Goal: Task Accomplishment & Management: Use online tool/utility

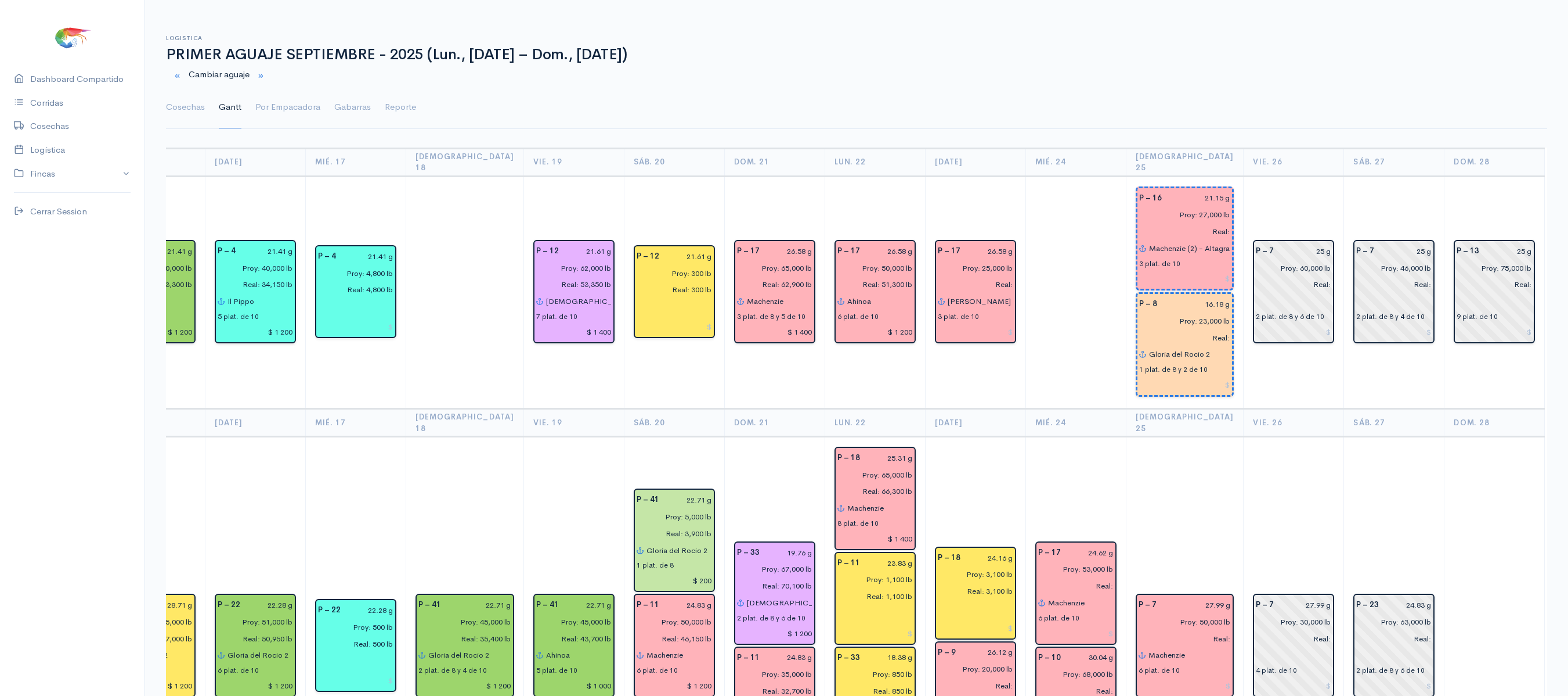
scroll to position [1, 0]
click at [1244, 408] on th "Vie. 26" at bounding box center [1295, 422] width 101 height 28
click at [1127, 479] on td "P – 7 27.99 g Proy: 50,000 lb Real: Machenzie 6 plat. de 10" at bounding box center [1185, 645] width 118 height 419
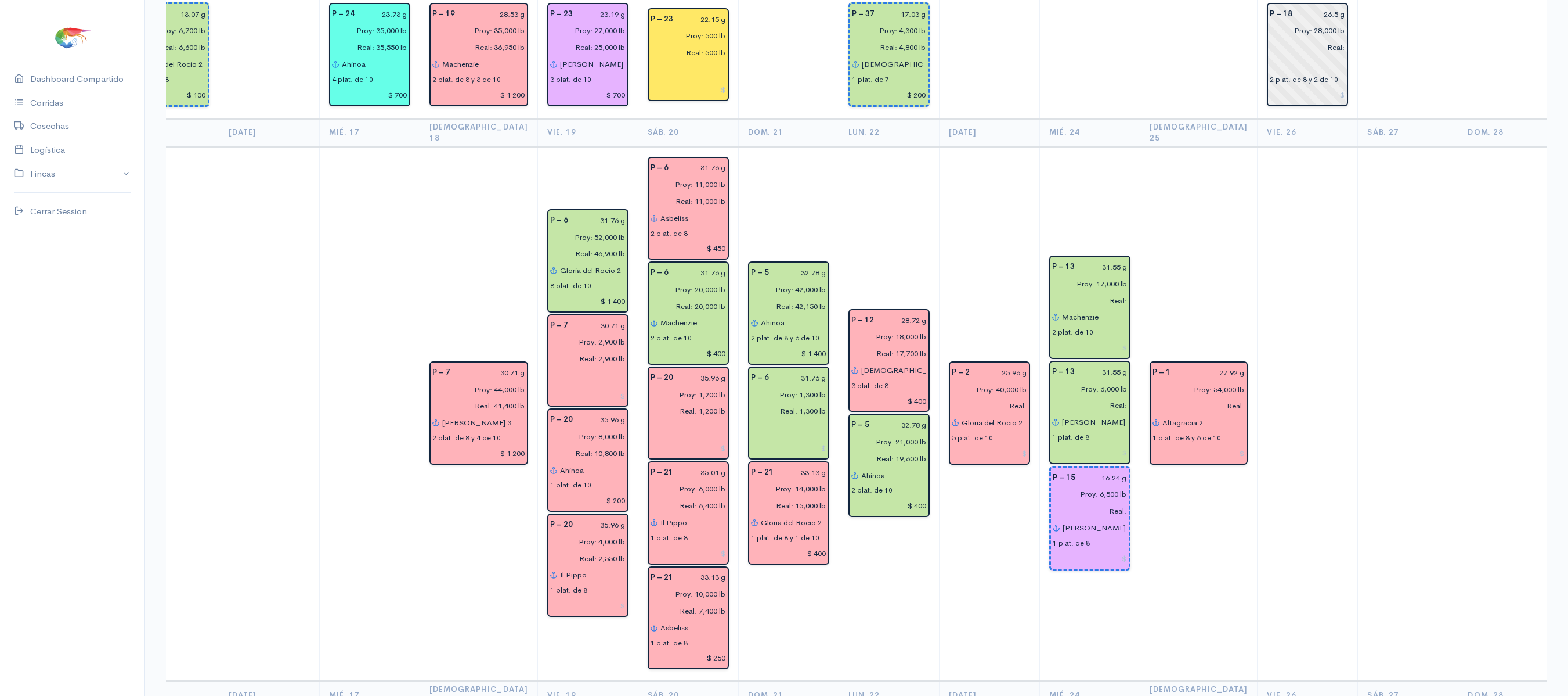
scroll to position [1885, 0]
click at [1299, 187] on td at bounding box center [1308, 413] width 101 height 535
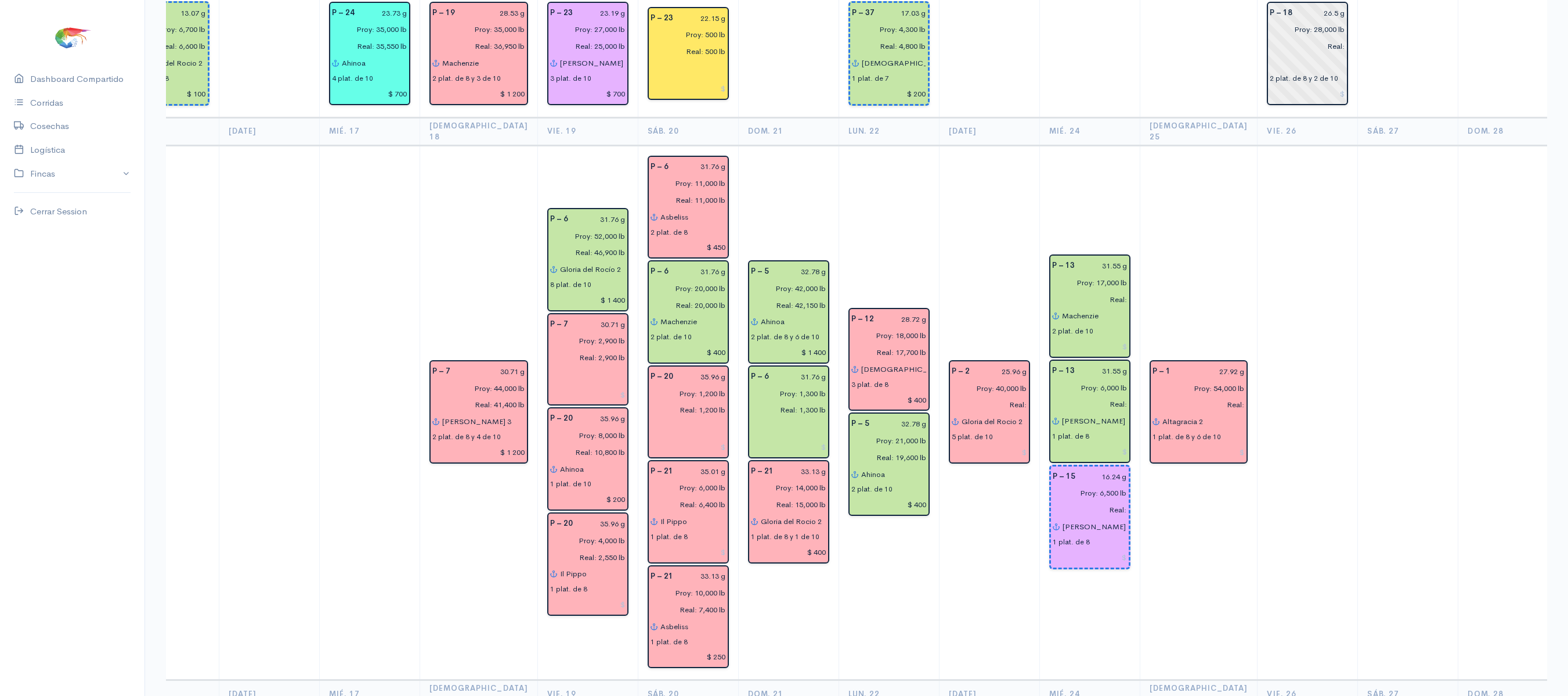
click at [1299, 187] on td at bounding box center [1308, 413] width 101 height 535
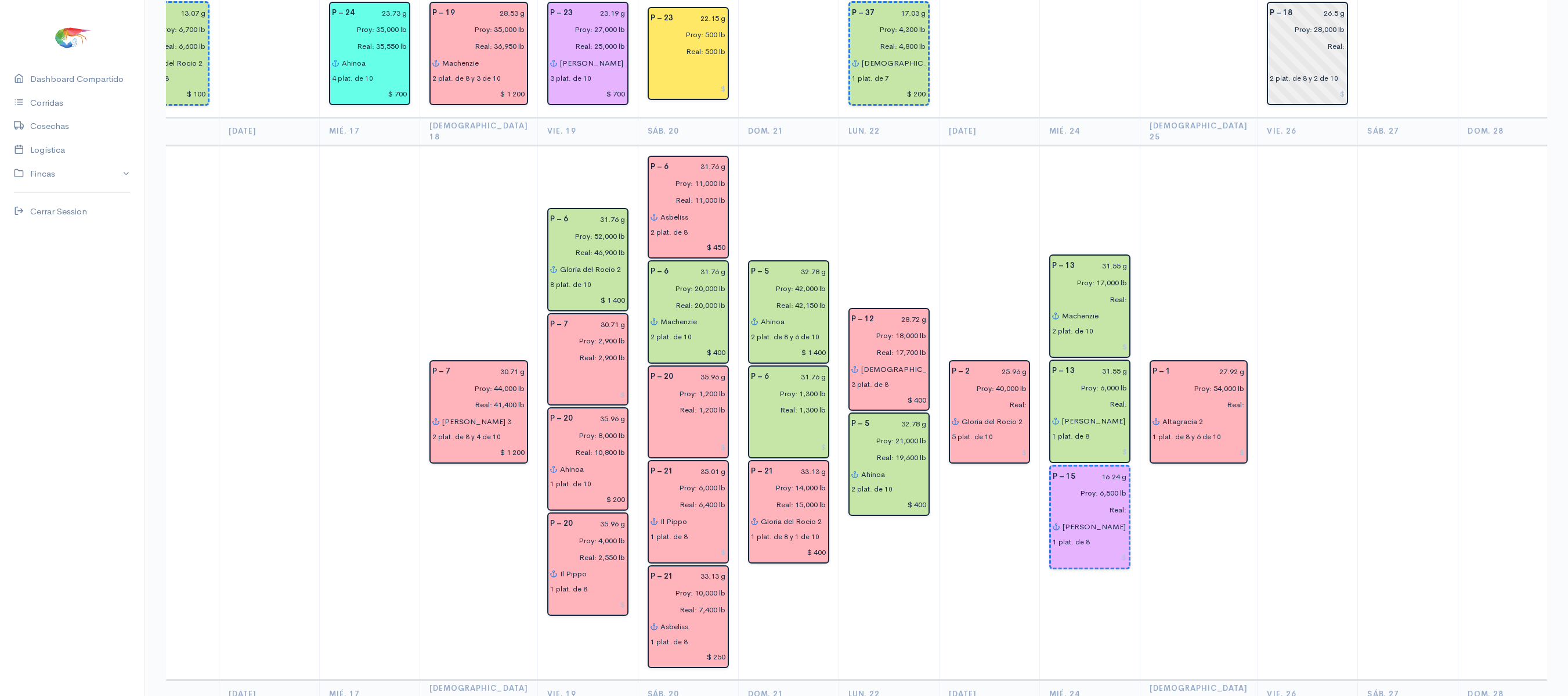
click at [1299, 187] on td at bounding box center [1308, 413] width 101 height 535
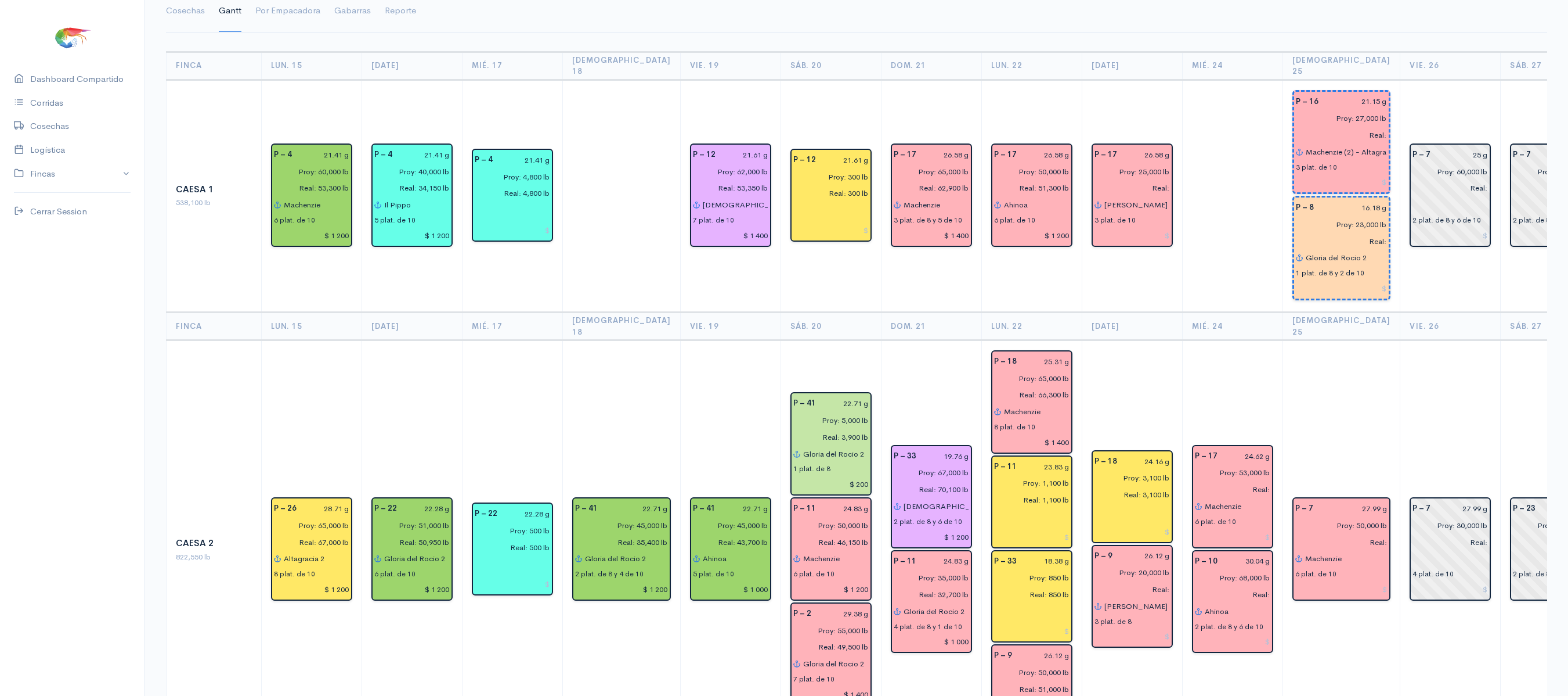
scroll to position [0, 0]
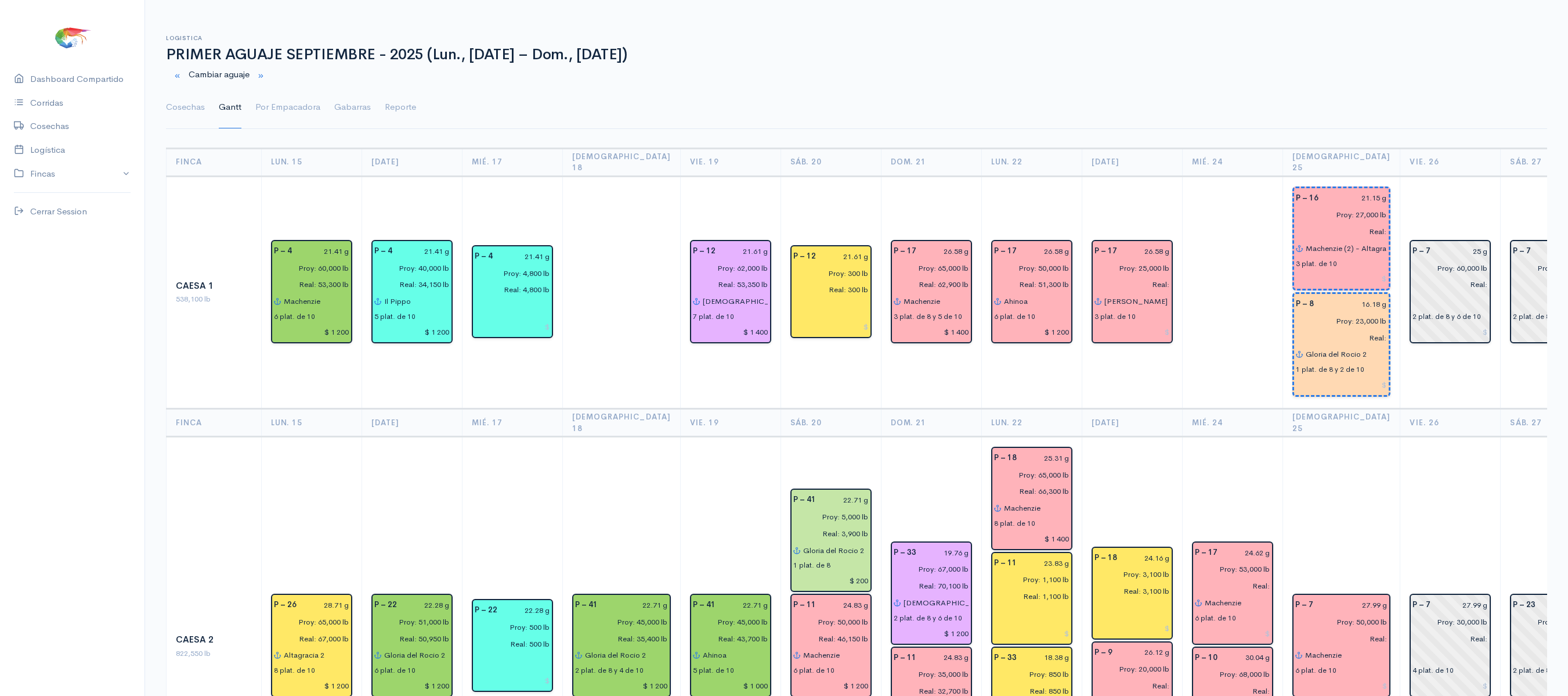
click at [1236, 128] on ul "Cosechas Gantt Por Empacadora Gabarras Reporte" at bounding box center [856, 107] width 1382 height 42
drag, startPoint x: 1236, startPoint y: 129, endPoint x: 547, endPoint y: 178, distance: 690.7
click at [547, 178] on td "P – 4 21.41 g Proy: 4,800 lb Real: 4,800 lb" at bounding box center [513, 292] width 101 height 233
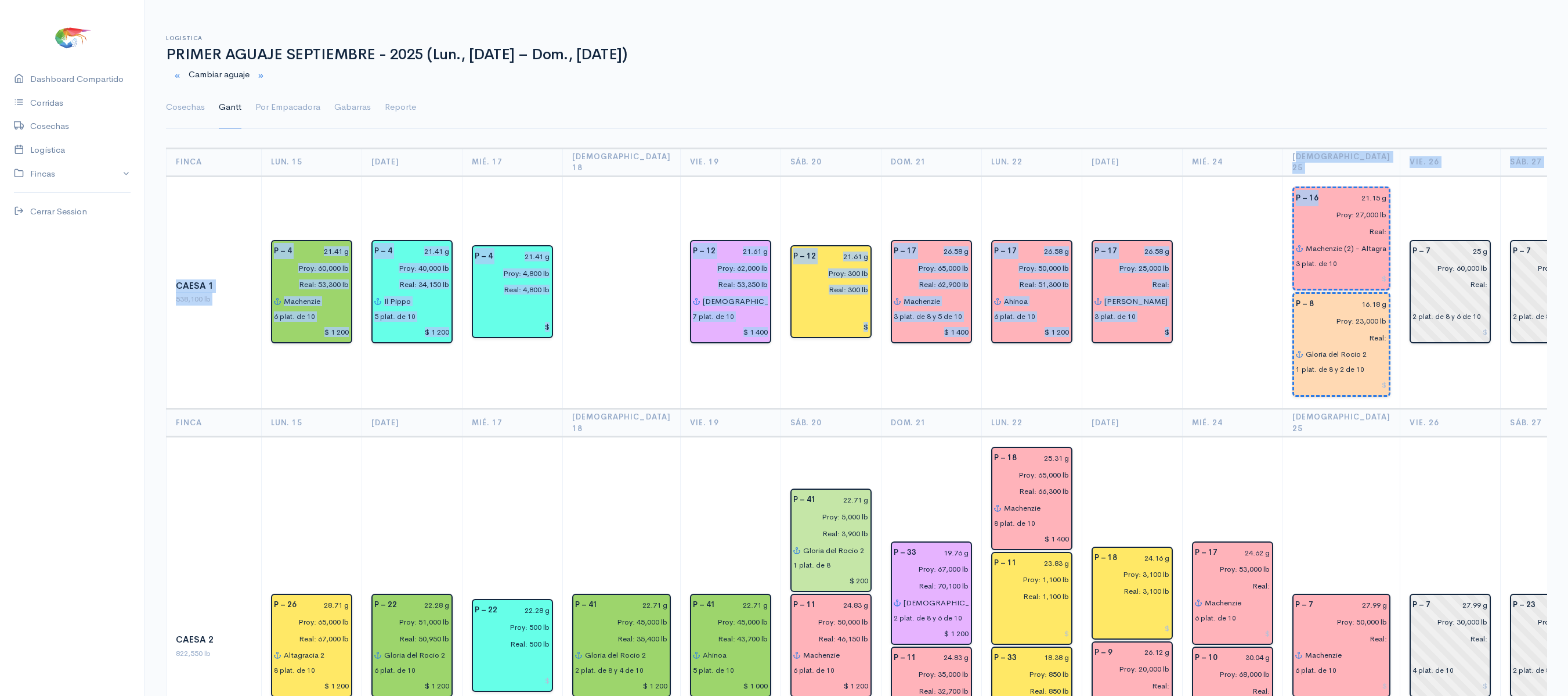
drag, startPoint x: 1272, startPoint y: 156, endPoint x: 1324, endPoint y: 166, distance: 53.0
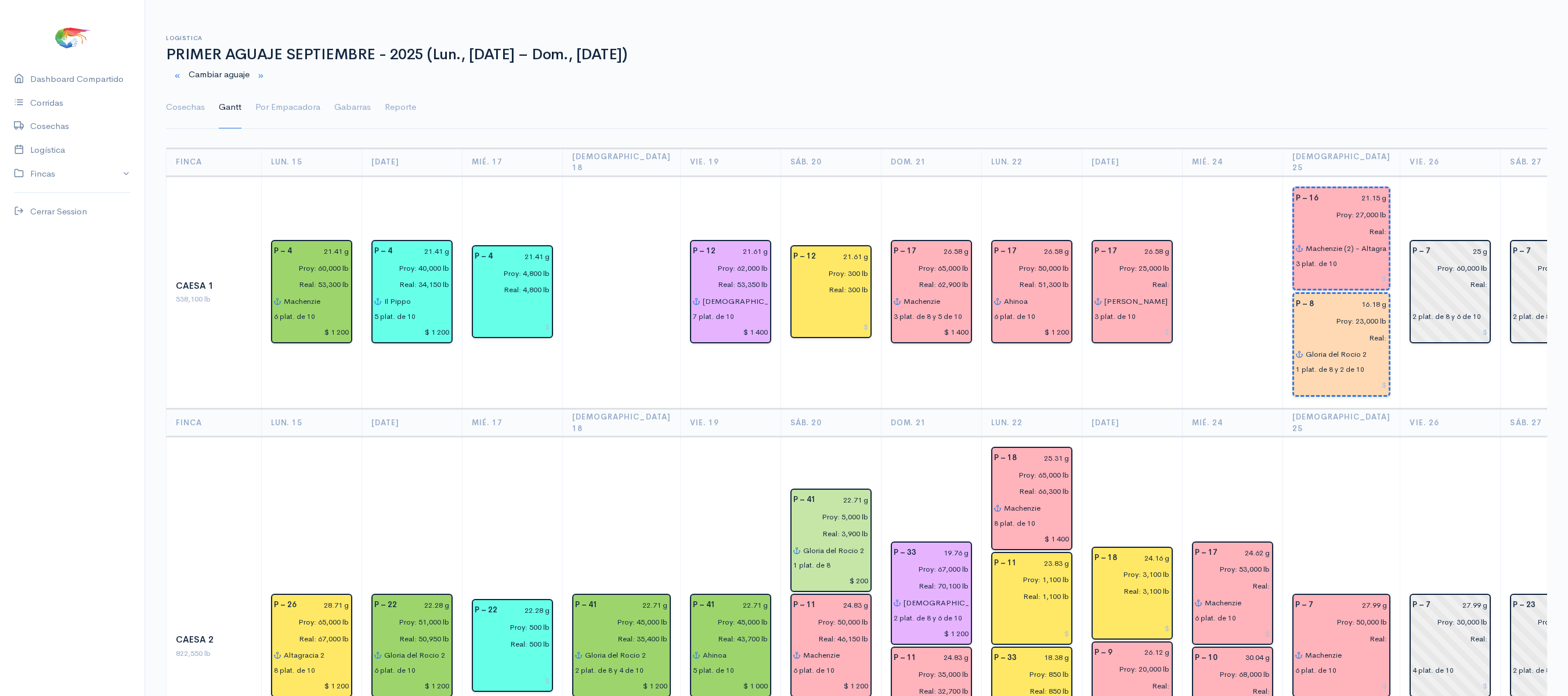
click at [1199, 98] on ul "Cosechas Gantt Por Empacadora Gabarras Reporte" at bounding box center [856, 107] width 1382 height 42
click at [169, 104] on link "Cosechas" at bounding box center [185, 107] width 39 height 42
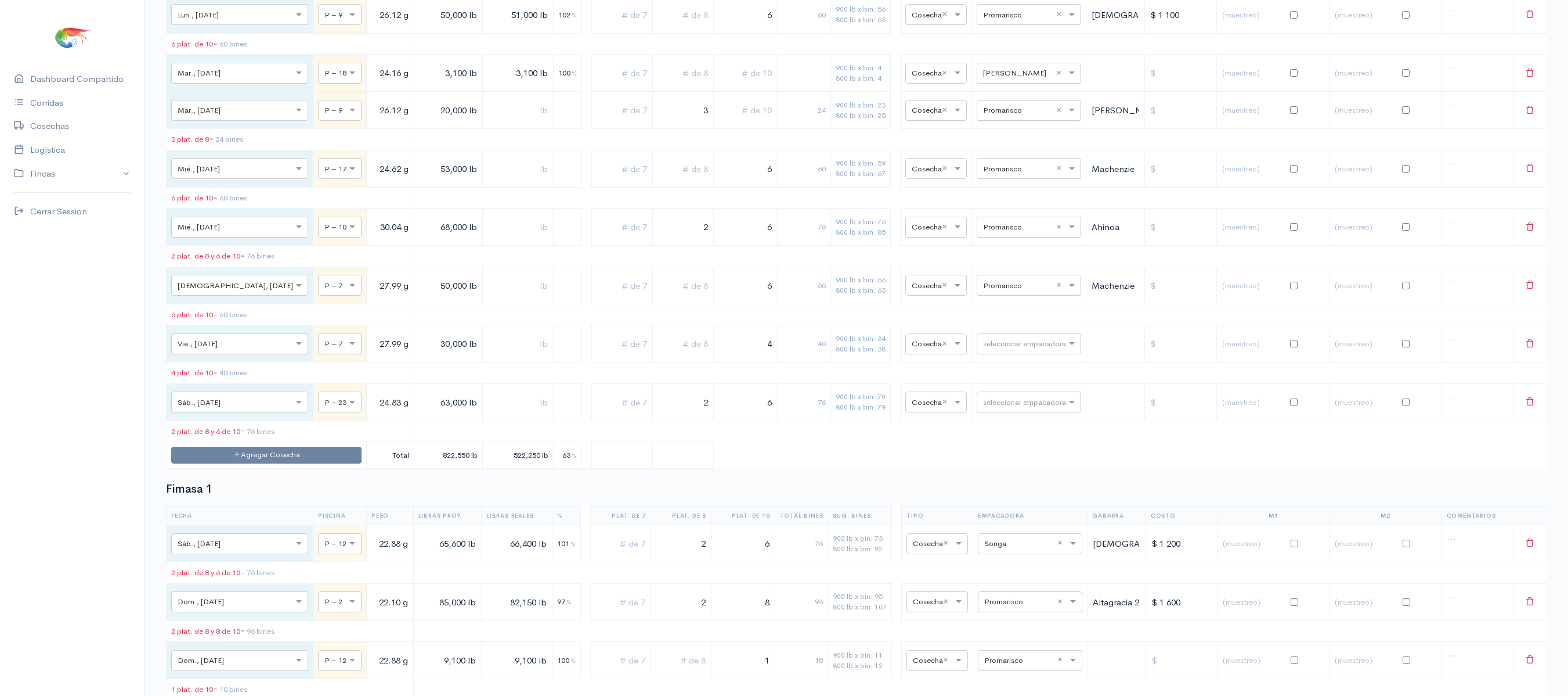
scroll to position [1685, 0]
drag, startPoint x: 386, startPoint y: 353, endPoint x: 404, endPoint y: 359, distance: 19.0
click at [419, 299] on input "50,000 lb" at bounding box center [448, 288] width 59 height 24
type input "45,000 lb"
drag, startPoint x: 739, startPoint y: 356, endPoint x: 807, endPoint y: 359, distance: 68.1
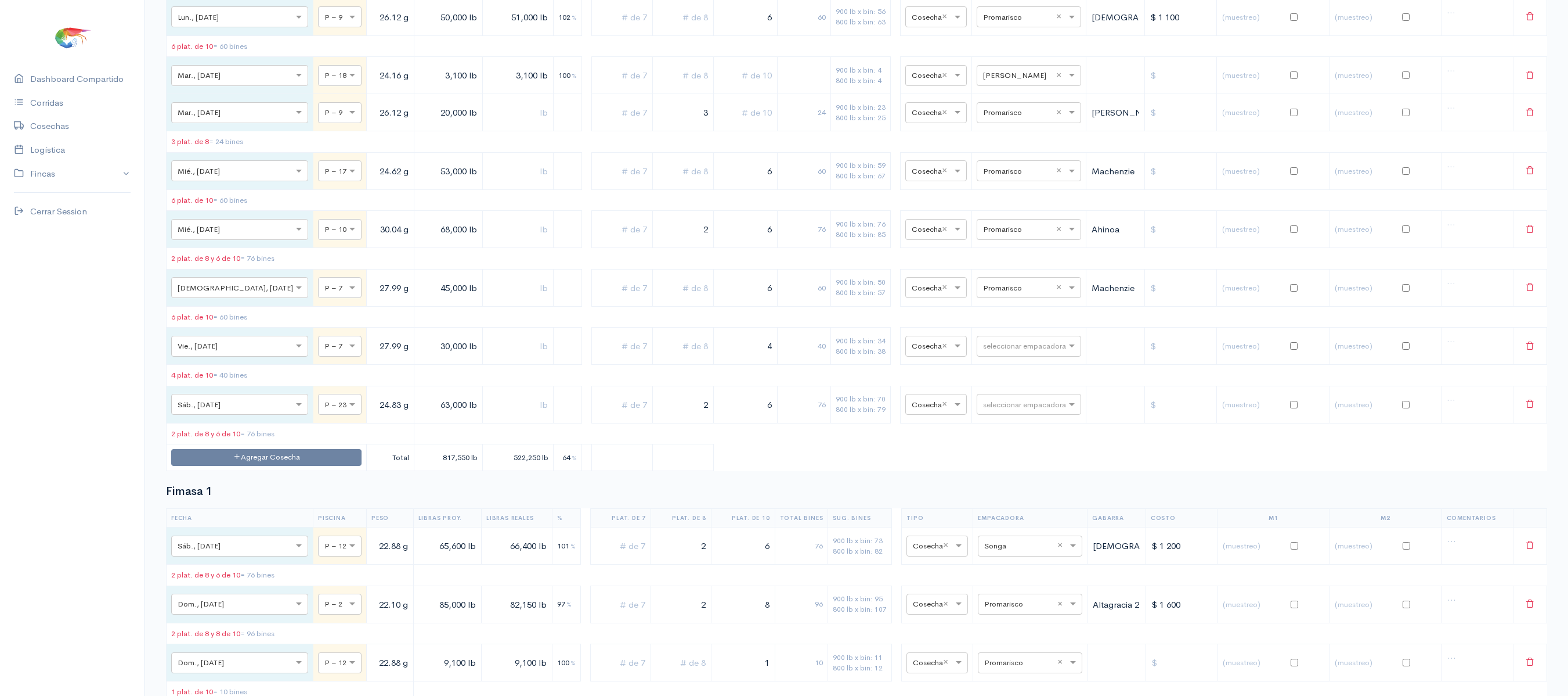
click at [807, 306] on tr "× Jue., [DATE] × P – 7 27.99 g 45,000 lb 6 60 900 lb x bin: 50 800 lb x bin: 57…" at bounding box center [857, 286] width 1381 height 37
type input "5"
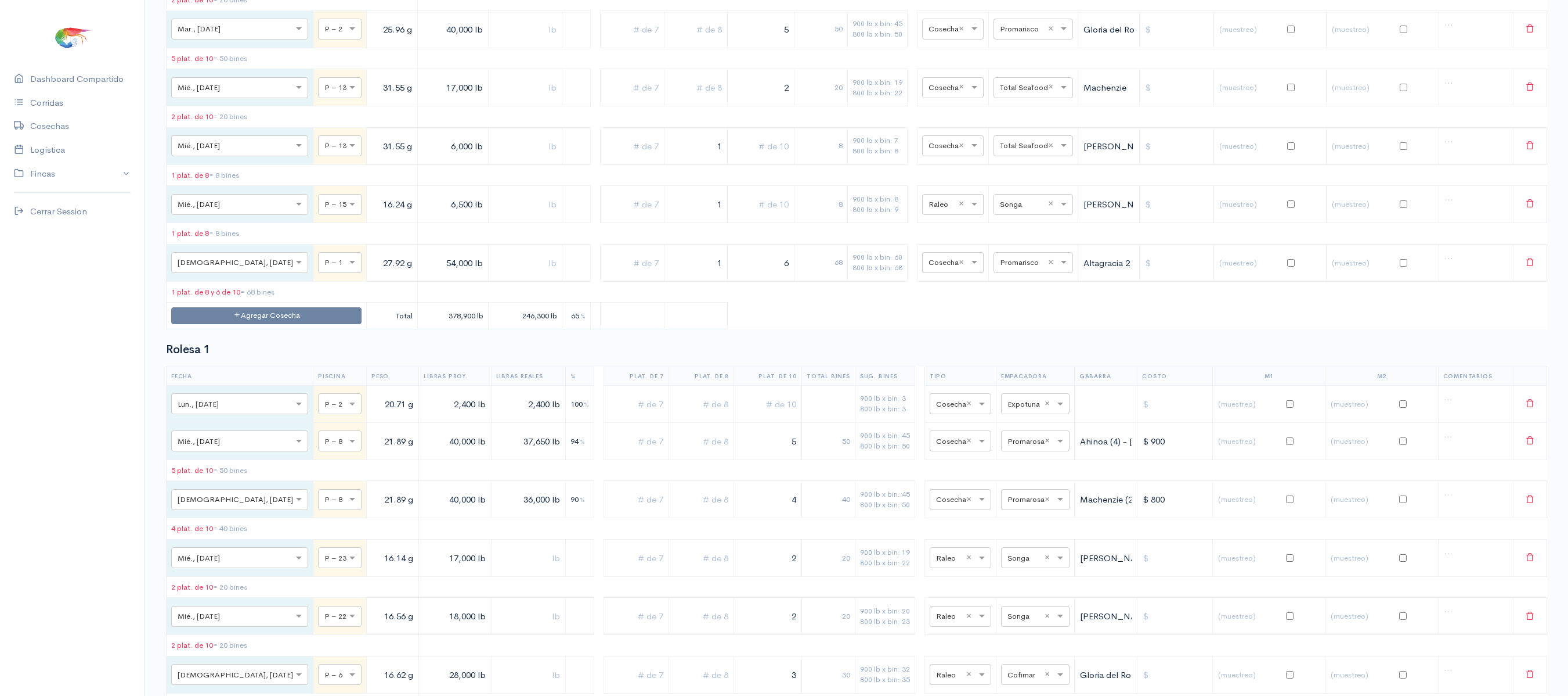
scroll to position [5248, 0]
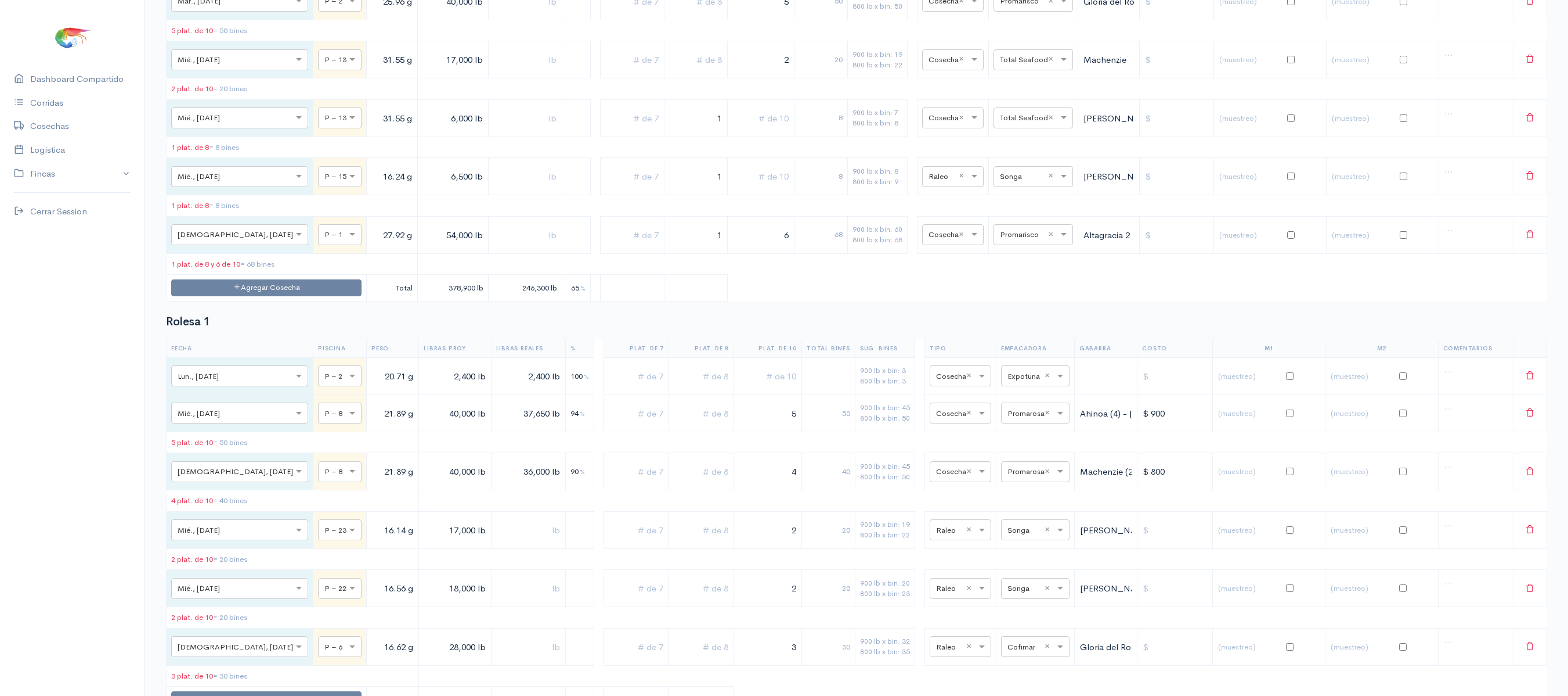
drag, startPoint x: 681, startPoint y: 450, endPoint x: 955, endPoint y: 435, distance: 274.4
click at [955, 253] on tr "× Jue., [DATE] × P – 1 27.92 g 54,000 lb 1 6 68 900 lb x bin: 60 800 lb x bin: …" at bounding box center [857, 234] width 1381 height 37
click at [955, 253] on td "× Cosecha ×" at bounding box center [953, 234] width 72 height 37
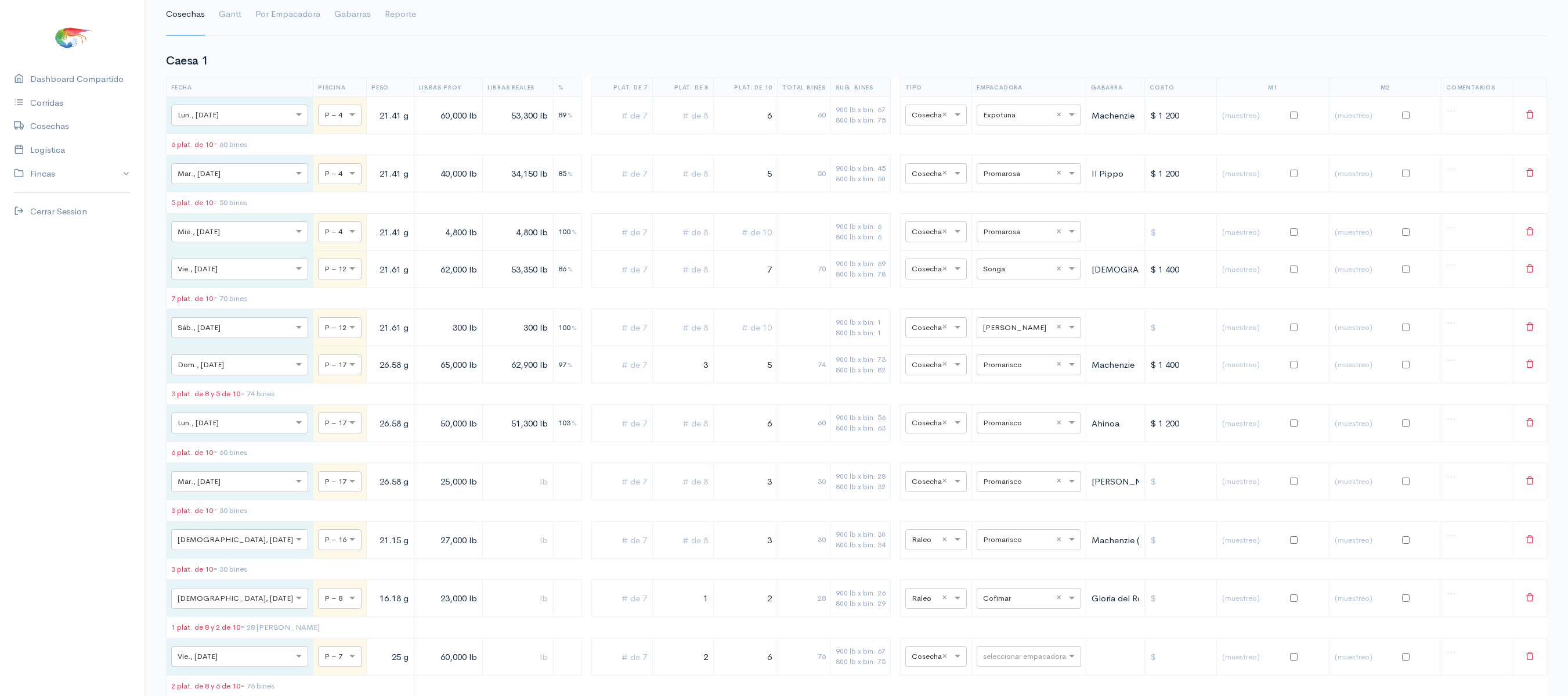
scroll to position [0, 0]
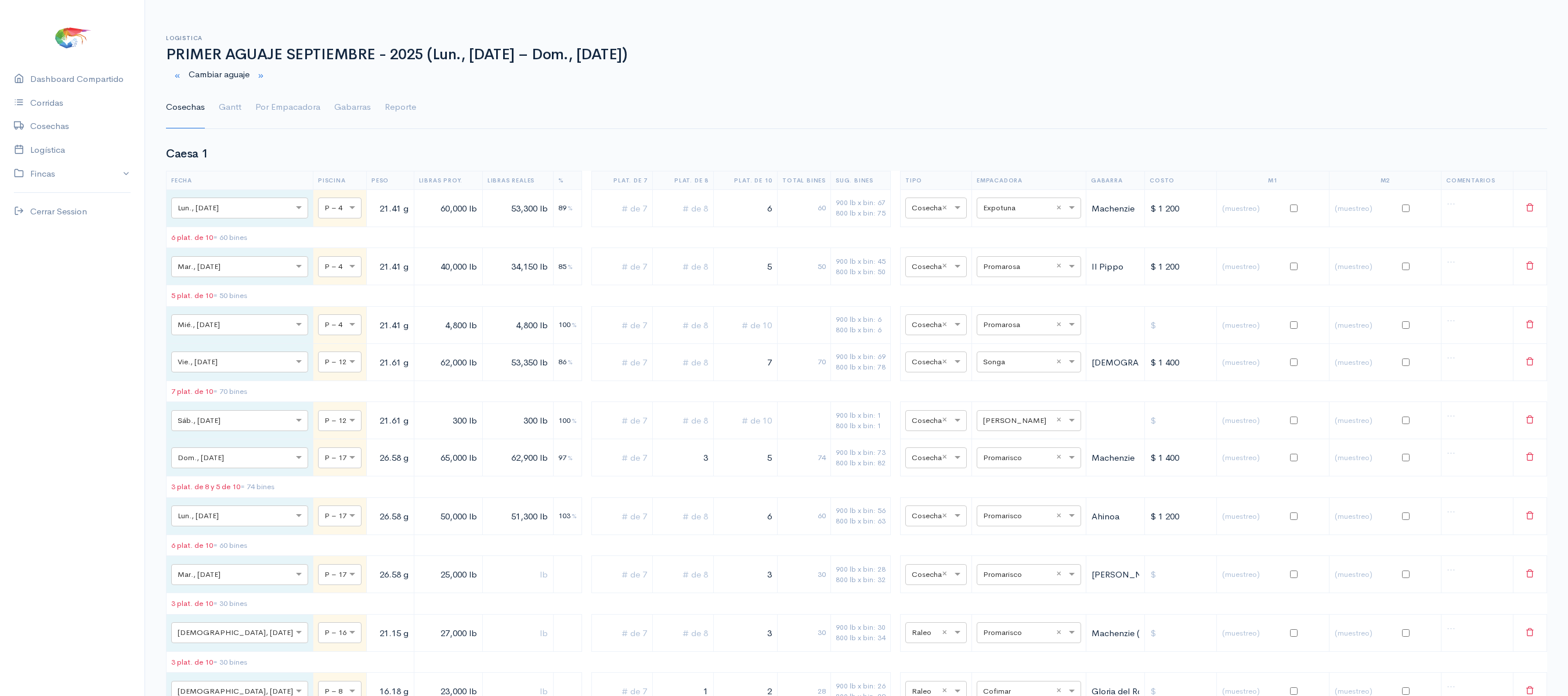
drag, startPoint x: 234, startPoint y: 101, endPoint x: 244, endPoint y: 106, distance: 11.2
click at [234, 101] on link "Gantt" at bounding box center [230, 107] width 22 height 42
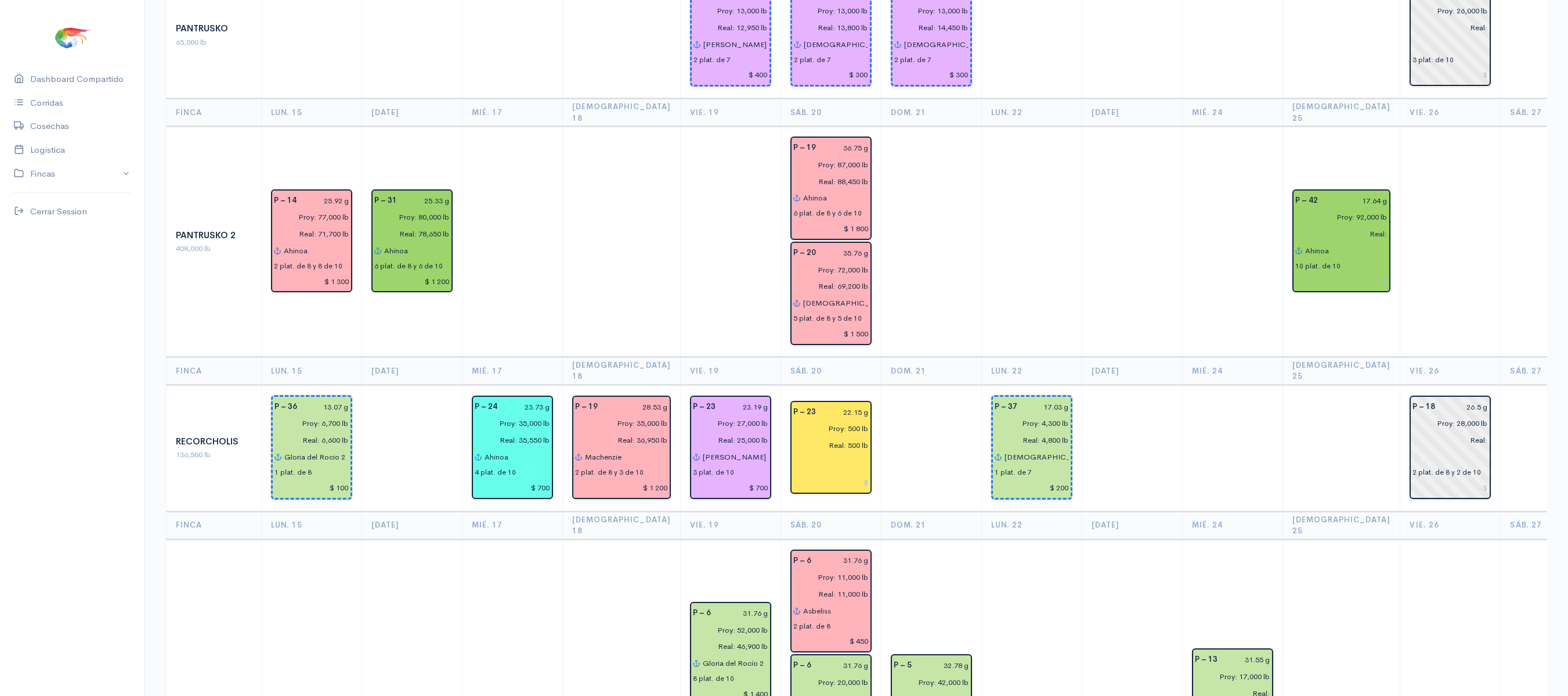
scroll to position [1926, 0]
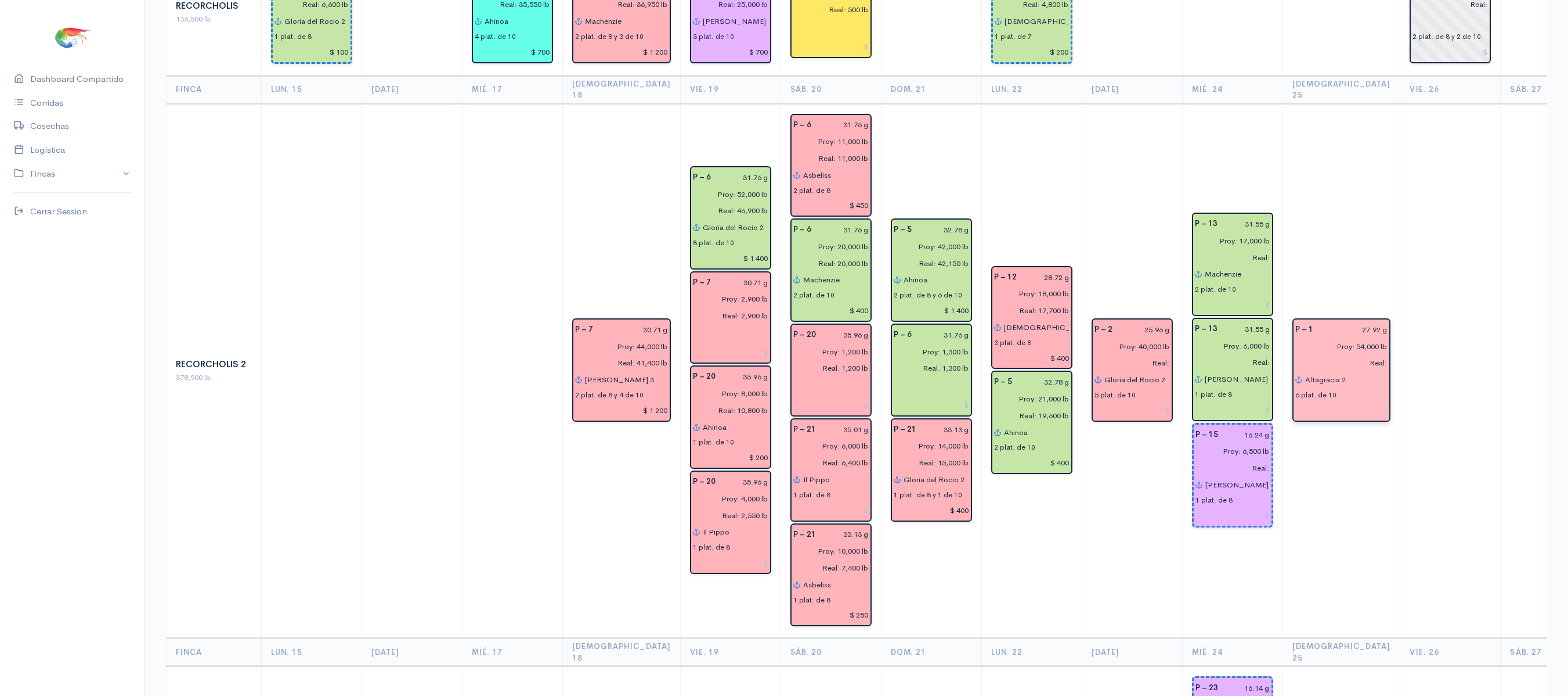
click at [1335, 371] on input "Altagracia 2" at bounding box center [1347, 380] width 84 height 17
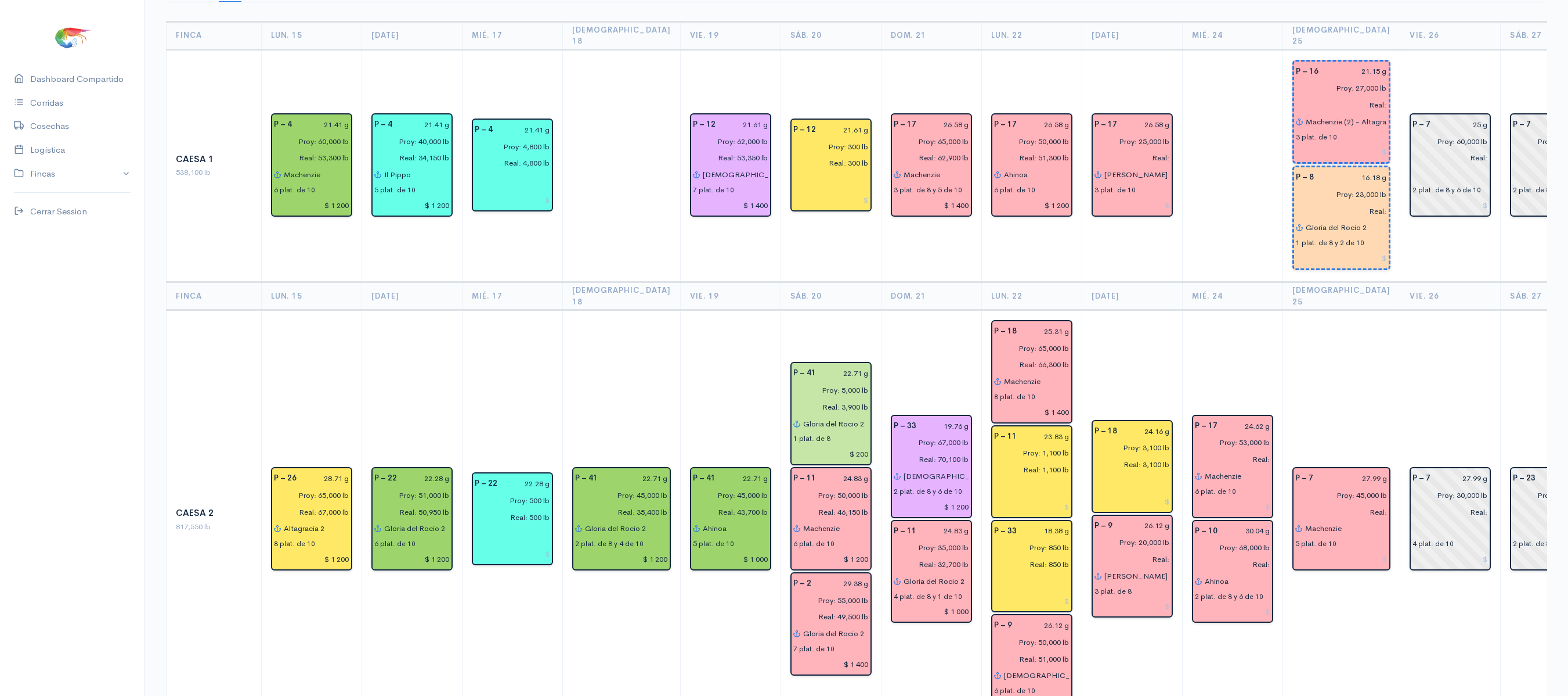
scroll to position [126, 0]
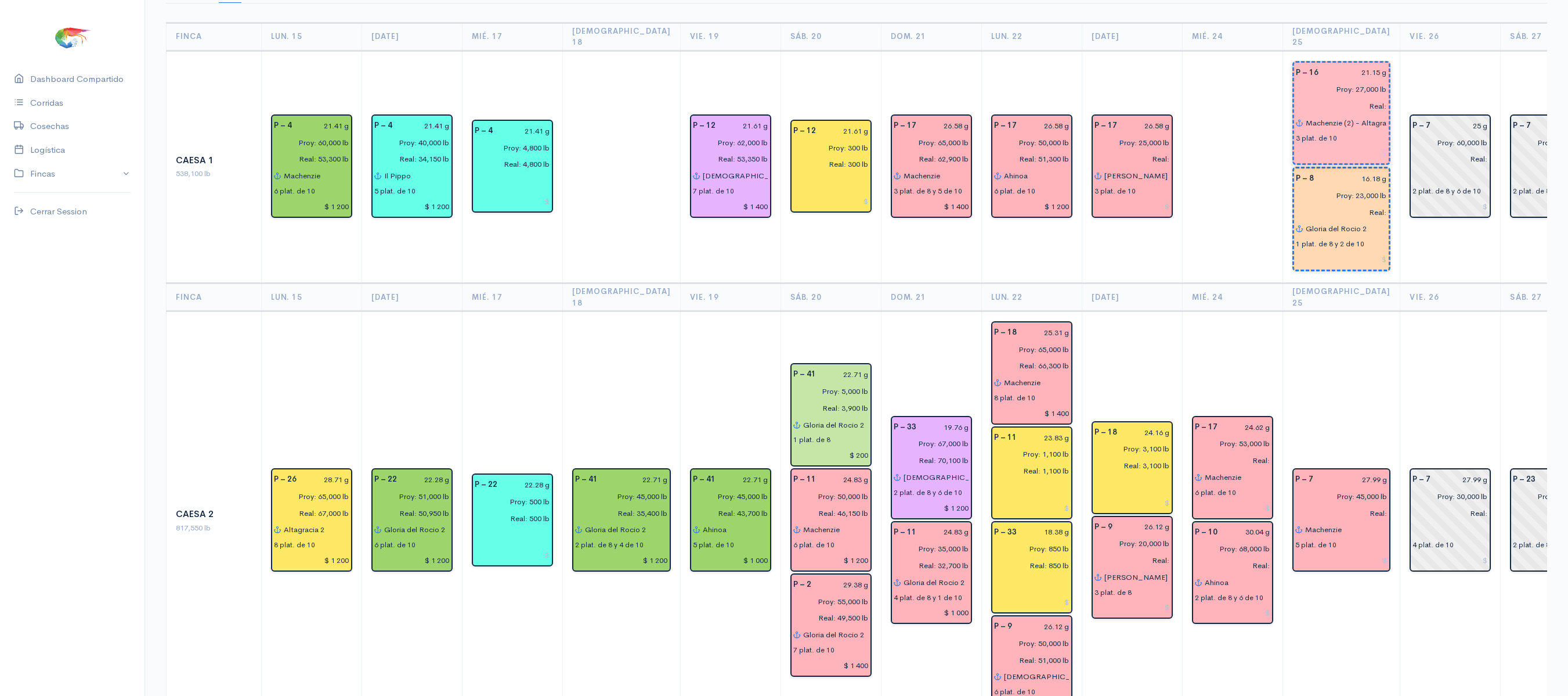
click at [1344, 115] on input "Machenzie (2) - Altagracia2 (1)" at bounding box center [1347, 123] width 82 height 17
click at [1340, 115] on input "Machenzie (2) - Altagracia2 (1)" at bounding box center [1347, 123] width 82 height 17
click at [1306, 115] on input "Machenzie (2) - Altagracia2 (1)" at bounding box center [1347, 123] width 82 height 17
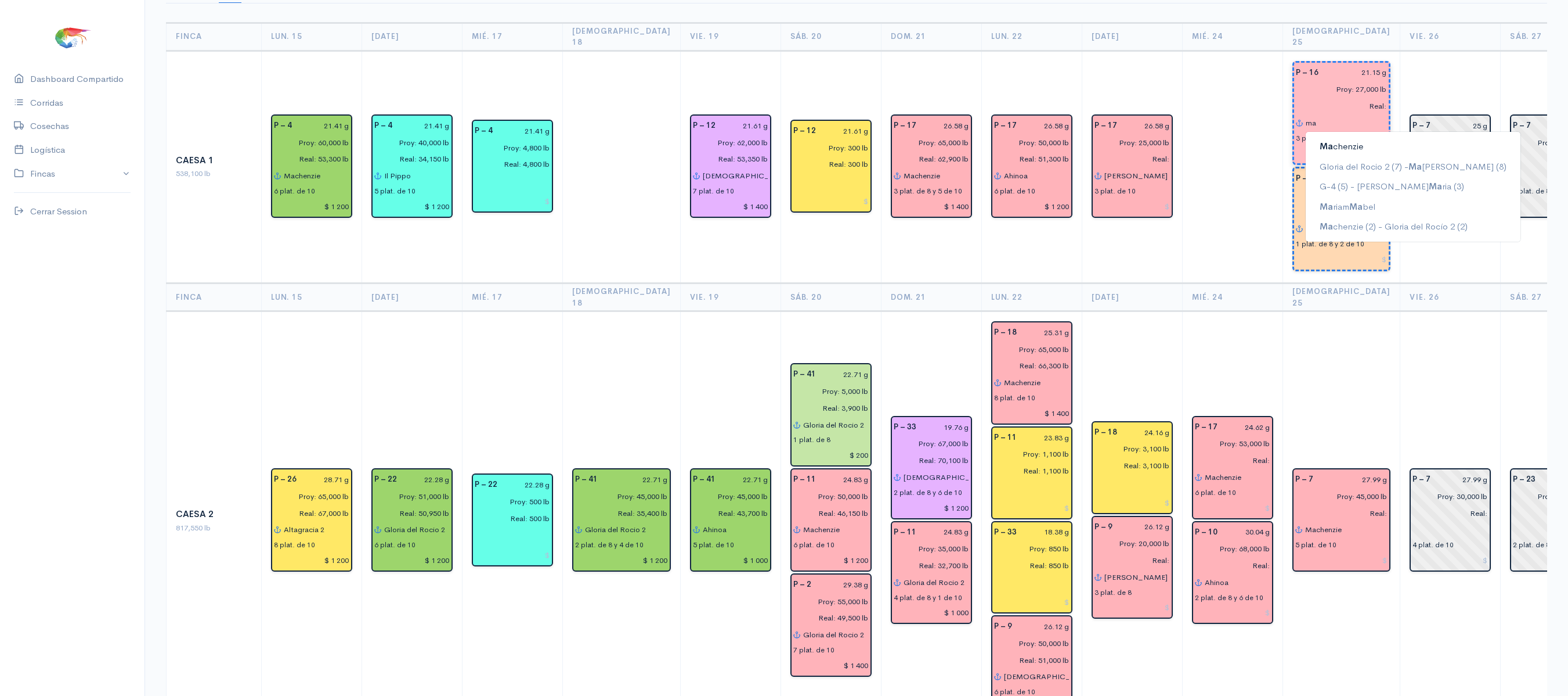
click at [1307, 137] on button "[PERSON_NAME]" at bounding box center [1412, 147] width 214 height 21
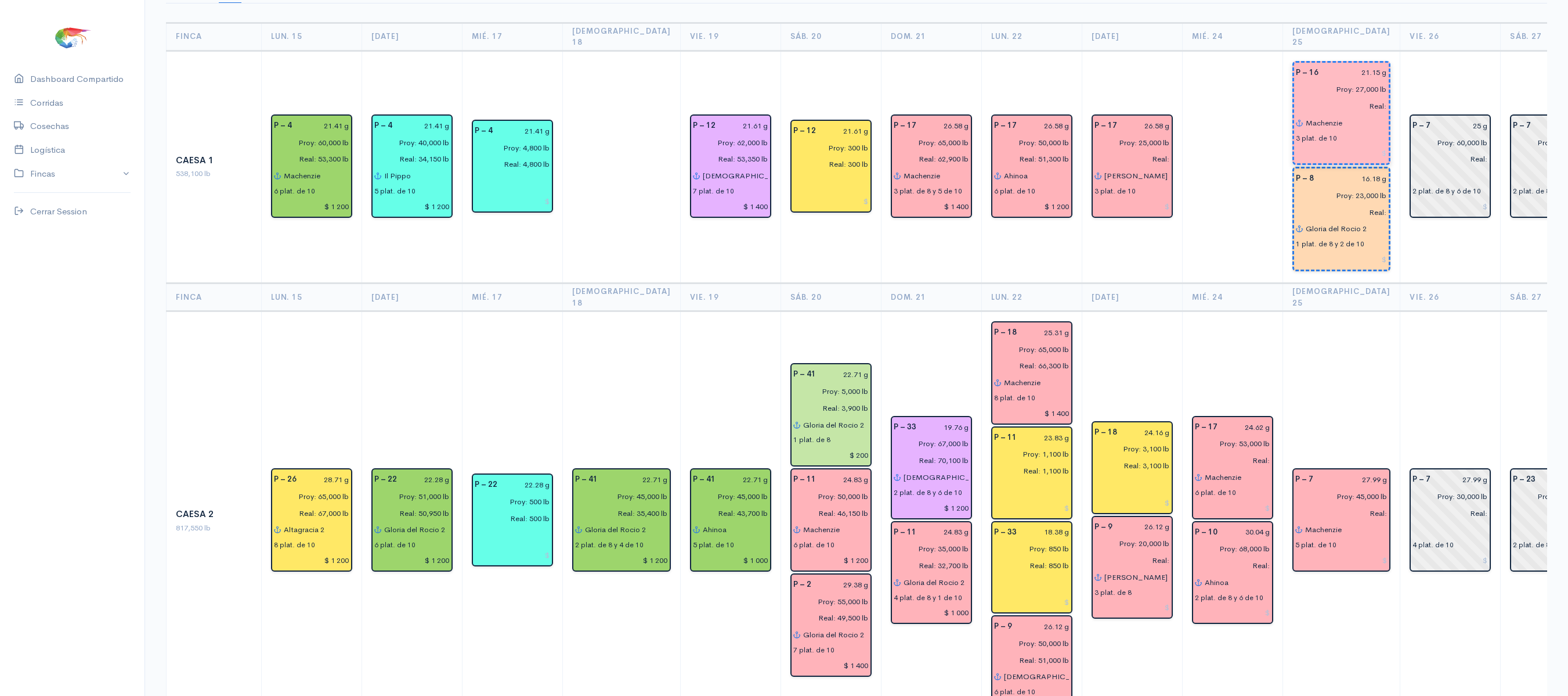
type input "Machenzie"
click at [1320, 316] on td "P – 7 27.99 g Proy: 45,000 lb Real: Machenzie 5 plat. de 10" at bounding box center [1342, 521] width 118 height 419
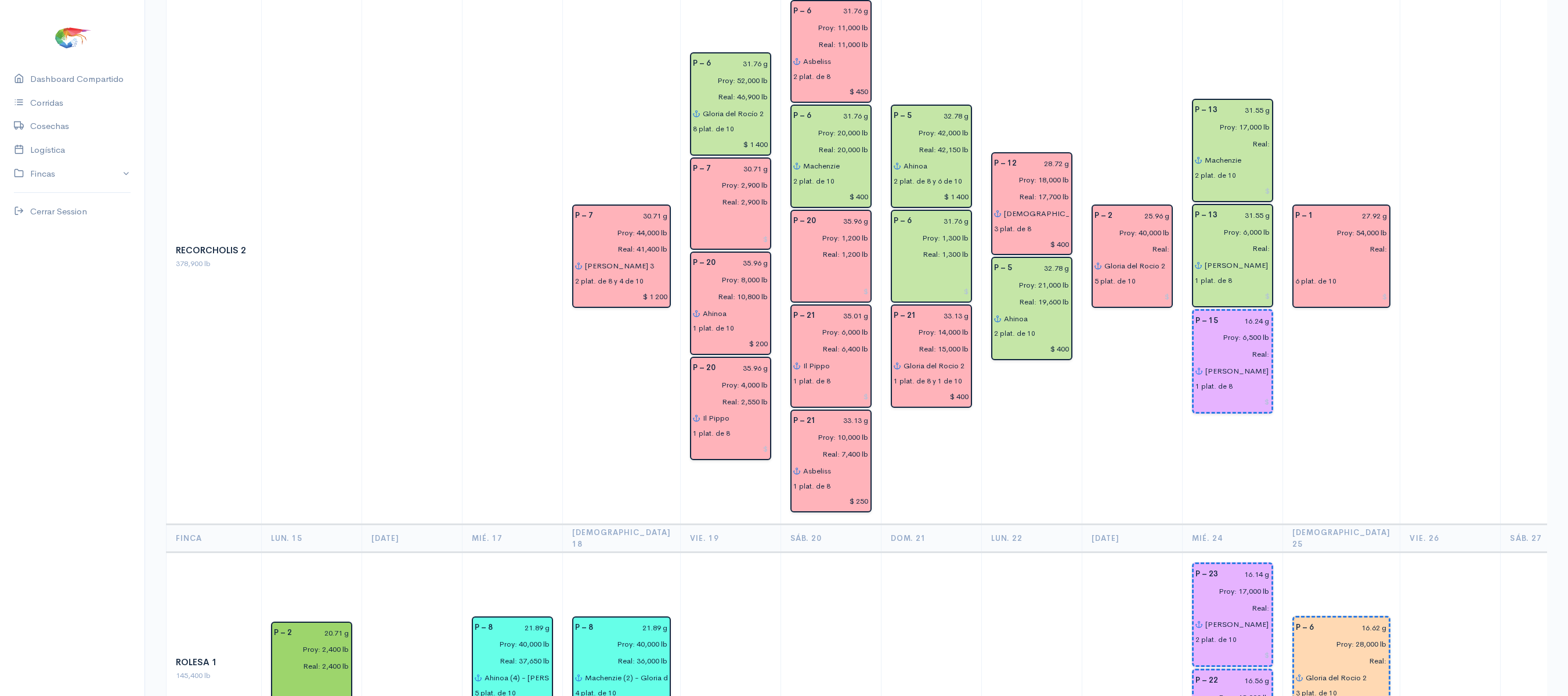
scroll to position [2041, 0]
click at [1341, 312] on td "P – 1 27.92 g Proy: 54,000 lb Real: 6 plat. de 10" at bounding box center [1342, 256] width 118 height 535
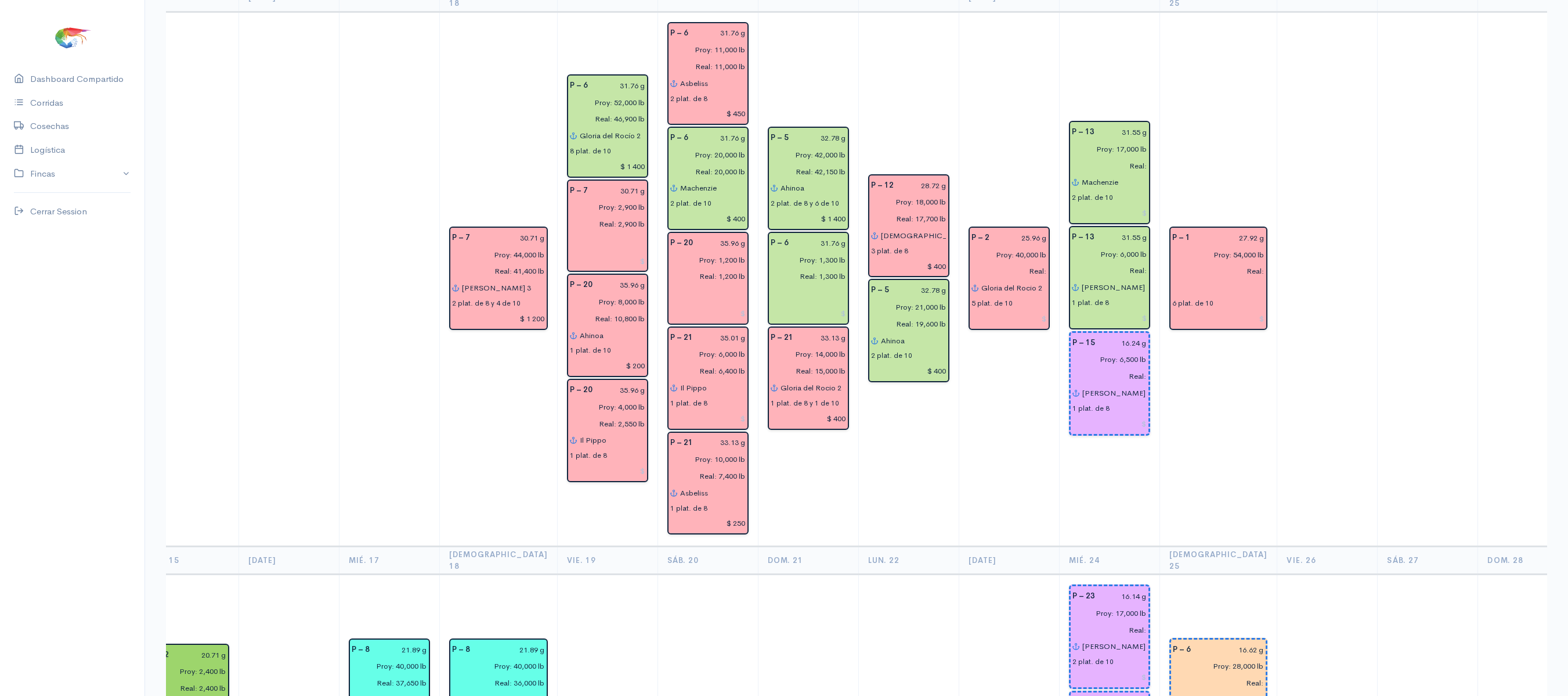
scroll to position [2020, 0]
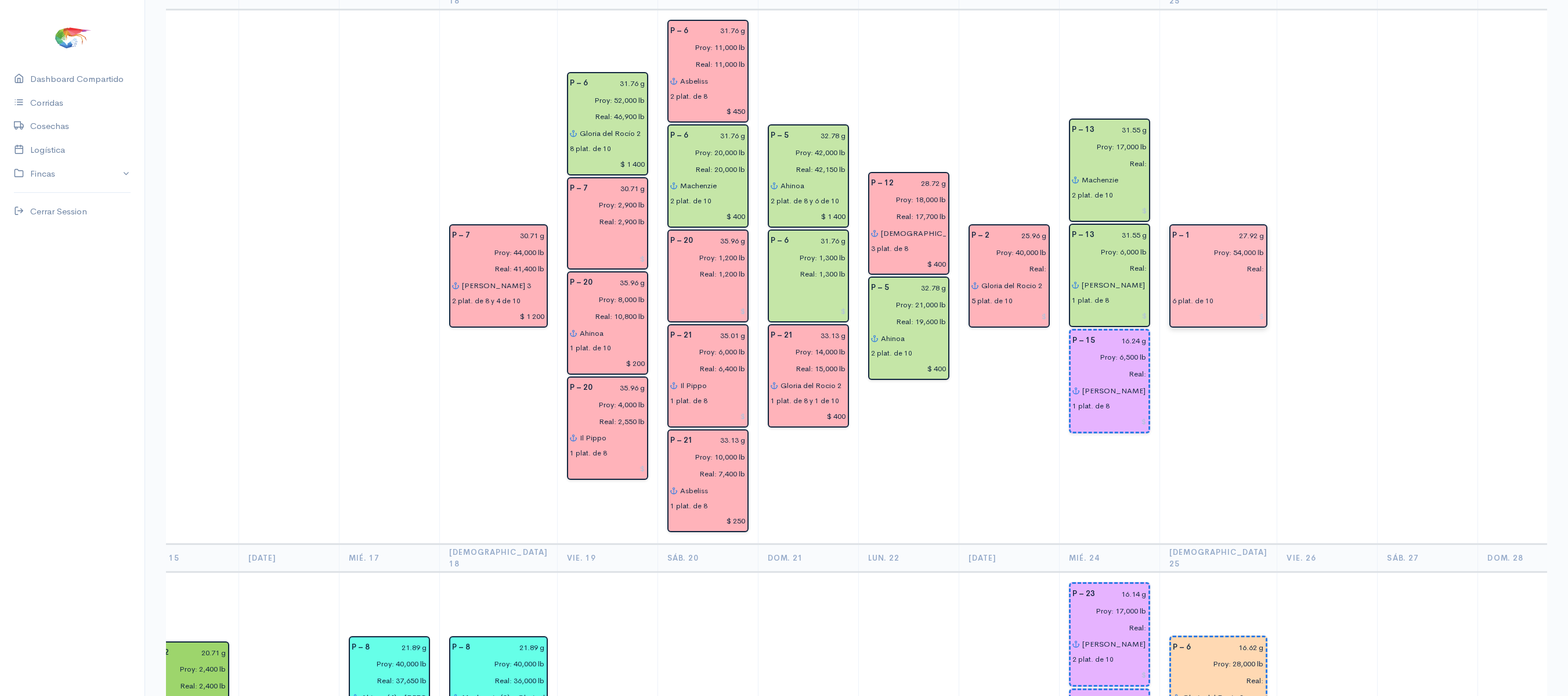
click at [1182, 261] on input "Real:" at bounding box center [1215, 269] width 100 height 17
click at [1172, 277] on input "text" at bounding box center [1219, 286] width 93 height 17
type input "[PERSON_NAME]"
click at [1212, 308] on input at bounding box center [1219, 316] width 93 height 17
type input "$ 1 200"
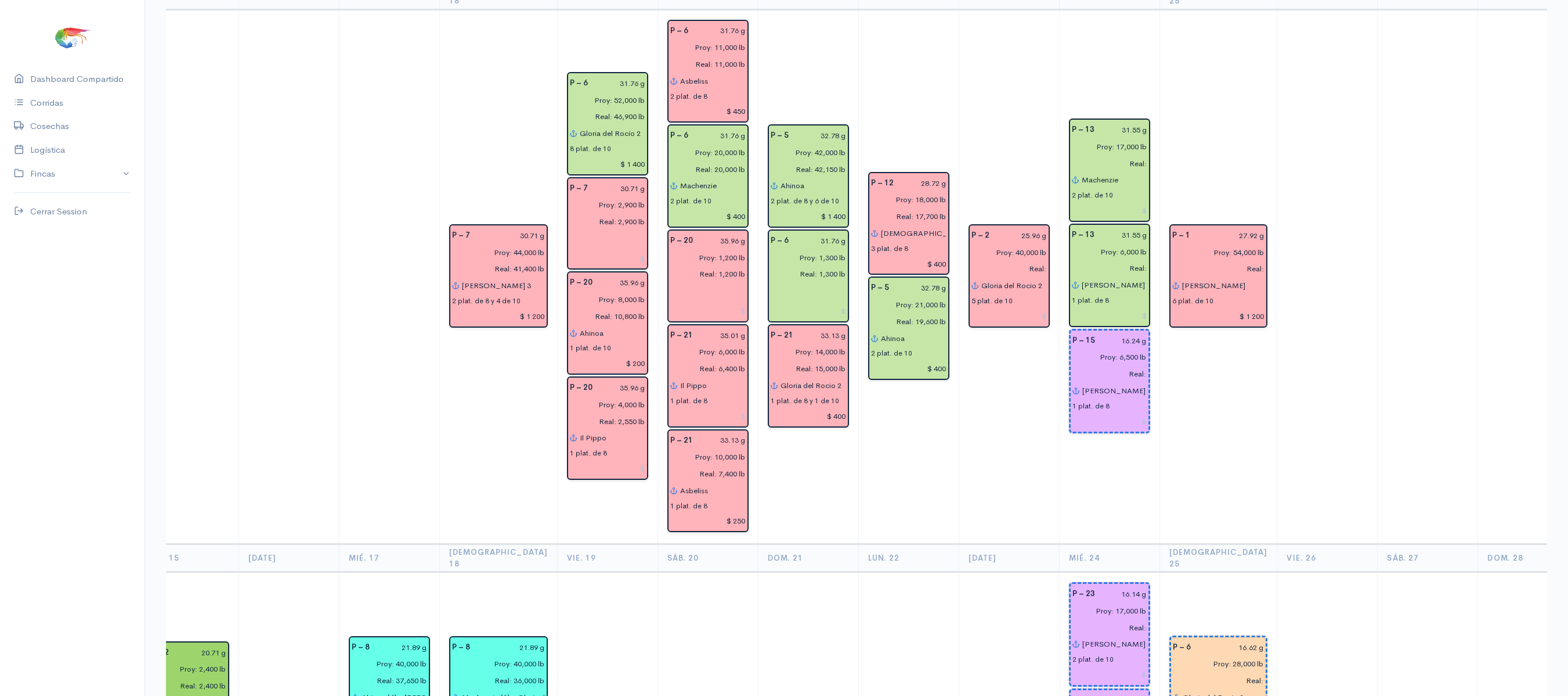
click at [1213, 302] on td "P – 1 27.92 g Proy: 54,000 lb Real: [PERSON_NAME] 6 plat. de 10 $ 1 200" at bounding box center [1219, 277] width 118 height 535
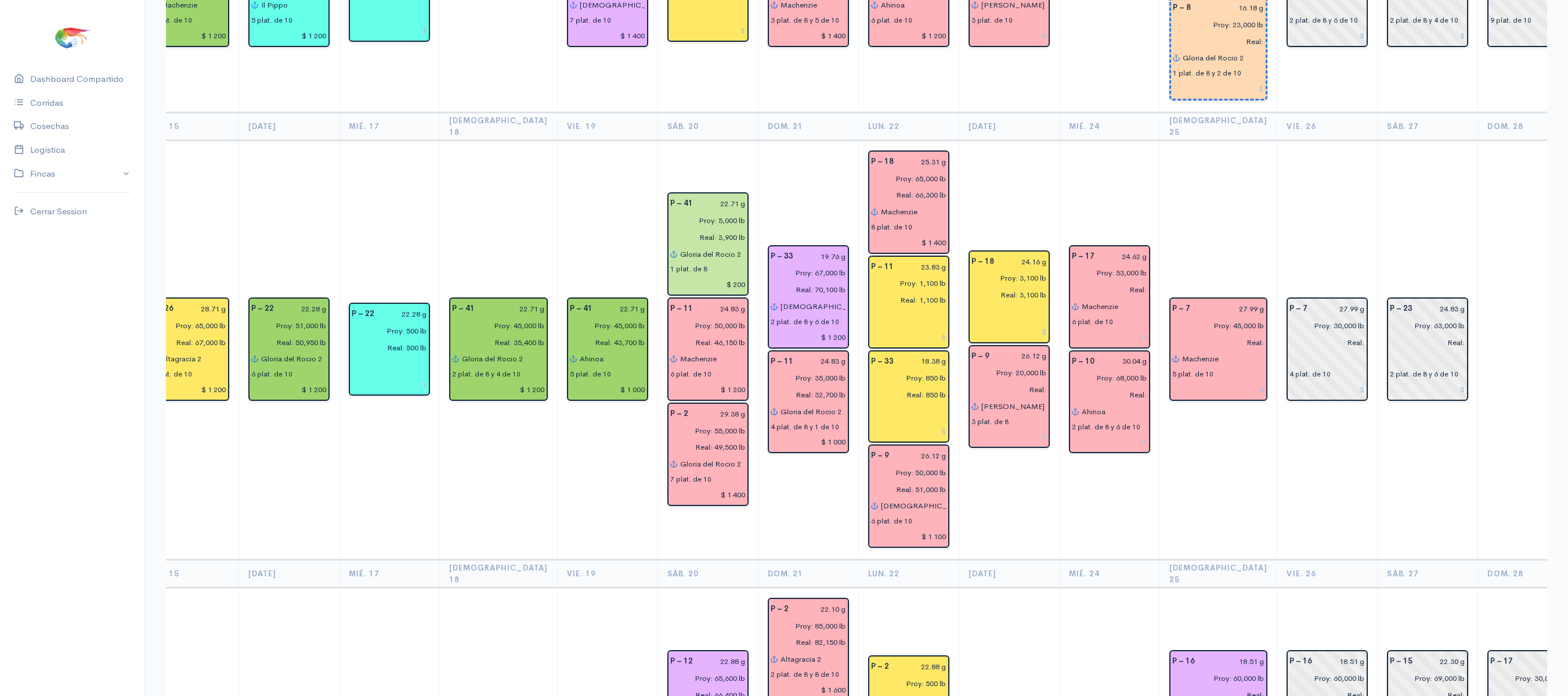
scroll to position [0, 0]
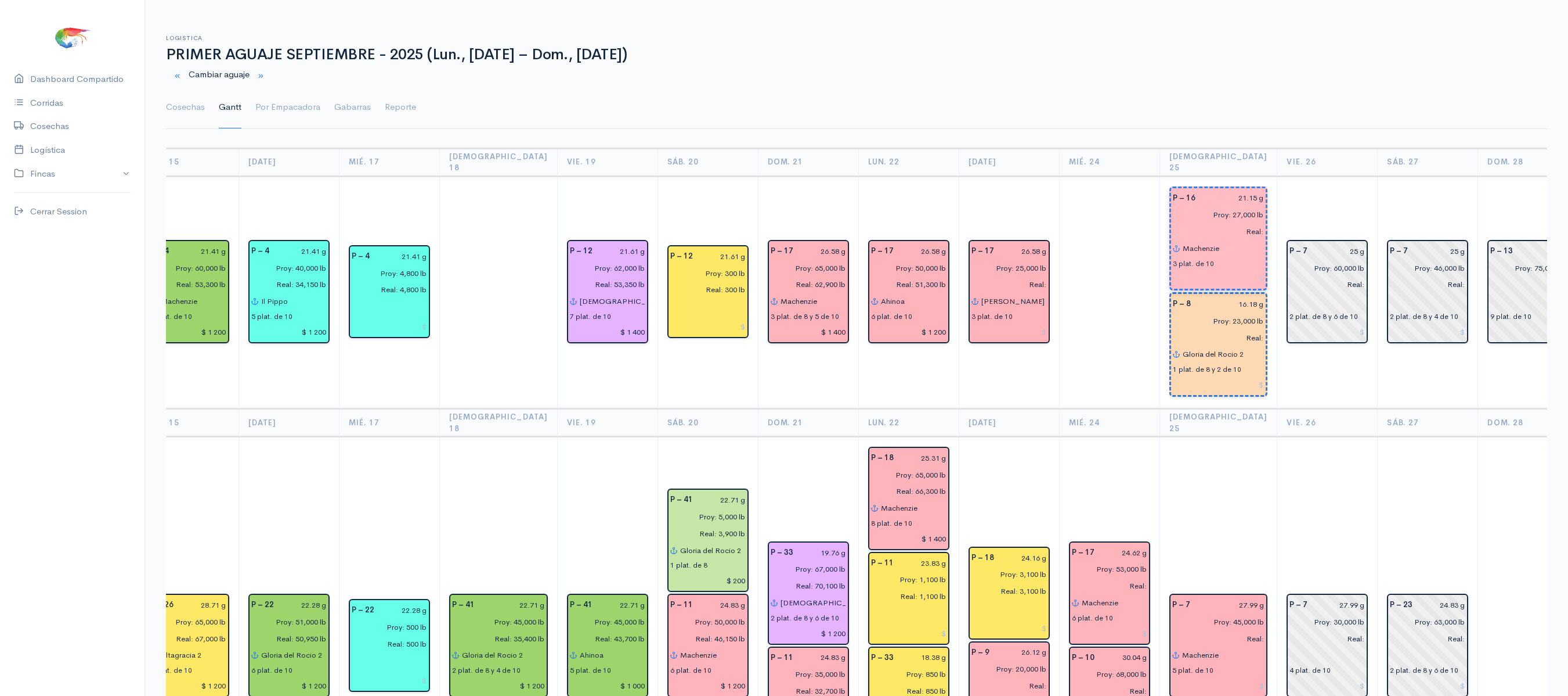
click at [1034, 104] on ul "Cosechas Gantt Por Empacadora Gabarras Reporte" at bounding box center [856, 107] width 1382 height 42
drag, startPoint x: 167, startPoint y: 46, endPoint x: 655, endPoint y: 44, distance: 488.0
click at [655, 44] on div "Logistica PRIMER AGUAJE SEPTIEMBRE - 2025 (Lun., [DATE] – Dom., [DATE])" at bounding box center [856, 49] width 1395 height 28
click at [687, 59] on h1 "PRIMER AGUAJE SEPTIEMBRE - 2025 (Lun., [DATE] – Dom., [DATE])" at bounding box center [856, 55] width 1382 height 17
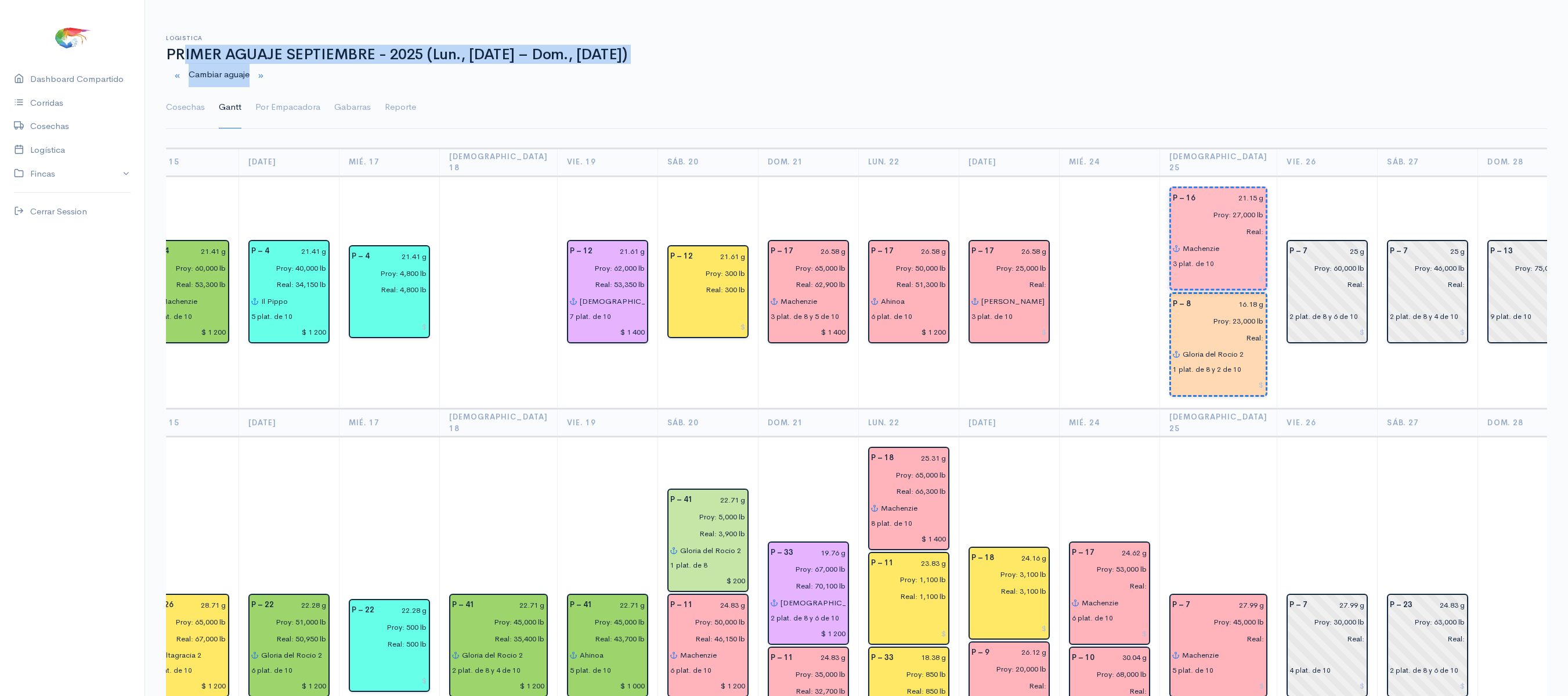
drag, startPoint x: 172, startPoint y: 58, endPoint x: 449, endPoint y: 82, distance: 278.0
click at [449, 82] on div "Logistica PRIMER AGUAJE SEPTIEMBRE - 2025 (Lun., [DATE] – Dom., [DATE]) Cambiar…" at bounding box center [856, 74] width 1382 height 108
click at [449, 84] on div "Cambiar aguaje" at bounding box center [856, 75] width 1395 height 24
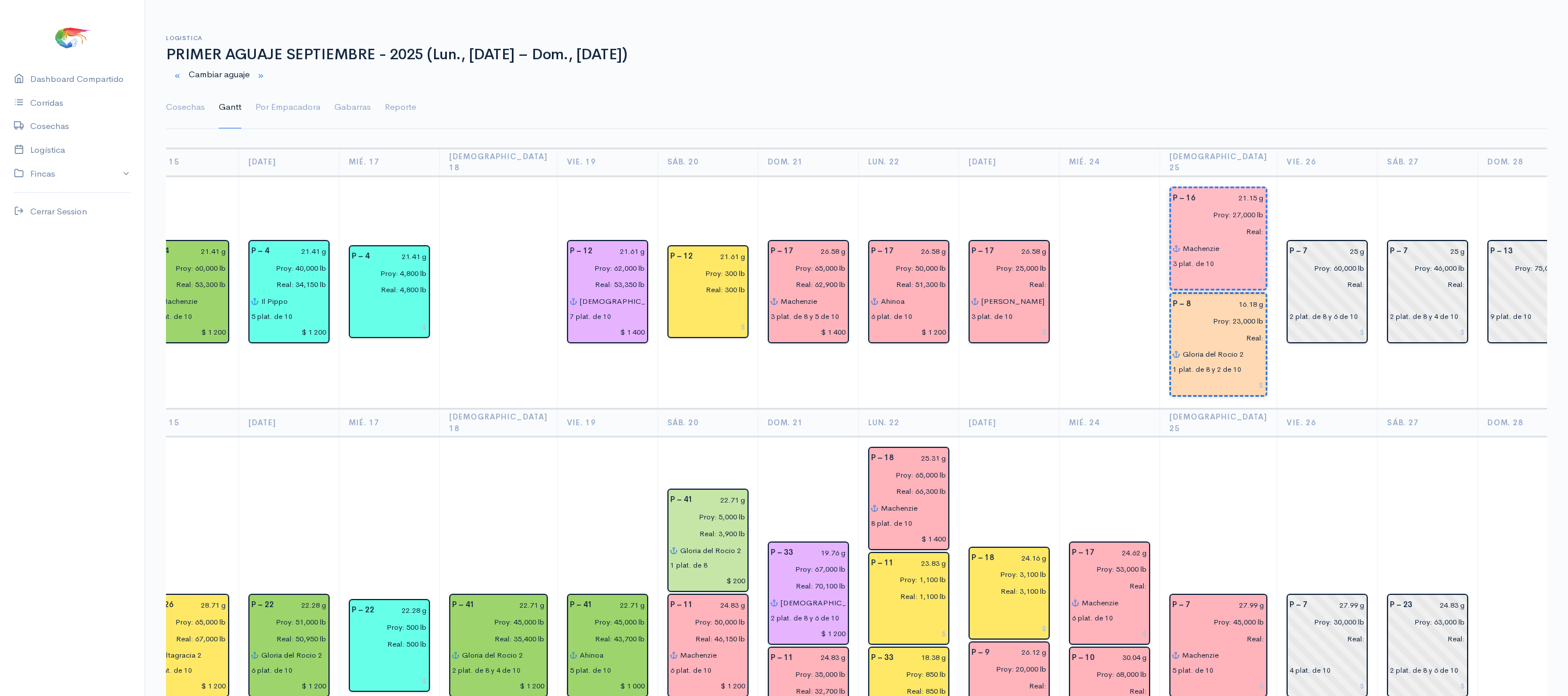
drag, startPoint x: 168, startPoint y: 50, endPoint x: 635, endPoint y: 53, distance: 467.0
click at [635, 53] on h1 "PRIMER AGUAJE SEPTIEMBRE - 2025 (Lun., [DATE] – Dom., [DATE])" at bounding box center [856, 55] width 1382 height 17
click at [658, 53] on h1 "PRIMER AGUAJE SEPTIEMBRE - 2025 (Lun., [DATE] – Dom., [DATE])" at bounding box center [856, 55] width 1382 height 17
click at [1019, 189] on td "P – 17 26.58 g Proy: 25,000 lb Real: [PERSON_NAME] 3 plat. de 10" at bounding box center [1009, 292] width 101 height 233
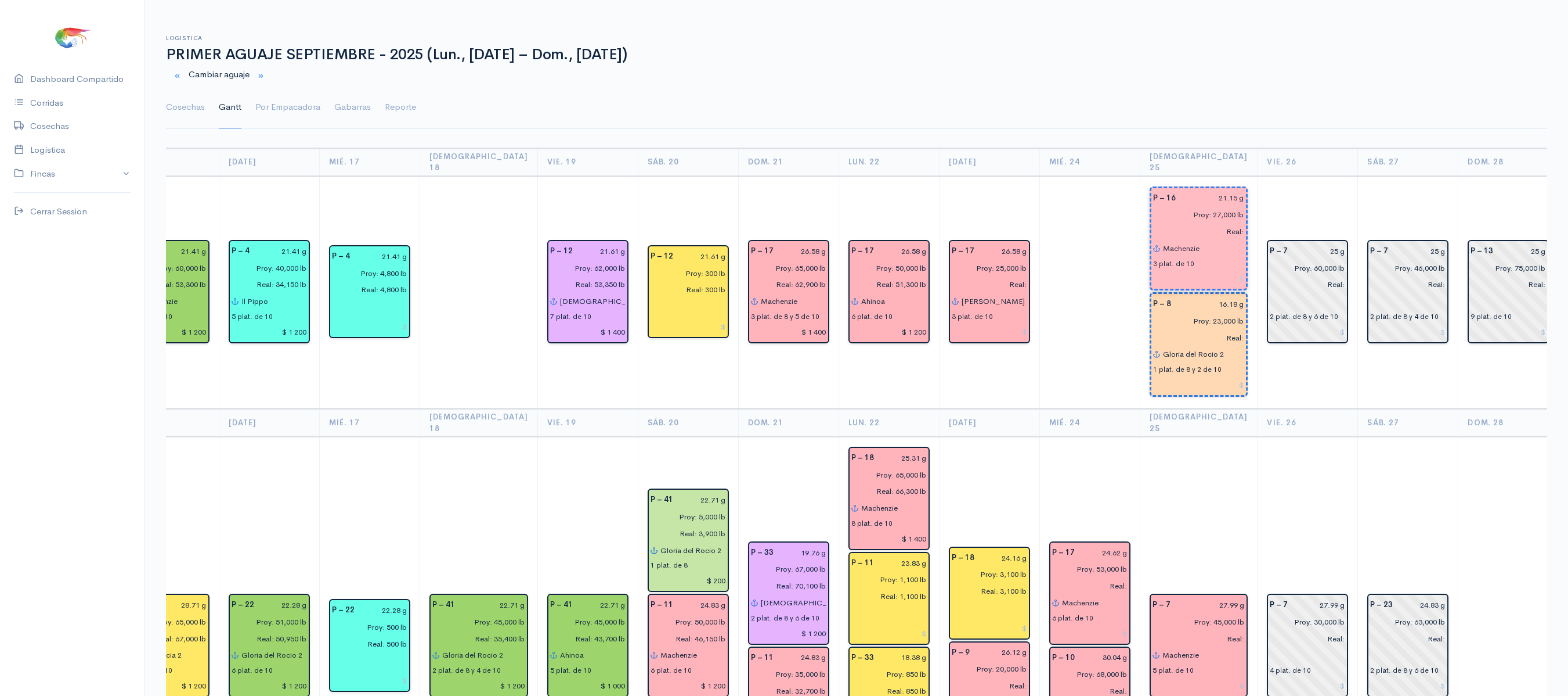
click at [1013, 156] on th "[DATE]" at bounding box center [990, 162] width 101 height 28
click at [1060, 189] on td at bounding box center [1090, 292] width 101 height 233
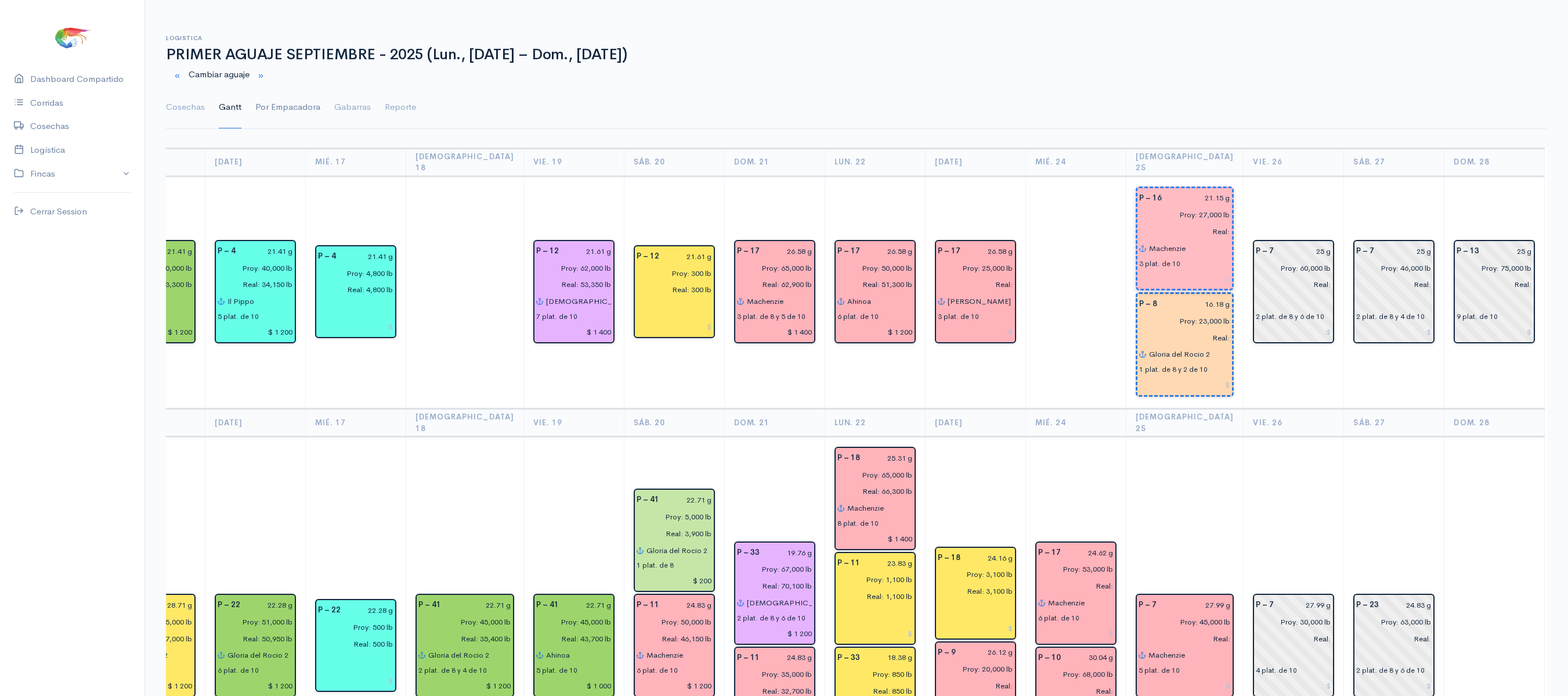
click at [269, 109] on link "Por Empacadora" at bounding box center [288, 107] width 65 height 42
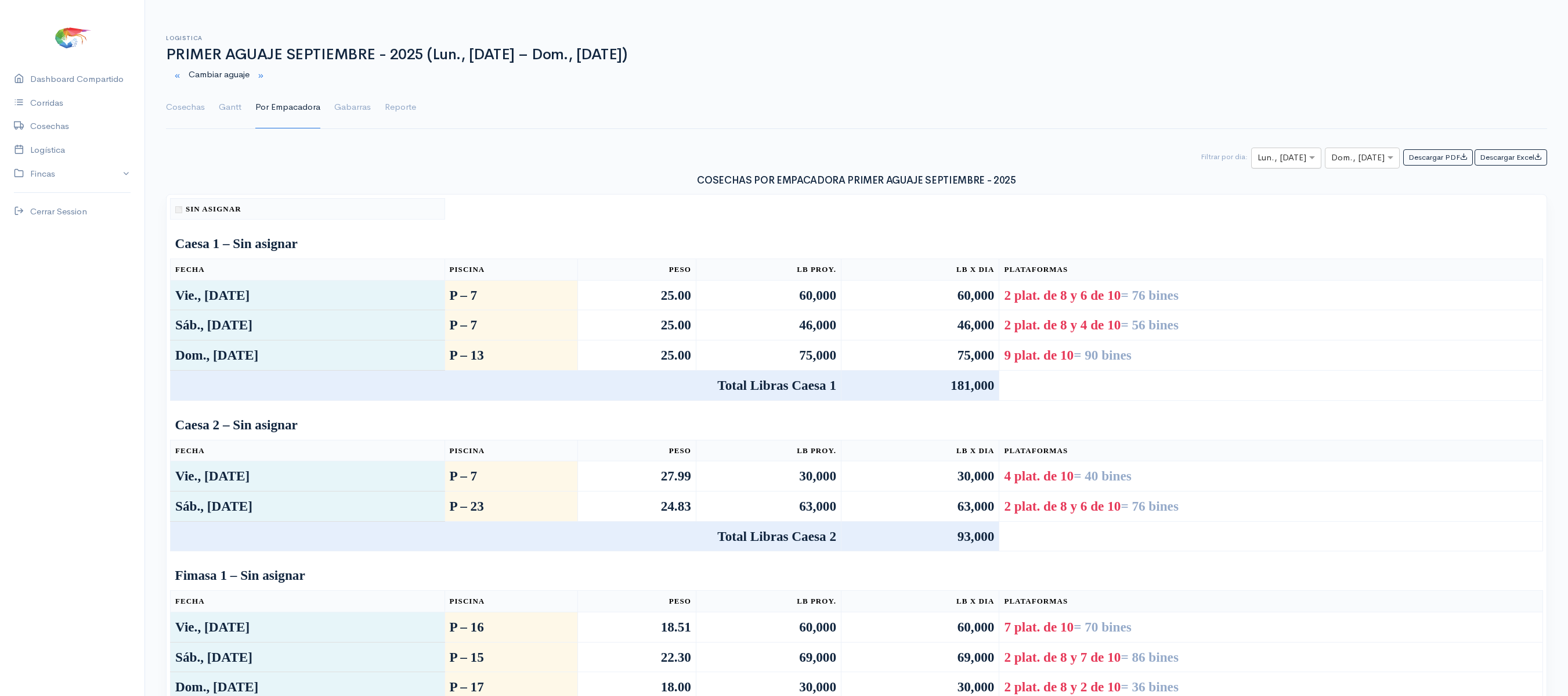
drag, startPoint x: 699, startPoint y: 203, endPoint x: 1292, endPoint y: 153, distance: 595.1
click at [1292, 153] on div at bounding box center [1286, 158] width 69 height 15
type input "25"
click at [1354, 162] on input "text" at bounding box center [1352, 158] width 41 height 15
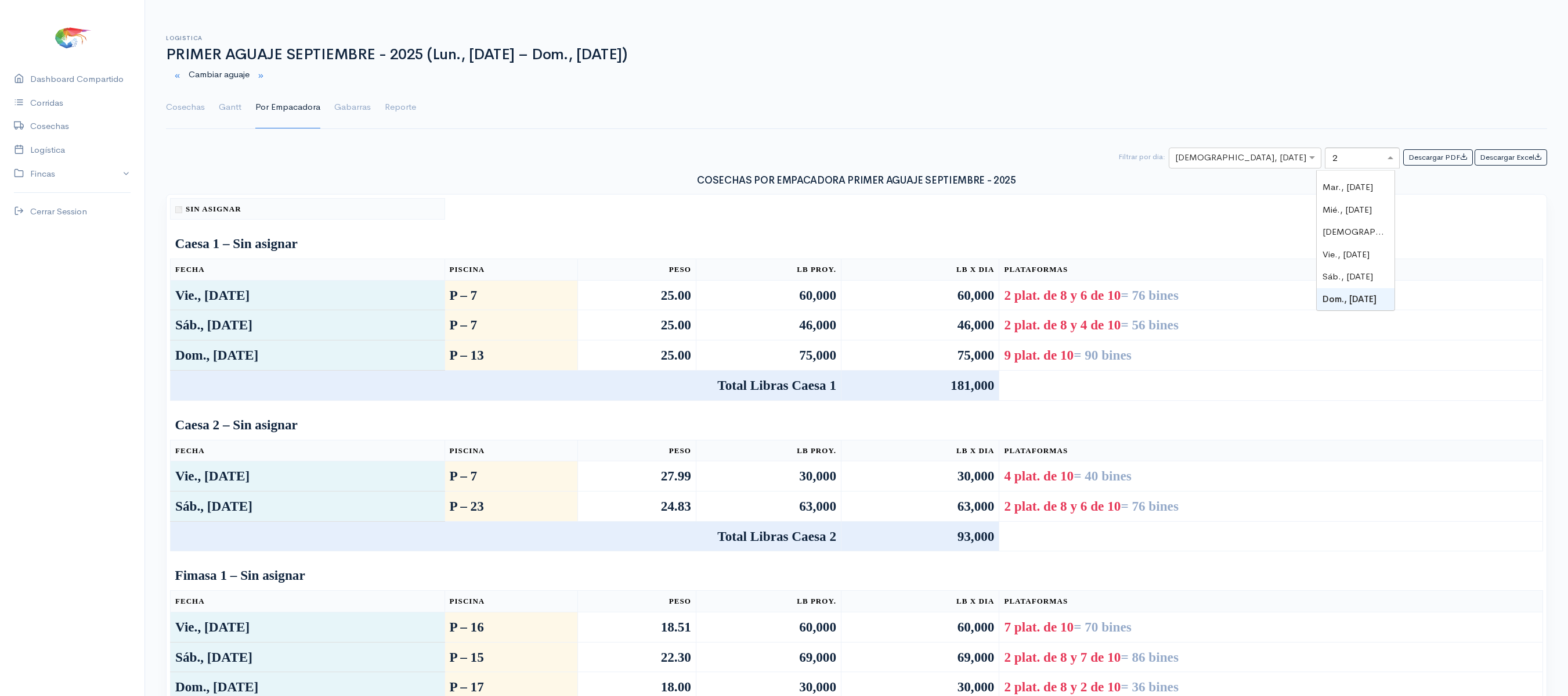
type input "25"
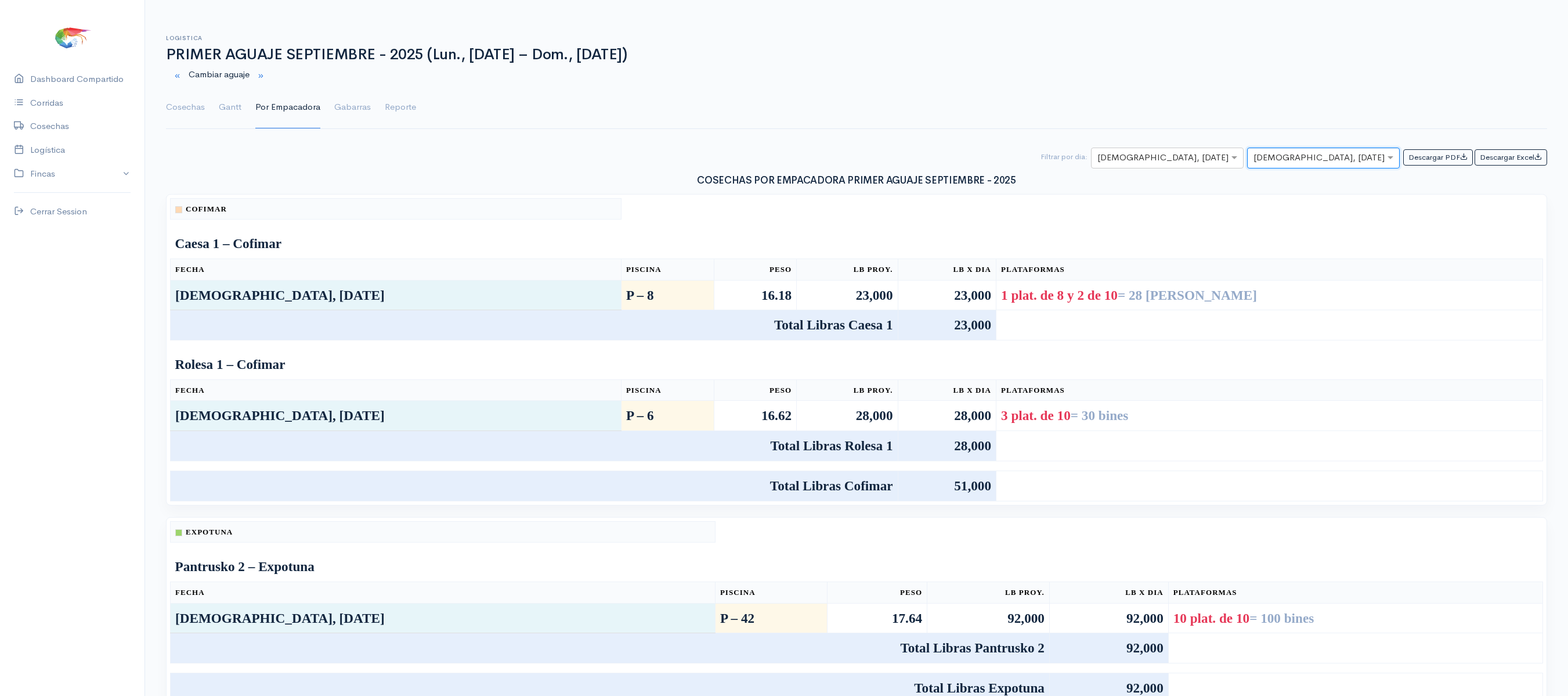
click at [217, 111] on ul "Cosechas Gantt Por Empacadora Gabarras Reporte" at bounding box center [856, 107] width 1382 height 42
click at [229, 104] on link "Gantt" at bounding box center [230, 107] width 22 height 42
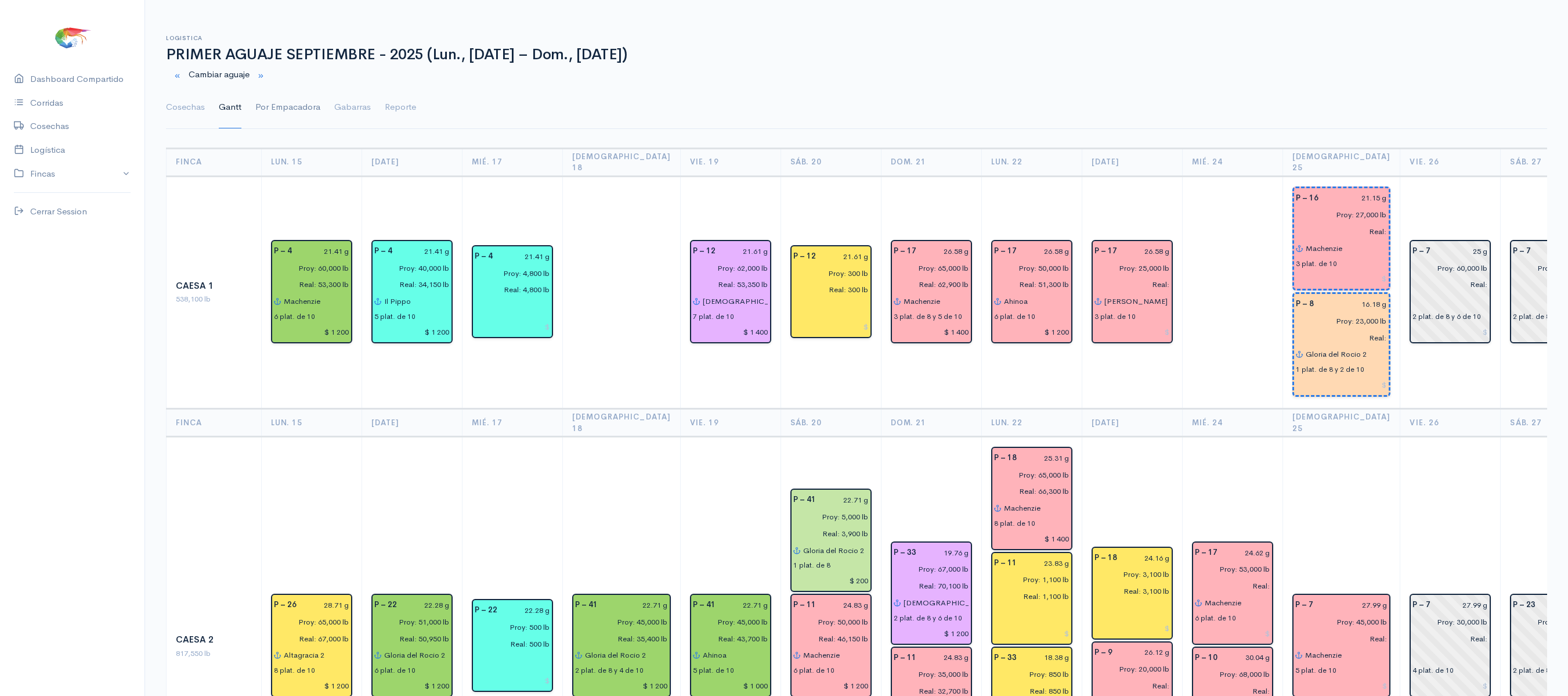
click at [261, 98] on link "Por Empacadora" at bounding box center [288, 107] width 65 height 42
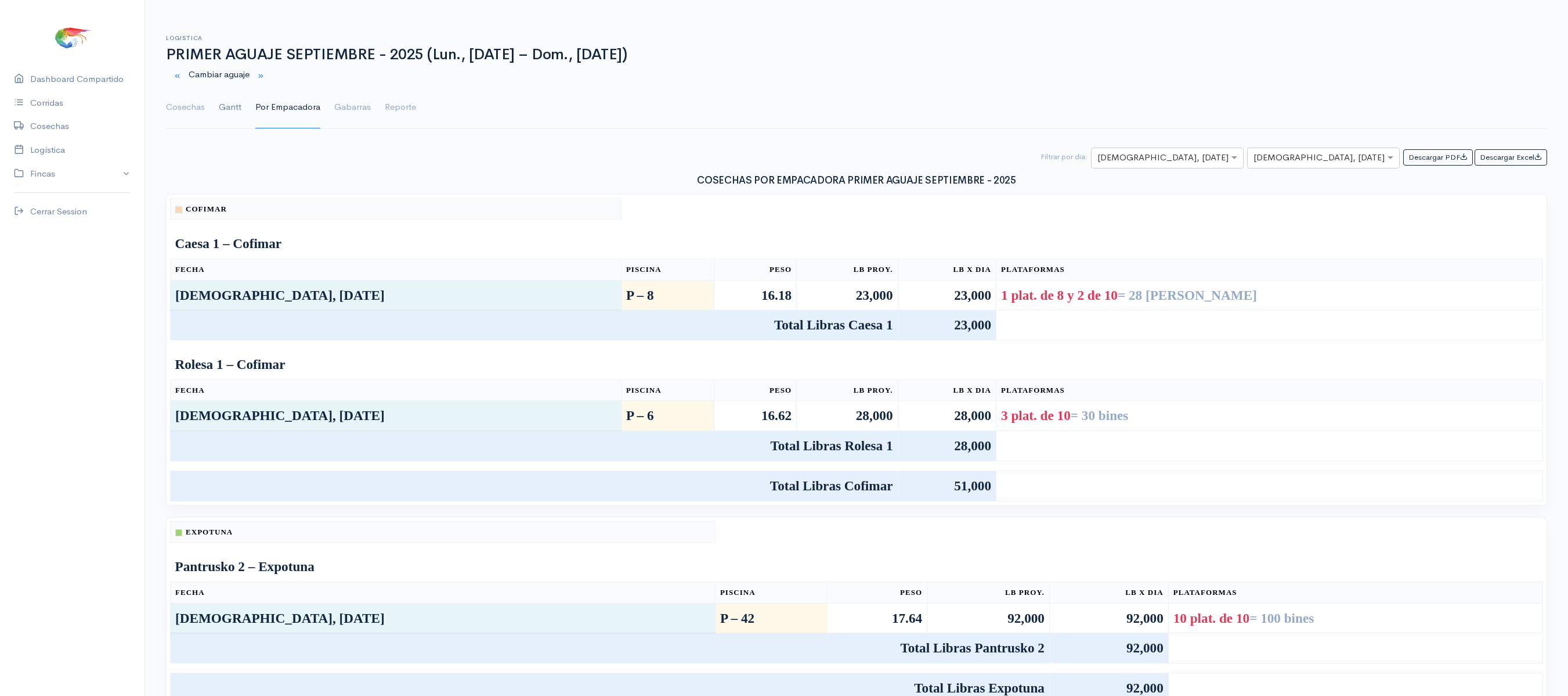
click at [226, 106] on link "Gantt" at bounding box center [230, 107] width 22 height 42
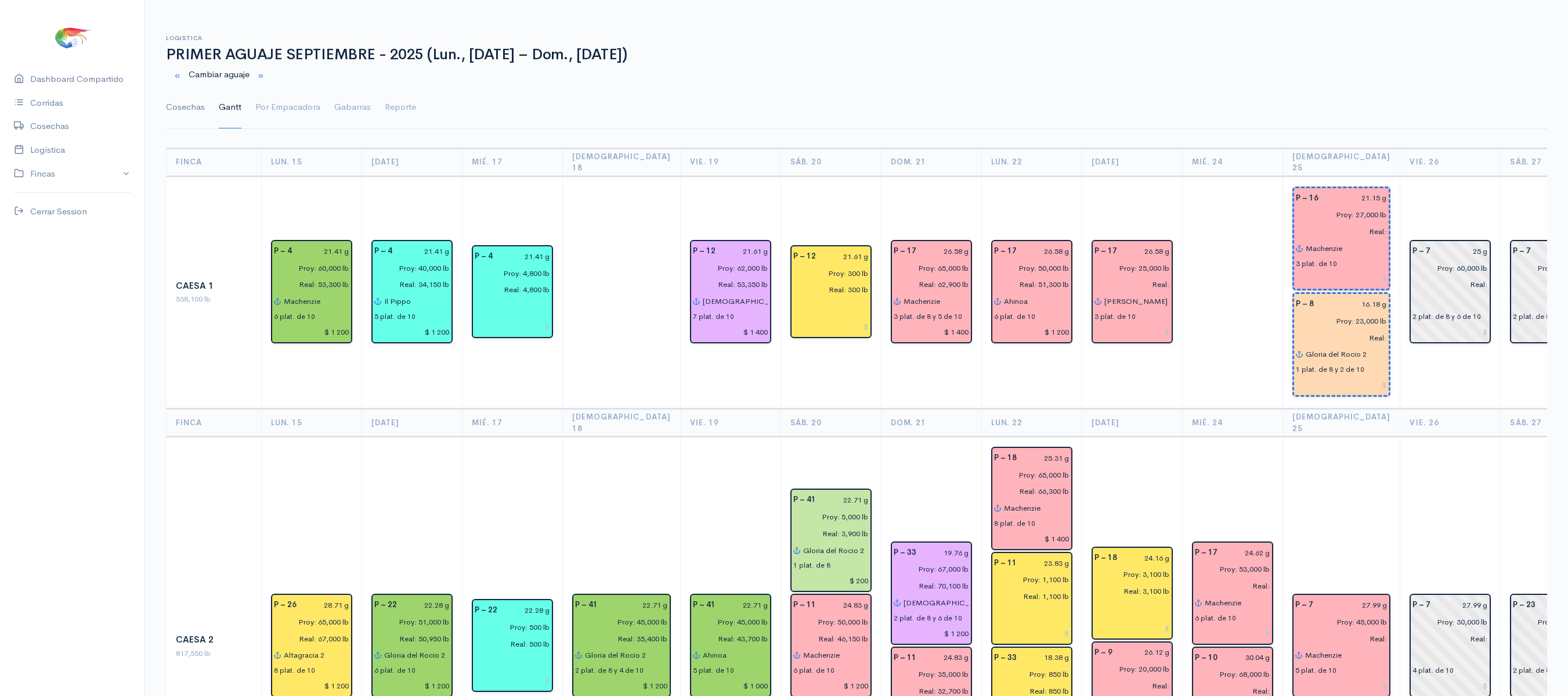
click at [191, 97] on link "Cosechas" at bounding box center [185, 107] width 39 height 42
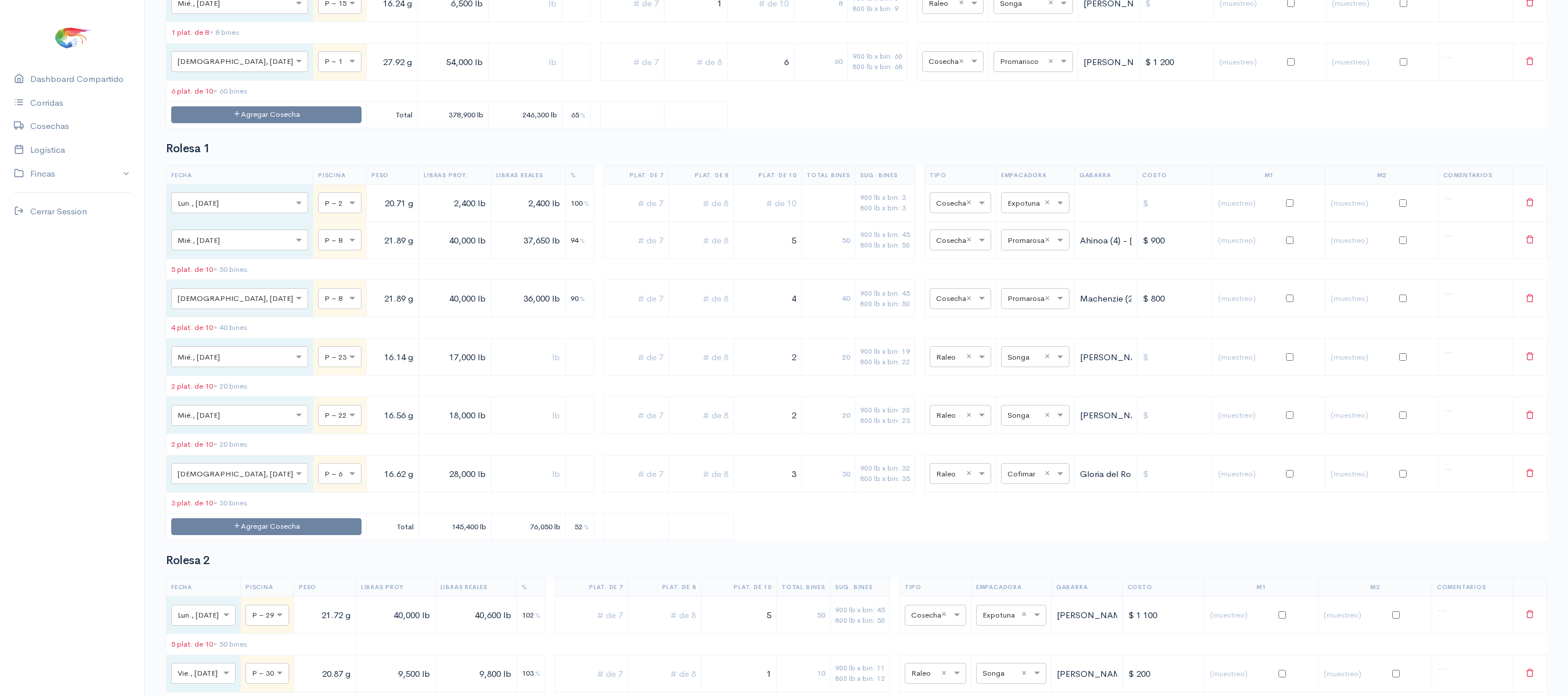
scroll to position [5420, 0]
drag, startPoint x: 767, startPoint y: 268, endPoint x: 826, endPoint y: 269, distance: 59.0
click at [826, 81] on tr "× Jue., [DATE] × P – 1 27.92 g 54,000 lb 6 60 900 lb x bin: 60 800 lb x bin: 68…" at bounding box center [857, 62] width 1381 height 37
type input "2"
click at [679, 75] on input "text" at bounding box center [696, 63] width 54 height 24
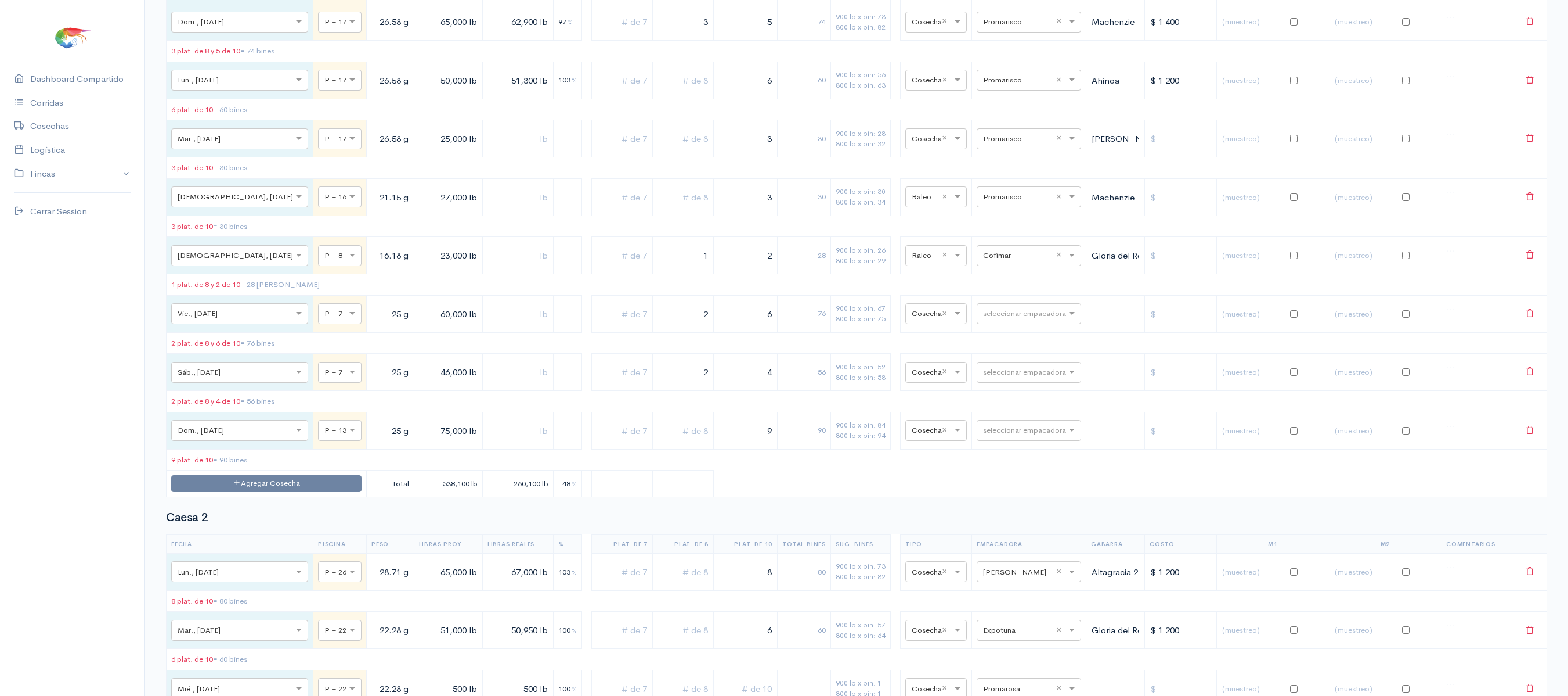
scroll to position [0, 0]
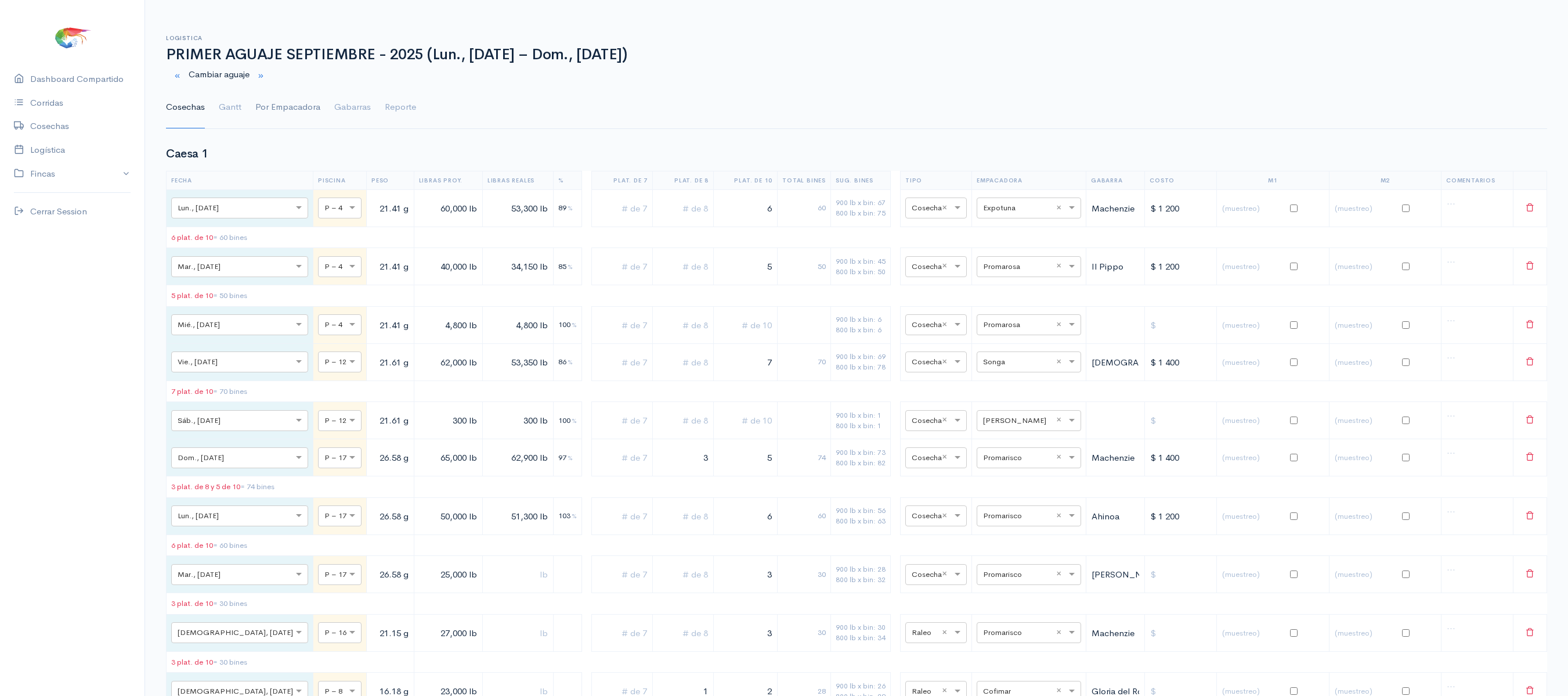
type input "5"
click at [258, 106] on link "Por Empacadora" at bounding box center [288, 107] width 65 height 42
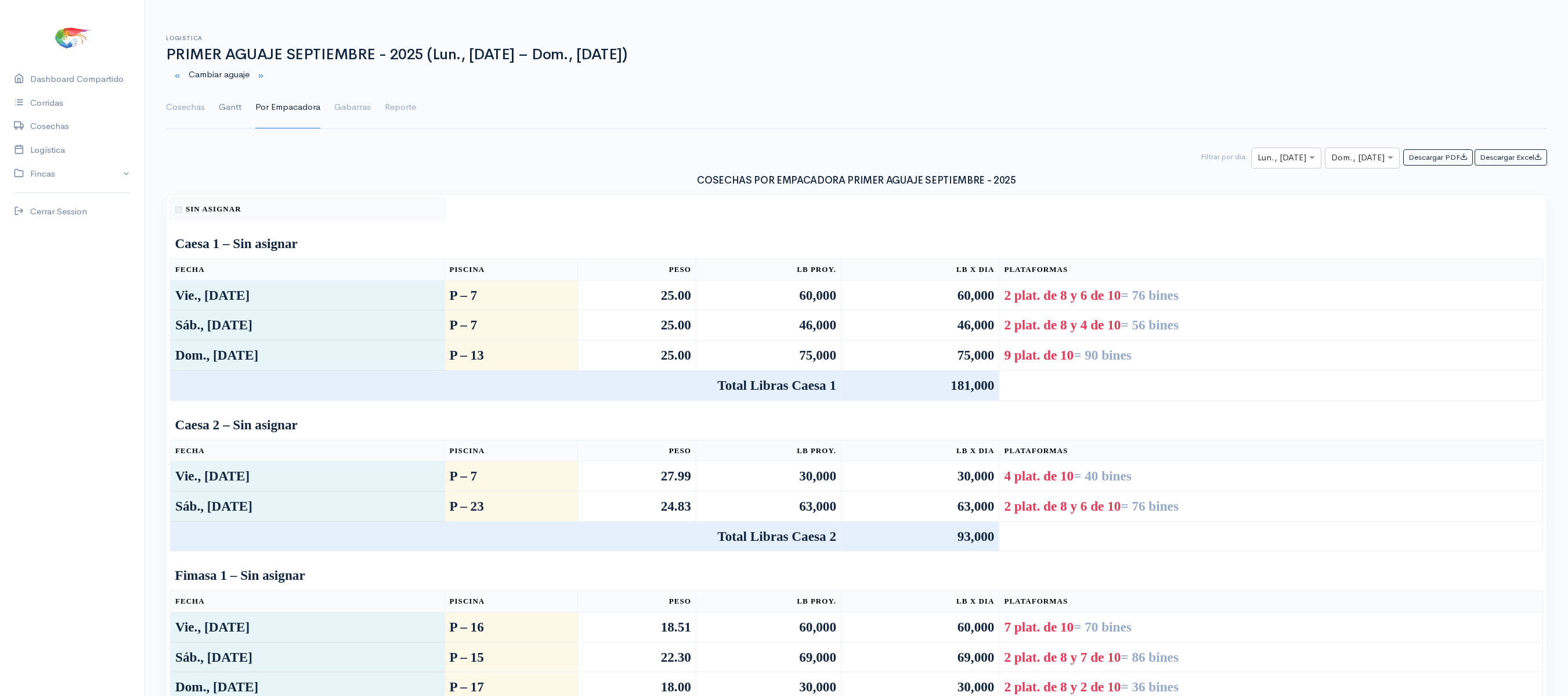
click at [234, 100] on link "Gantt" at bounding box center [230, 107] width 22 height 42
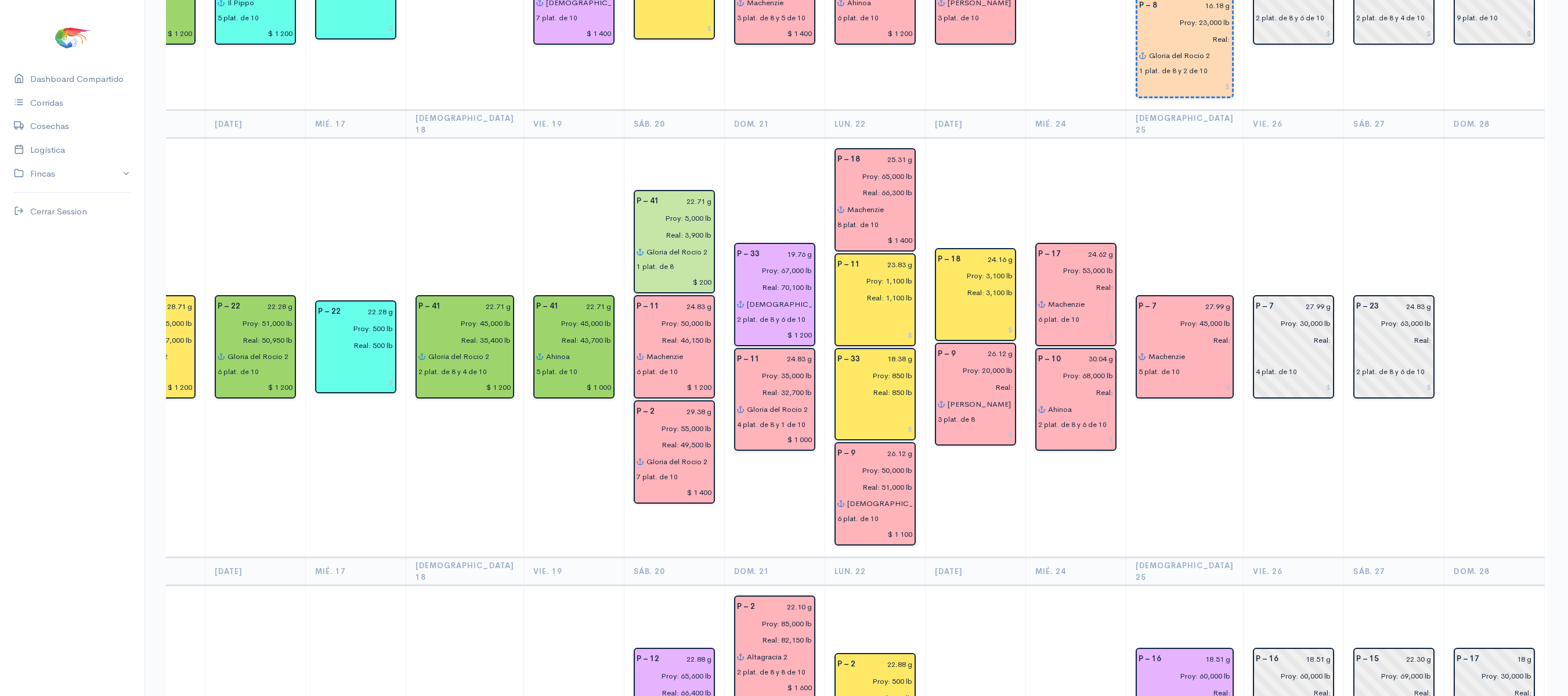
scroll to position [298, 0]
click at [1445, 483] on td at bounding box center [1495, 349] width 101 height 419
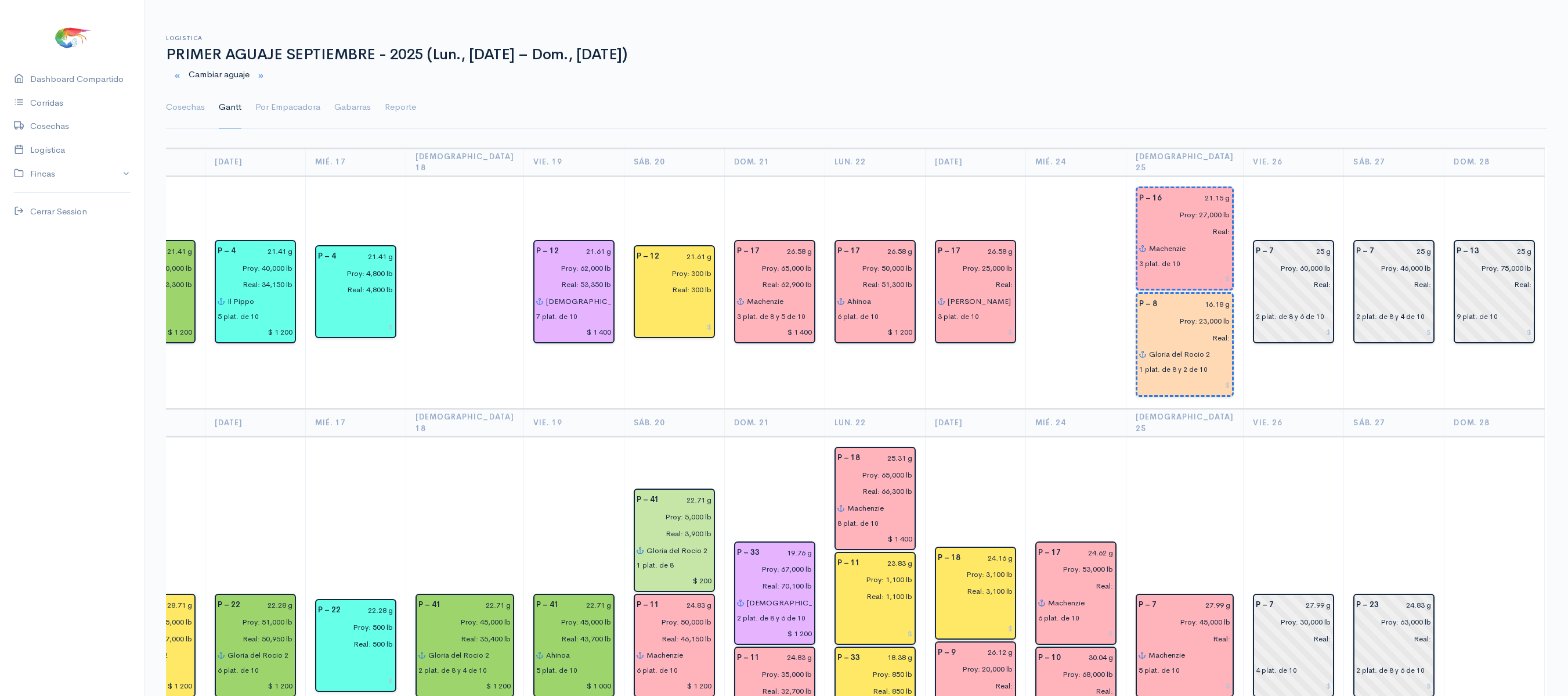
scroll to position [1, 0]
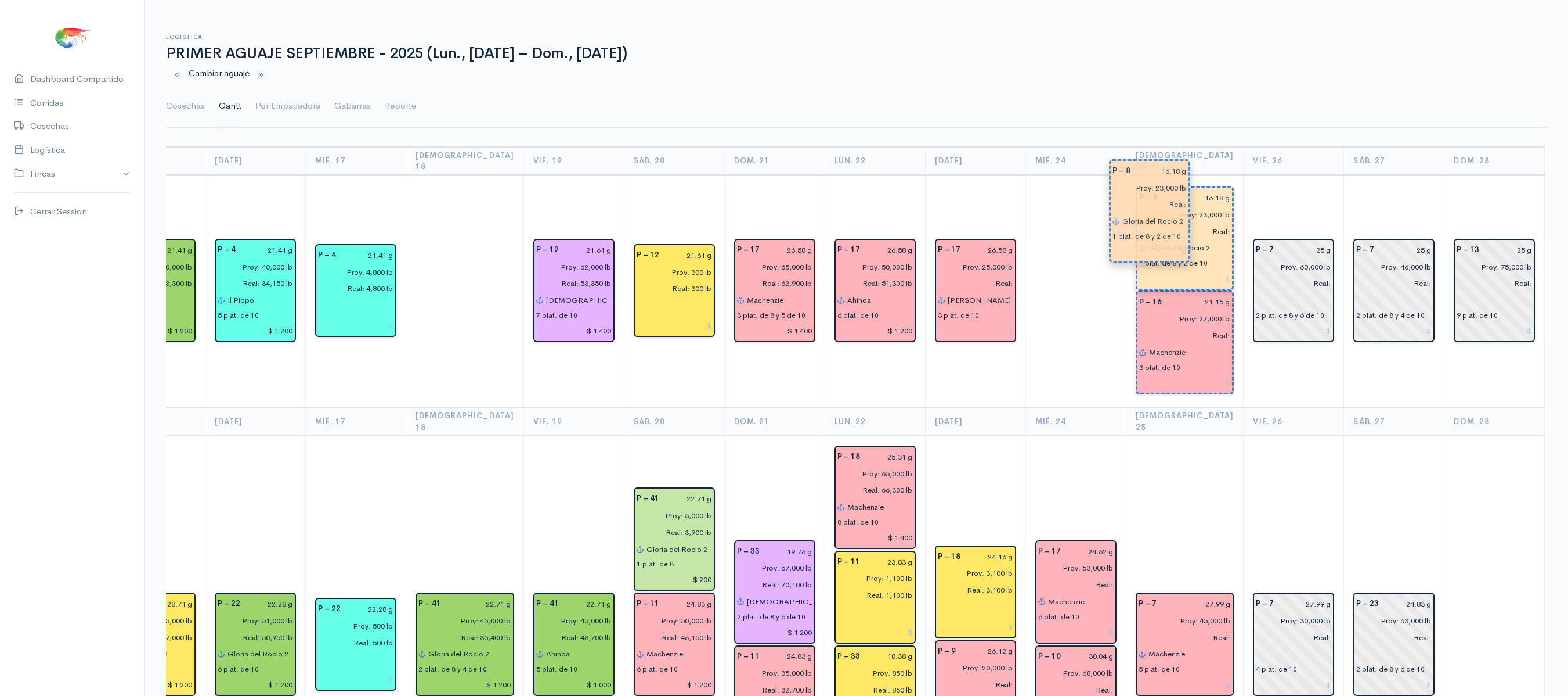
drag, startPoint x: 1150, startPoint y: 373, endPoint x: 1146, endPoint y: 253, distance: 120.1
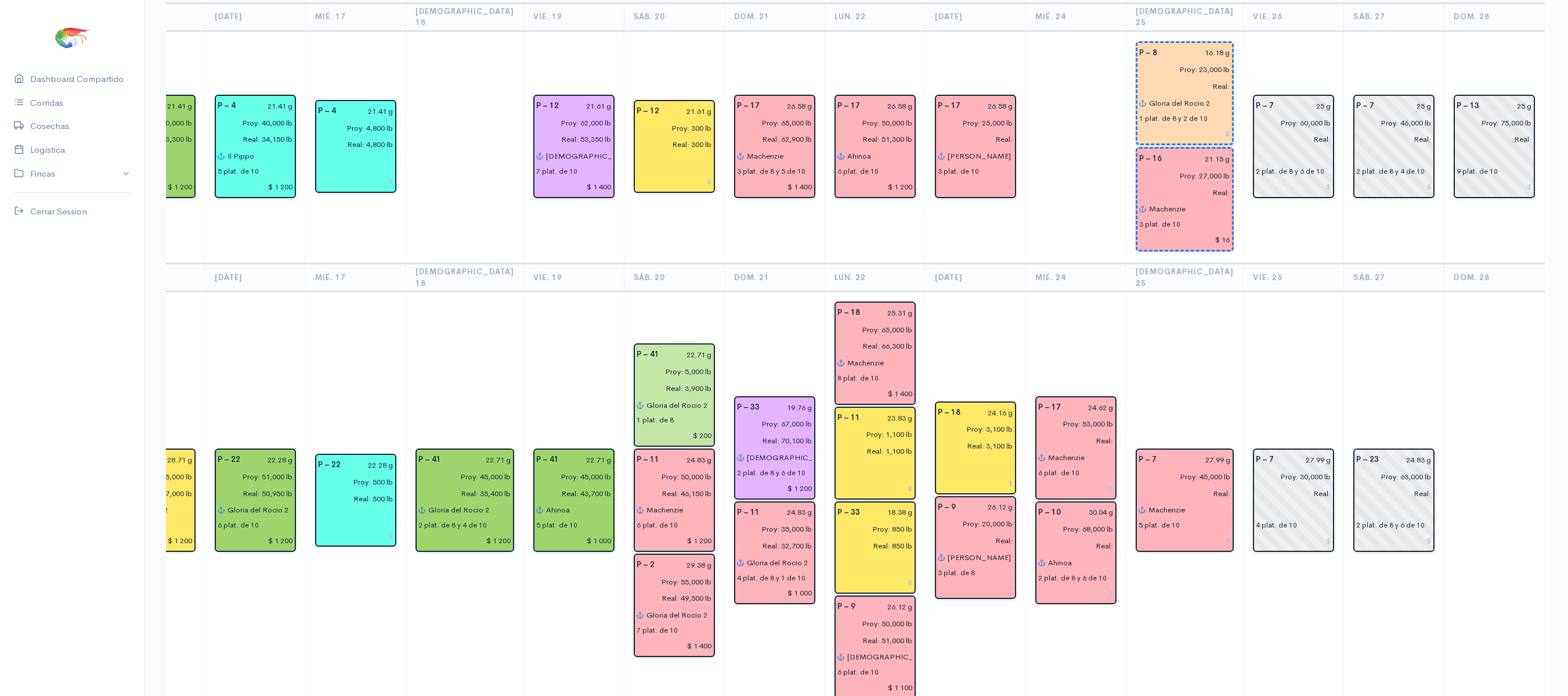
scroll to position [0, 0]
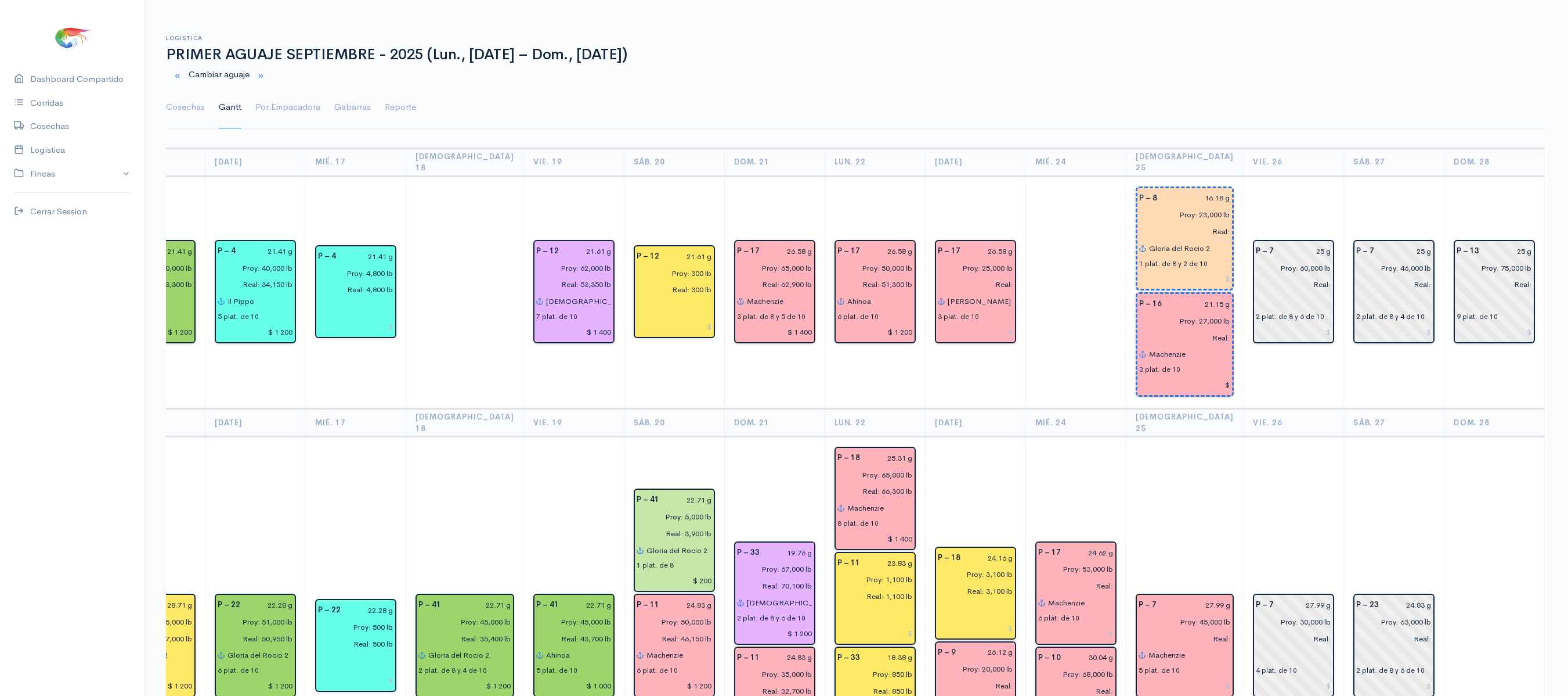
type input "$"
click at [1054, 437] on td "P – 17 24.62 g Proy: 53,000 lb Real: Machenzie 6 plat. de 10 P – 10 30.04 g Pro…" at bounding box center [1076, 646] width 101 height 419
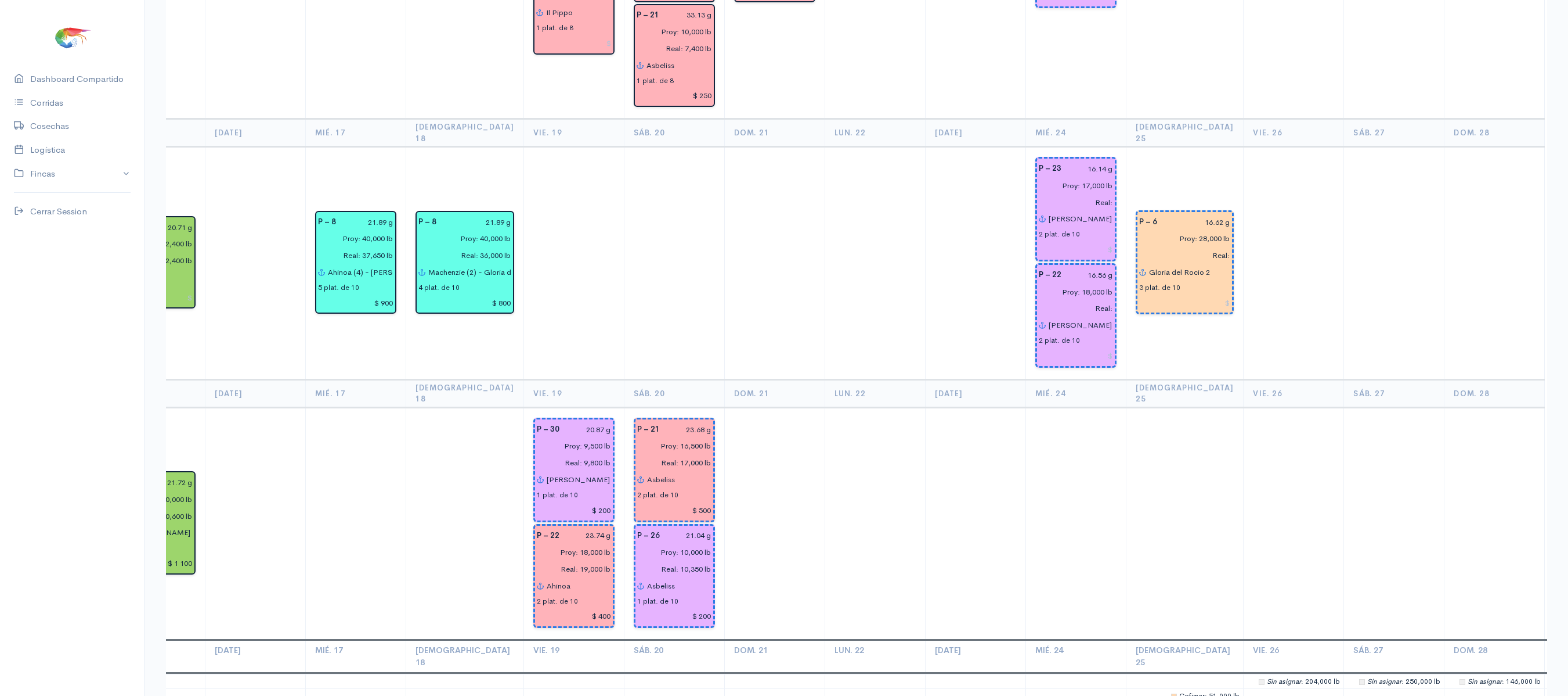
scroll to position [2446, 0]
click at [1244, 695] on td at bounding box center [1295, 709] width 101 height 15
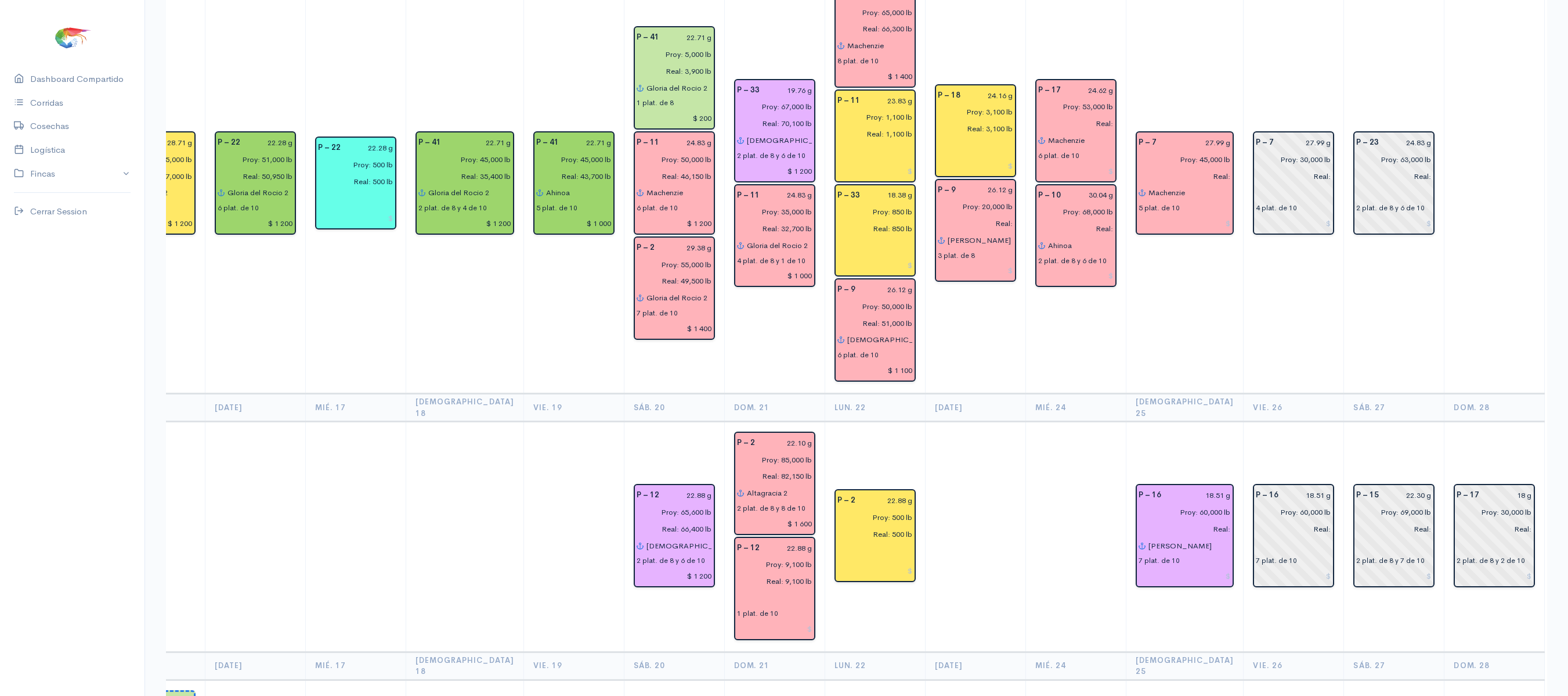
scroll to position [464, 0]
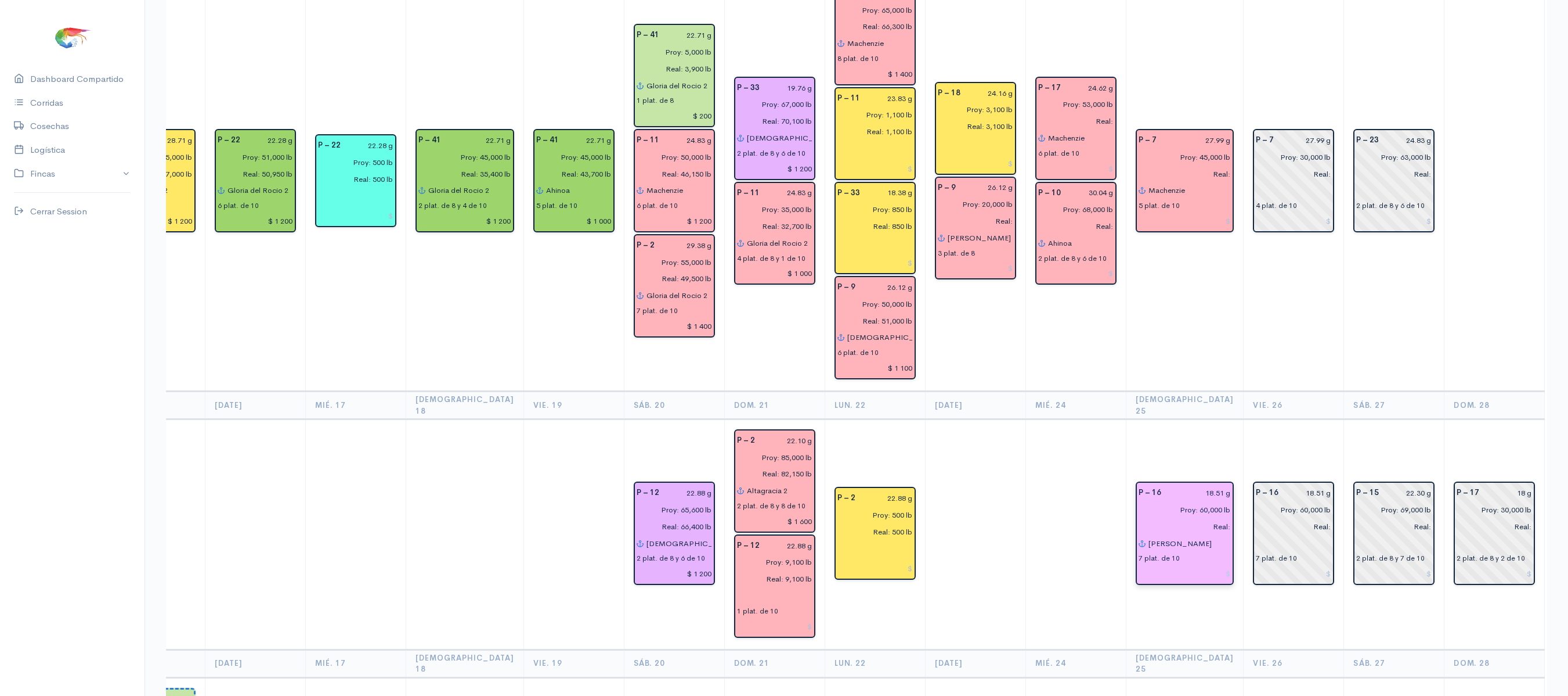
click at [1166, 501] on input "Proy: 60,000 lb" at bounding box center [1182, 510] width 100 height 17
type input "Proy: 64,000 lb"
click at [1267, 315] on td "P – 7 27.99 g Proy: 30,000 lb Real: 4 plat. de 10" at bounding box center [1295, 181] width 101 height 419
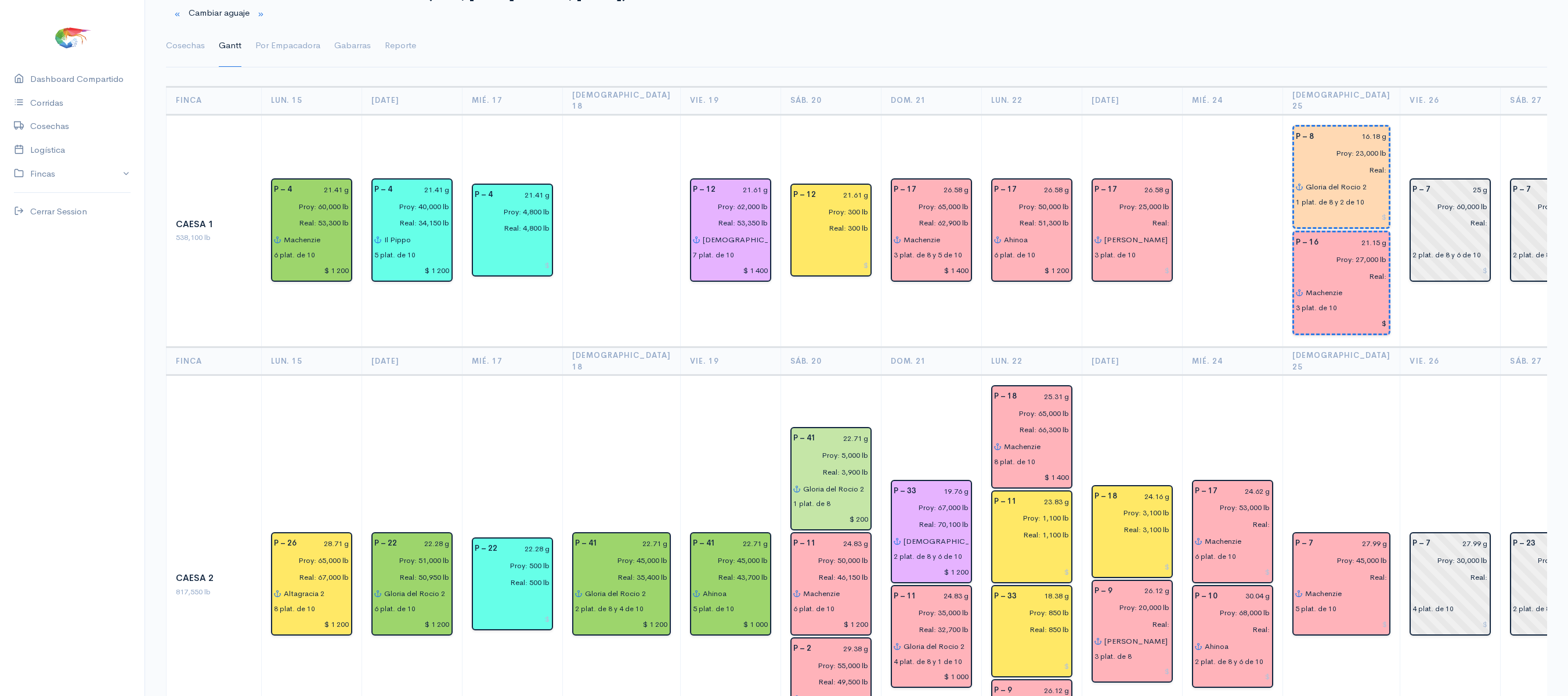
scroll to position [61, 0]
click at [1215, 243] on td at bounding box center [1233, 232] width 101 height 233
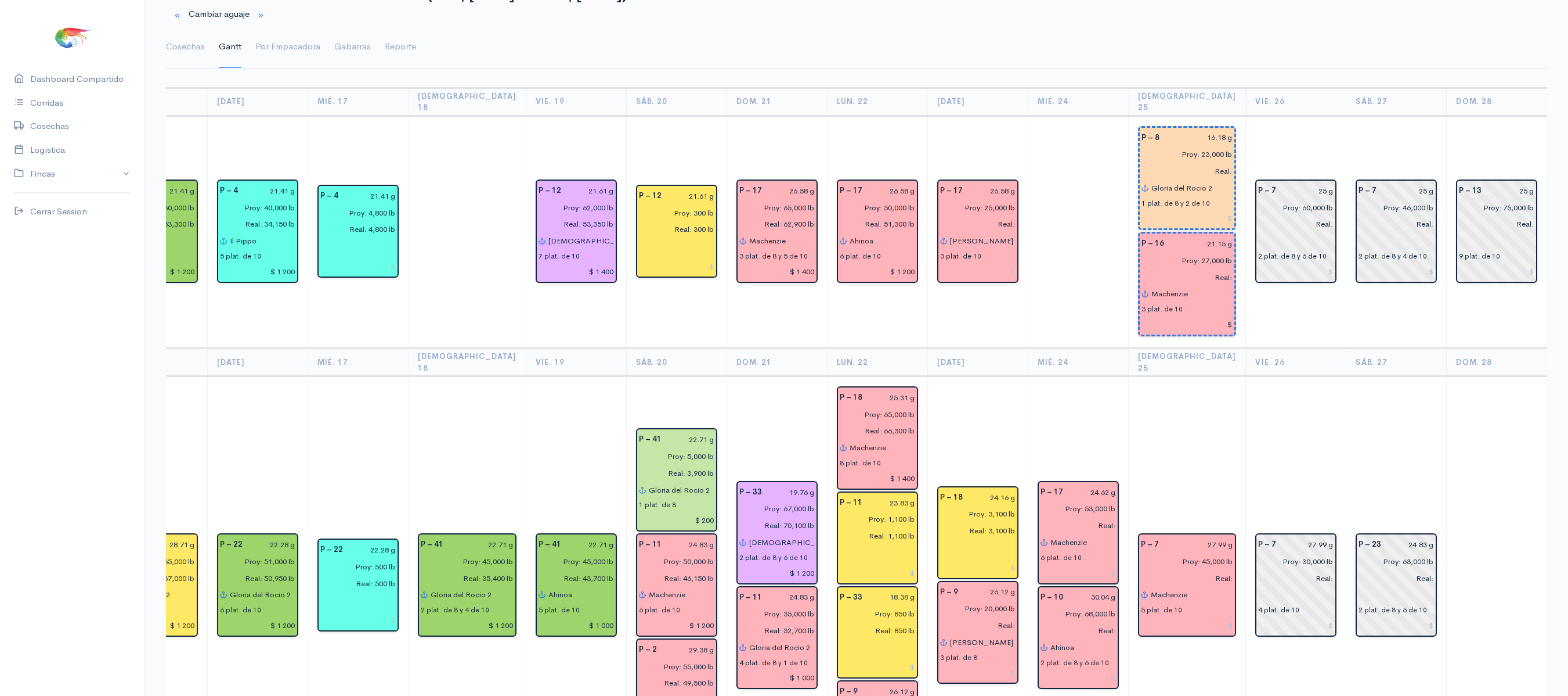
scroll to position [0, 155]
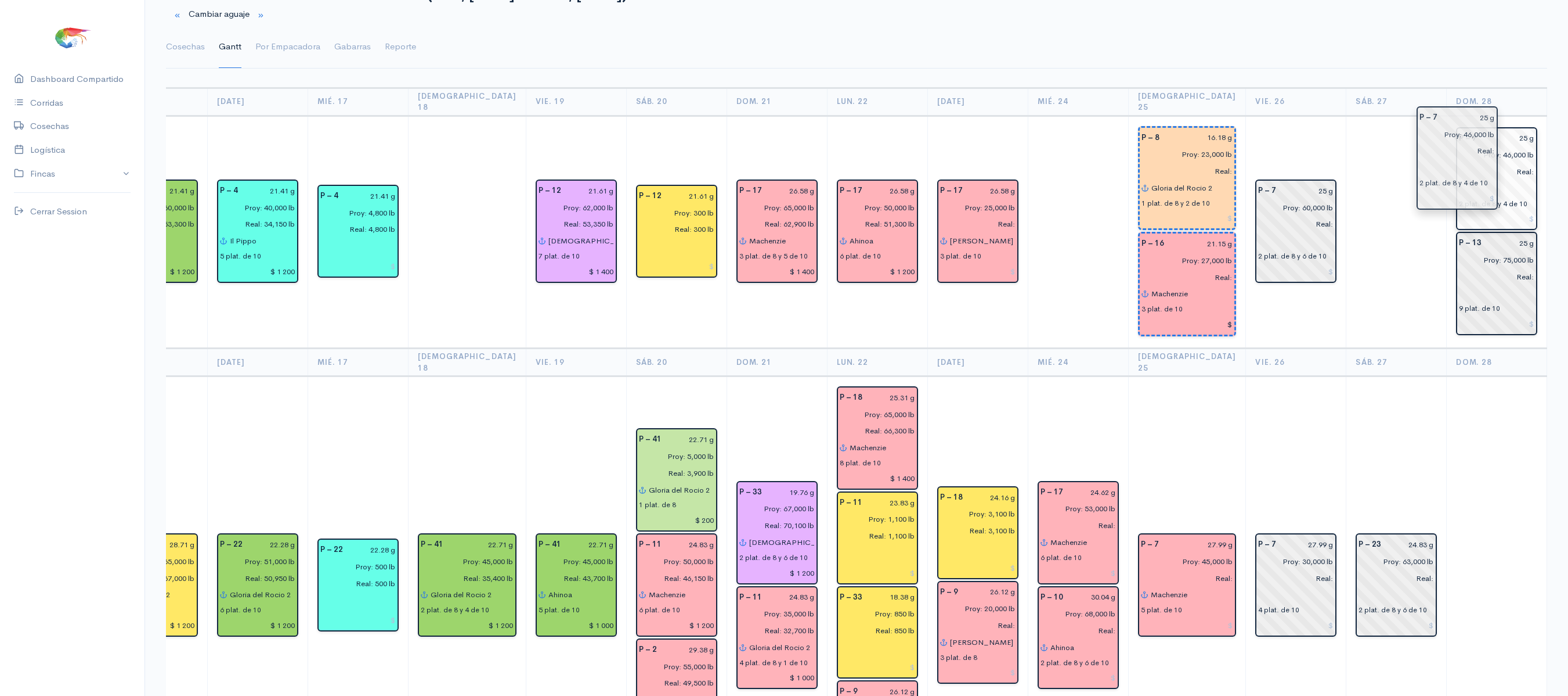
drag, startPoint x: 1353, startPoint y: 223, endPoint x: 1448, endPoint y: 166, distance: 110.8
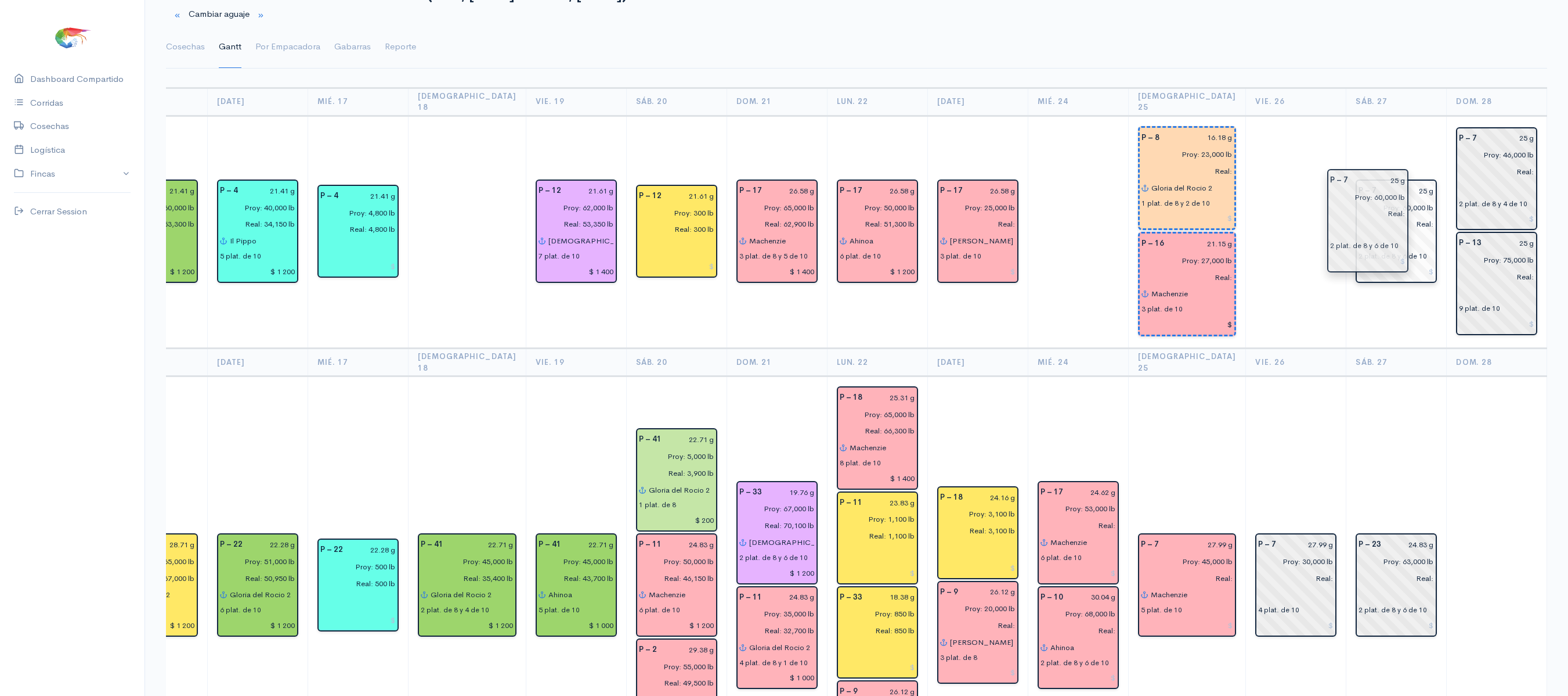
drag, startPoint x: 1279, startPoint y: 211, endPoint x: 1386, endPoint y: 213, distance: 107.0
click at [1267, 553] on input "Proy: 30,000 lb" at bounding box center [1292, 562] width 82 height 17
type input "Proy: 35,000 lb"
click at [1447, 445] on td at bounding box center [1497, 586] width 101 height 419
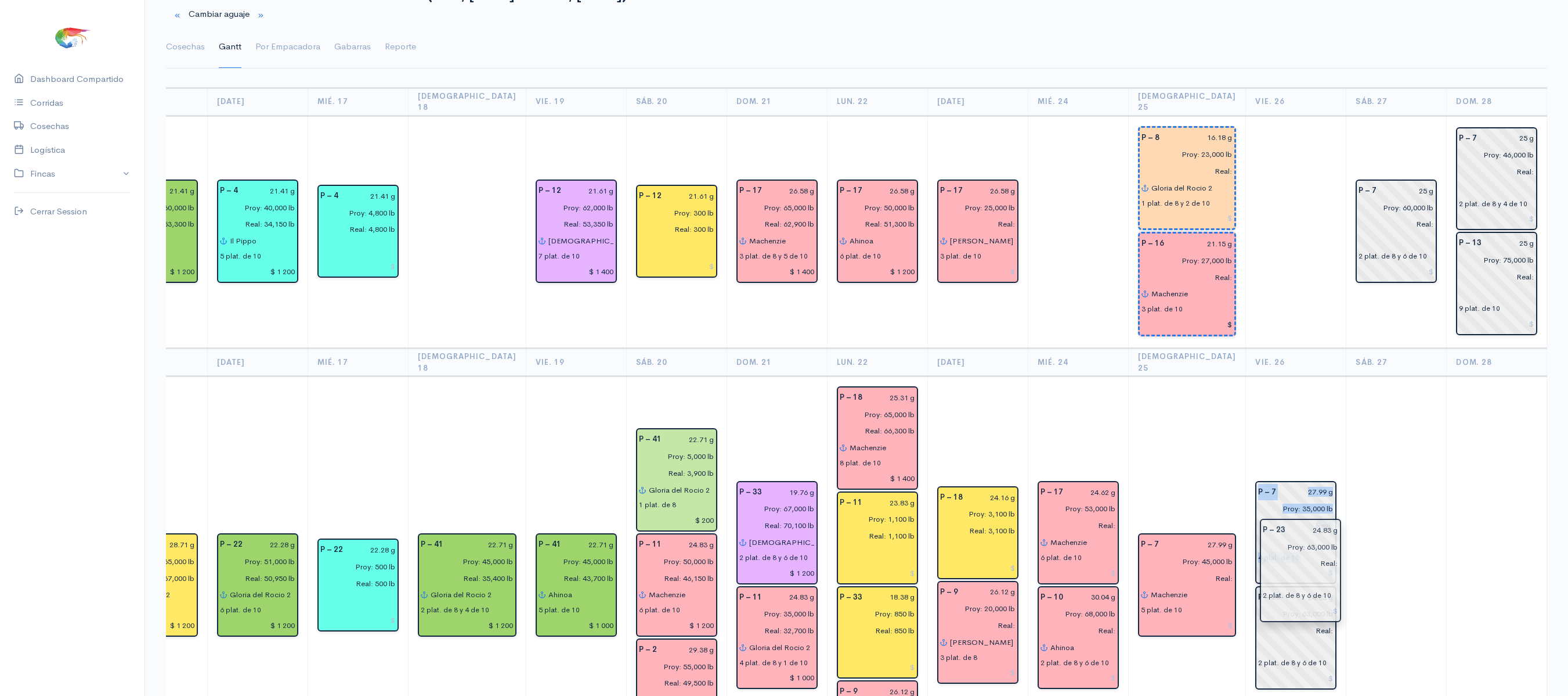
drag, startPoint x: 1360, startPoint y: 569, endPoint x: 1301, endPoint y: 580, distance: 60.0
click at [1347, 561] on td at bounding box center [1397, 586] width 101 height 419
click at [187, 56] on link "Cosechas" at bounding box center [185, 47] width 39 height 42
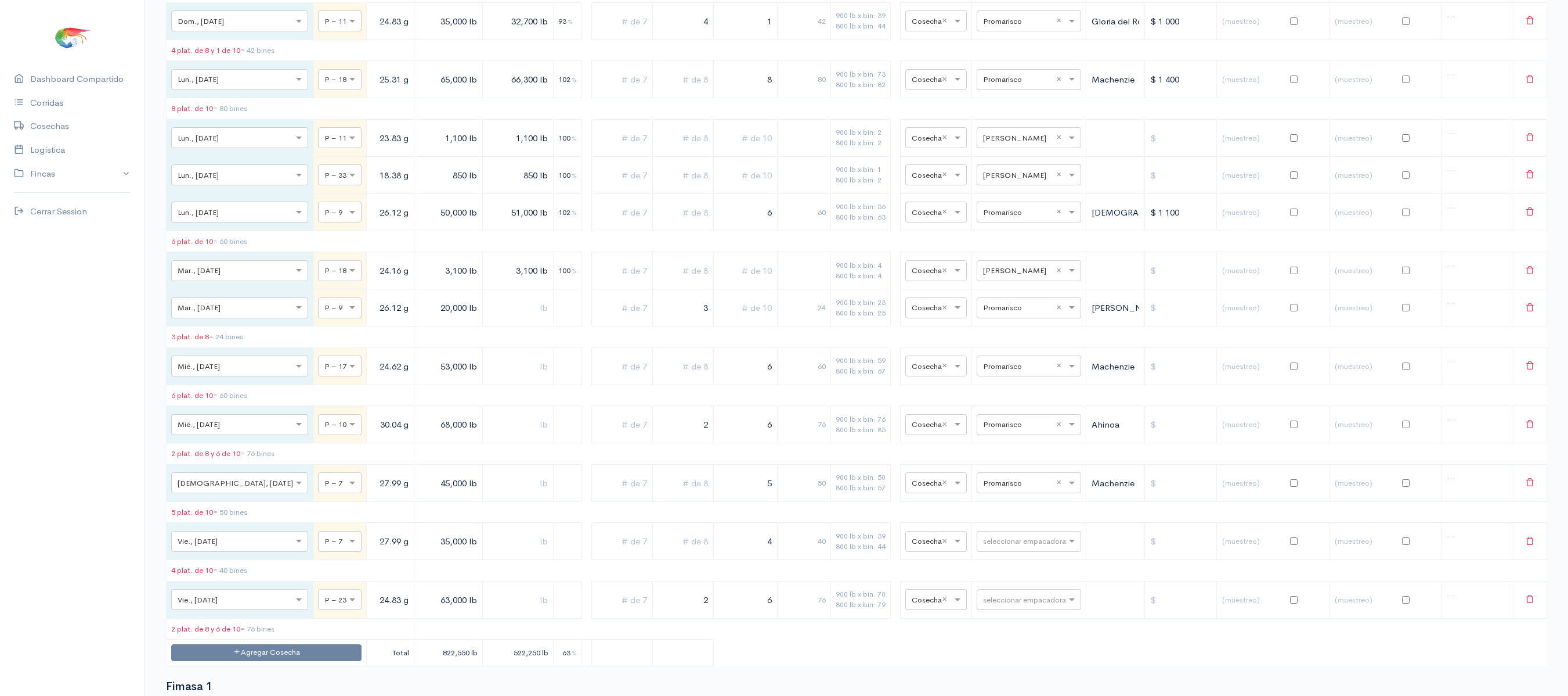
scroll to position [1495, 0]
drag, startPoint x: 739, startPoint y: 616, endPoint x: 817, endPoint y: 628, distance: 78.9
click at [817, 555] on tr "× Vie., [DATE] × P – 7 27.99 g 35,000 lb 4 40 900 lb x bin: 39 800 lb x bin: 44…" at bounding box center [857, 536] width 1381 height 37
drag, startPoint x: 735, startPoint y: 610, endPoint x: 810, endPoint y: 609, distance: 75.0
click at [810, 555] on tr "× Vie., [DATE] × P – 7 27.99 g 35,000 lb 4 40 900 lb x bin: 39 800 lb x bin: 44…" at bounding box center [857, 536] width 1381 height 37
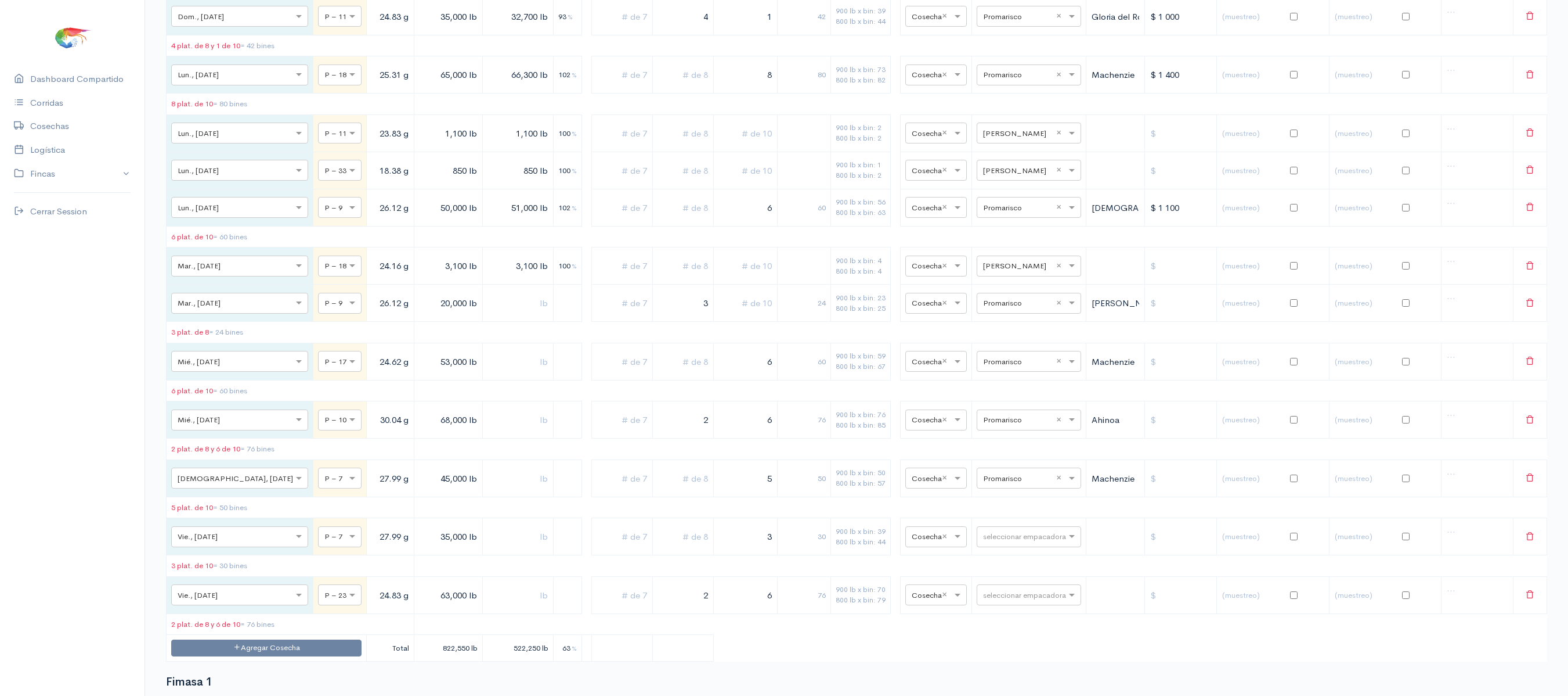
type input "3"
click at [665, 549] on input "text" at bounding box center [684, 537] width 51 height 24
type input "2"
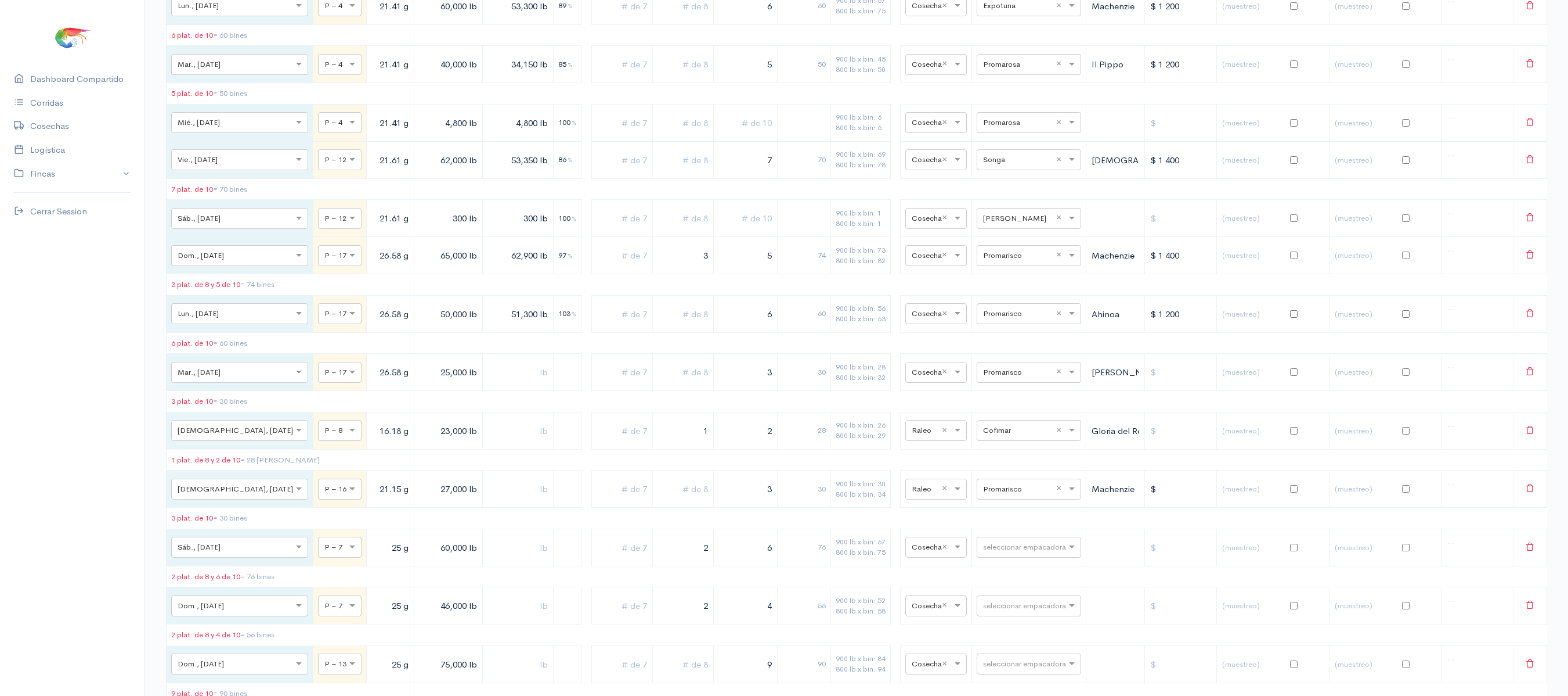
scroll to position [0, 0]
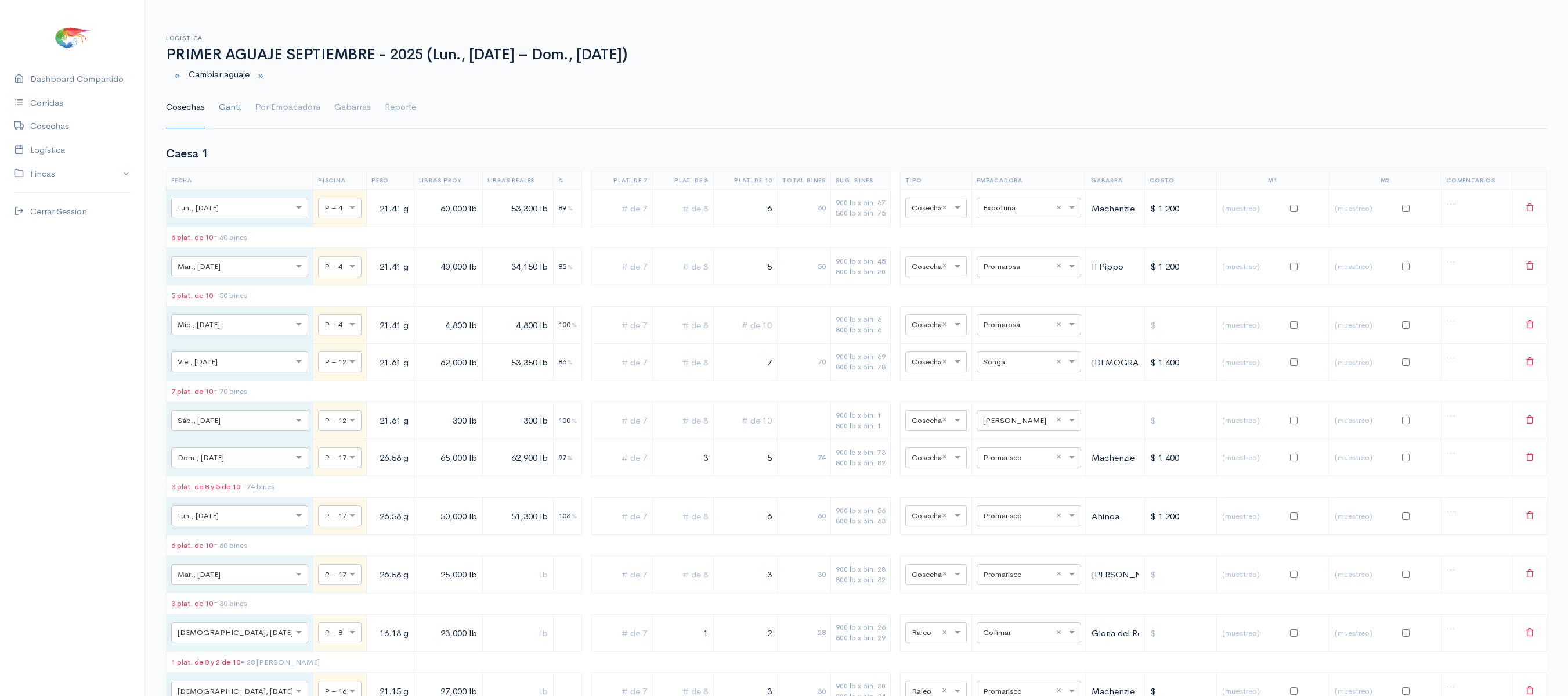
click at [230, 103] on link "Gantt" at bounding box center [230, 107] width 22 height 42
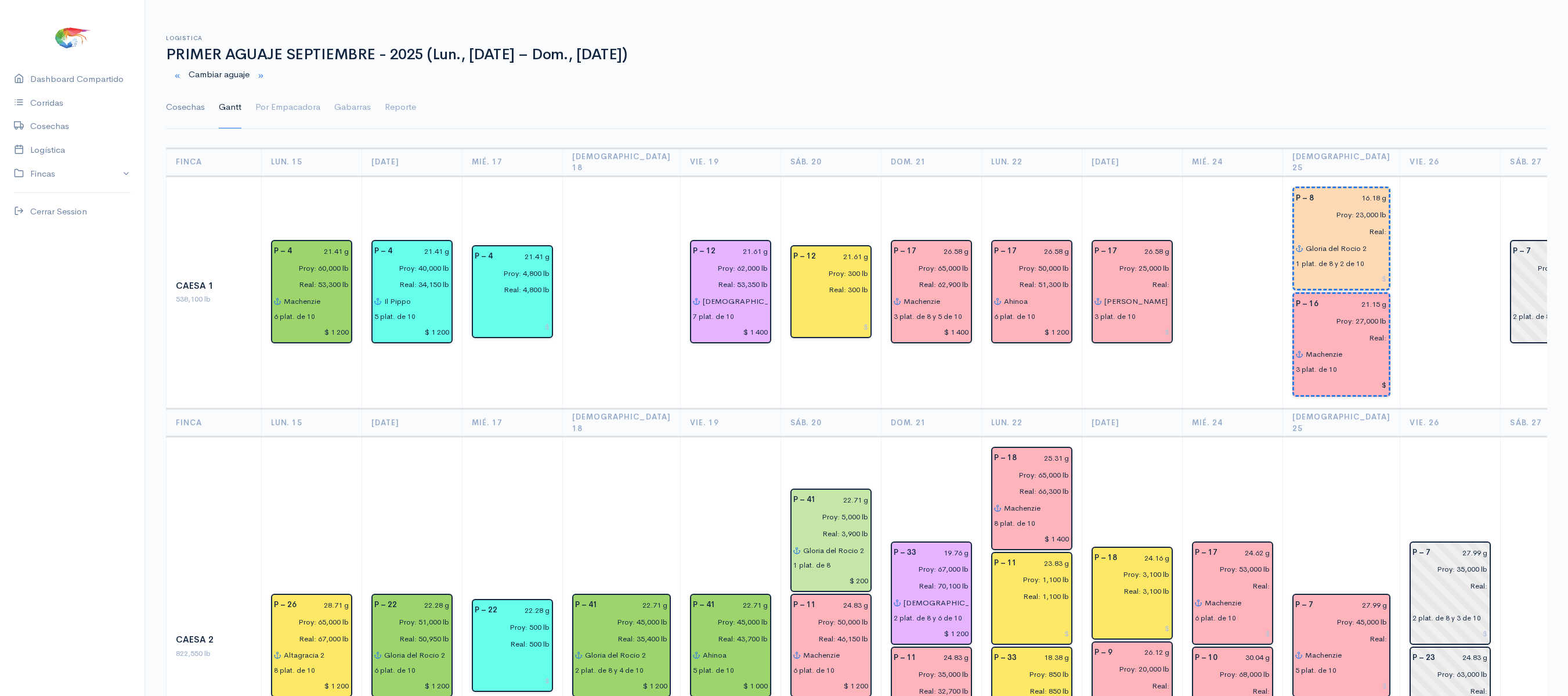
click at [184, 111] on link "Cosechas" at bounding box center [185, 107] width 39 height 42
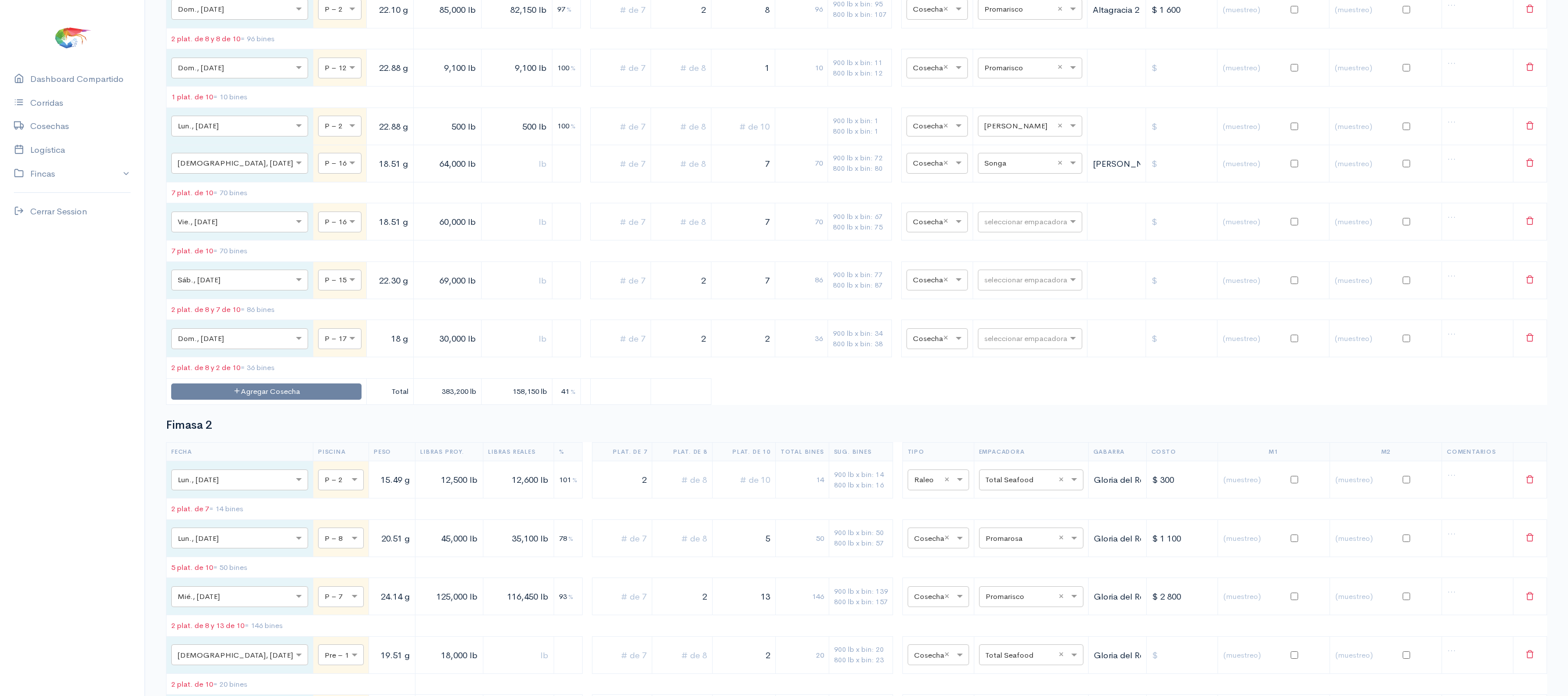
scroll to position [2281, 0]
click at [988, 227] on input "text" at bounding box center [1019, 220] width 71 height 13
type input "p"
type input "so"
click at [1016, 340] on div "Songa" at bounding box center [1018, 339] width 104 height 22
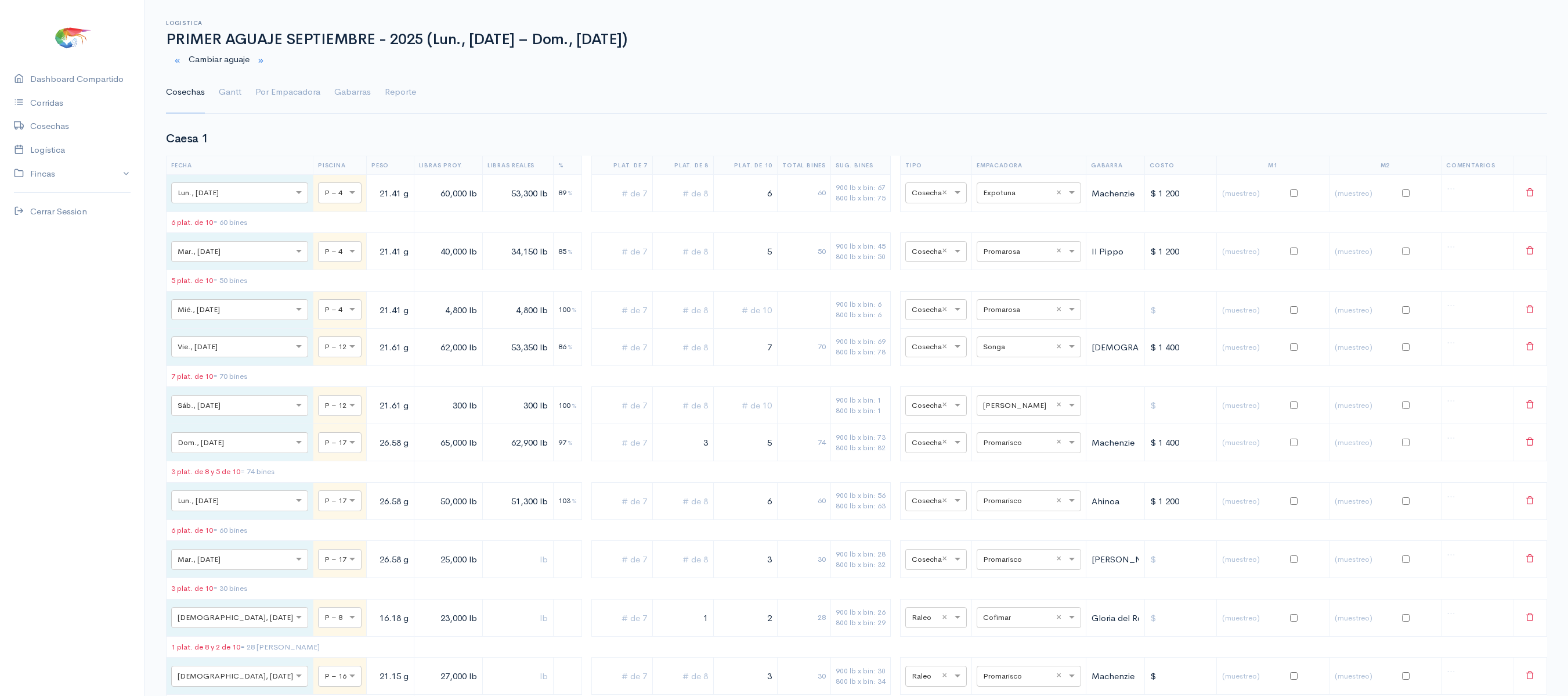
scroll to position [0, 0]
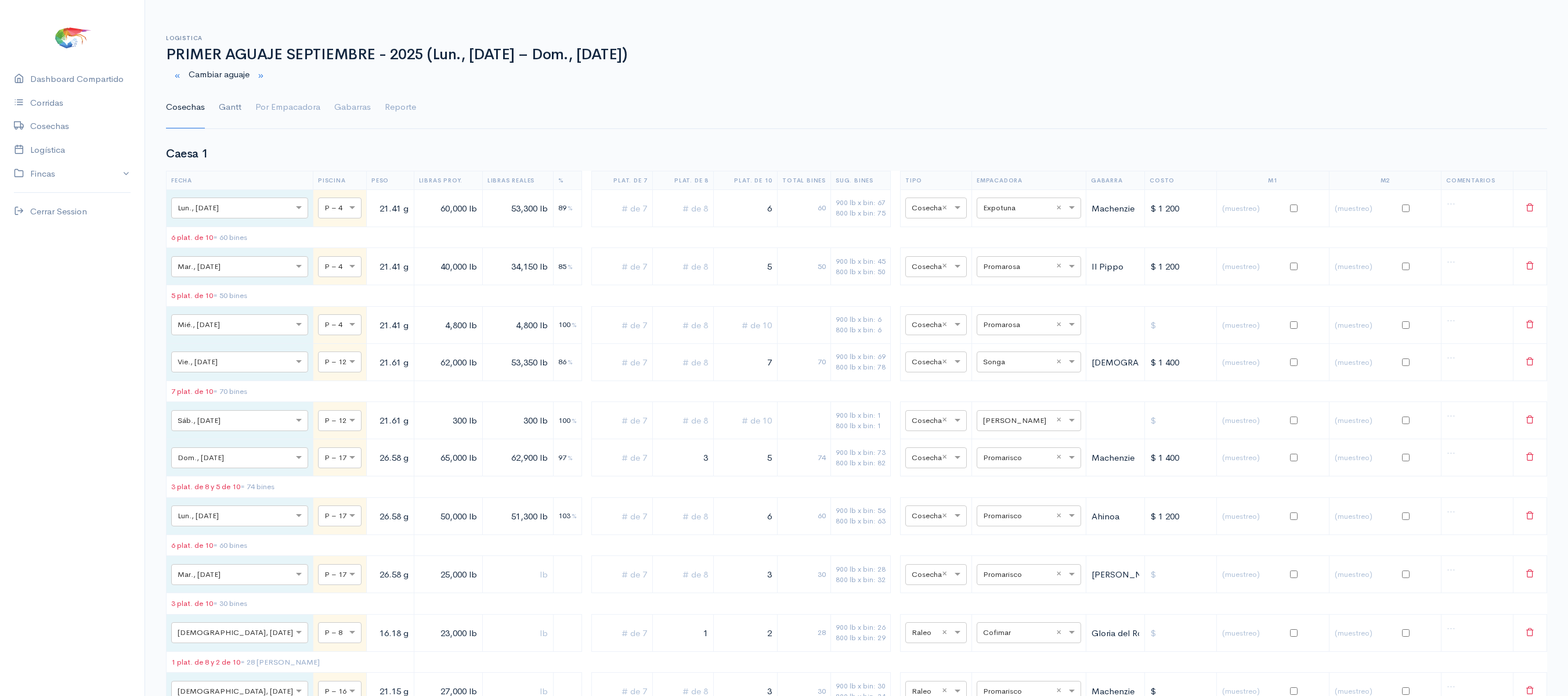
click at [227, 103] on link "Gantt" at bounding box center [230, 107] width 22 height 42
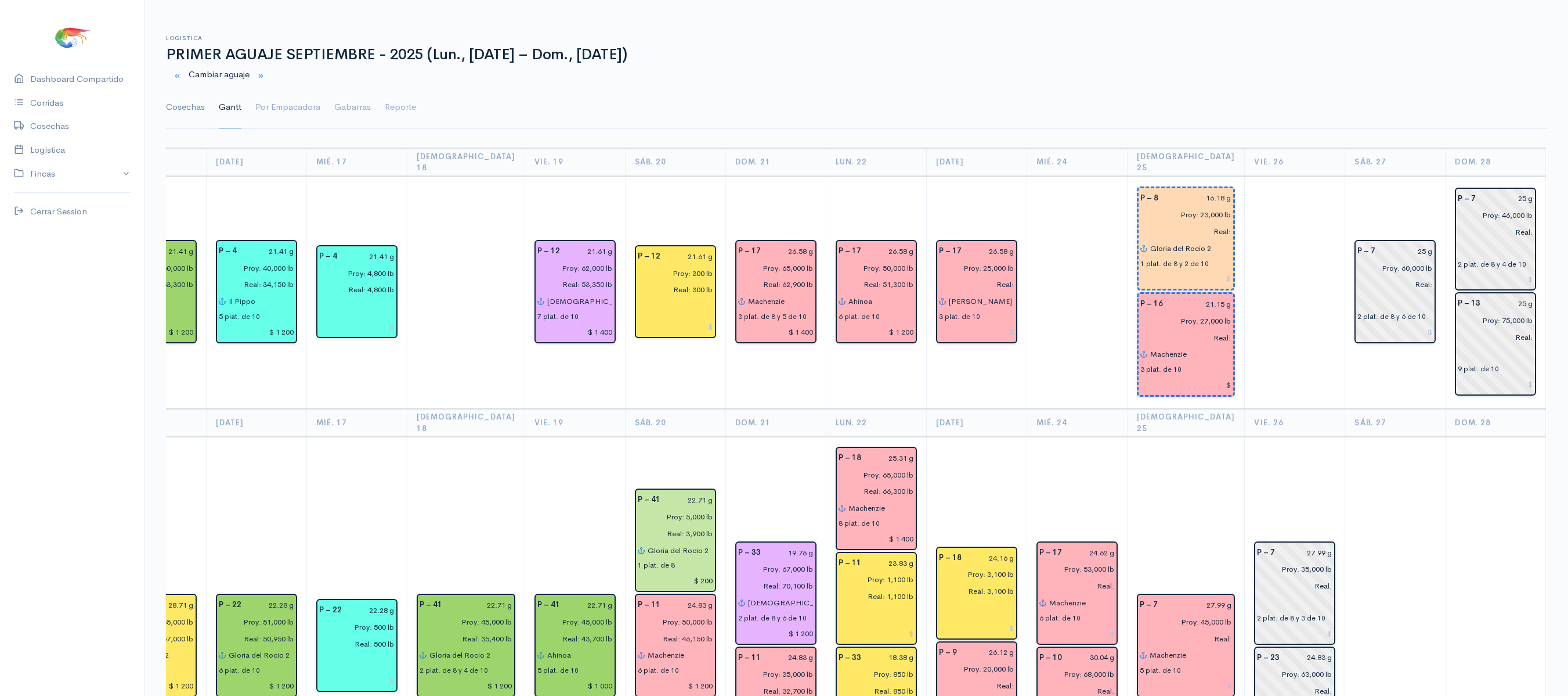
click at [168, 101] on link "Cosechas" at bounding box center [185, 107] width 39 height 42
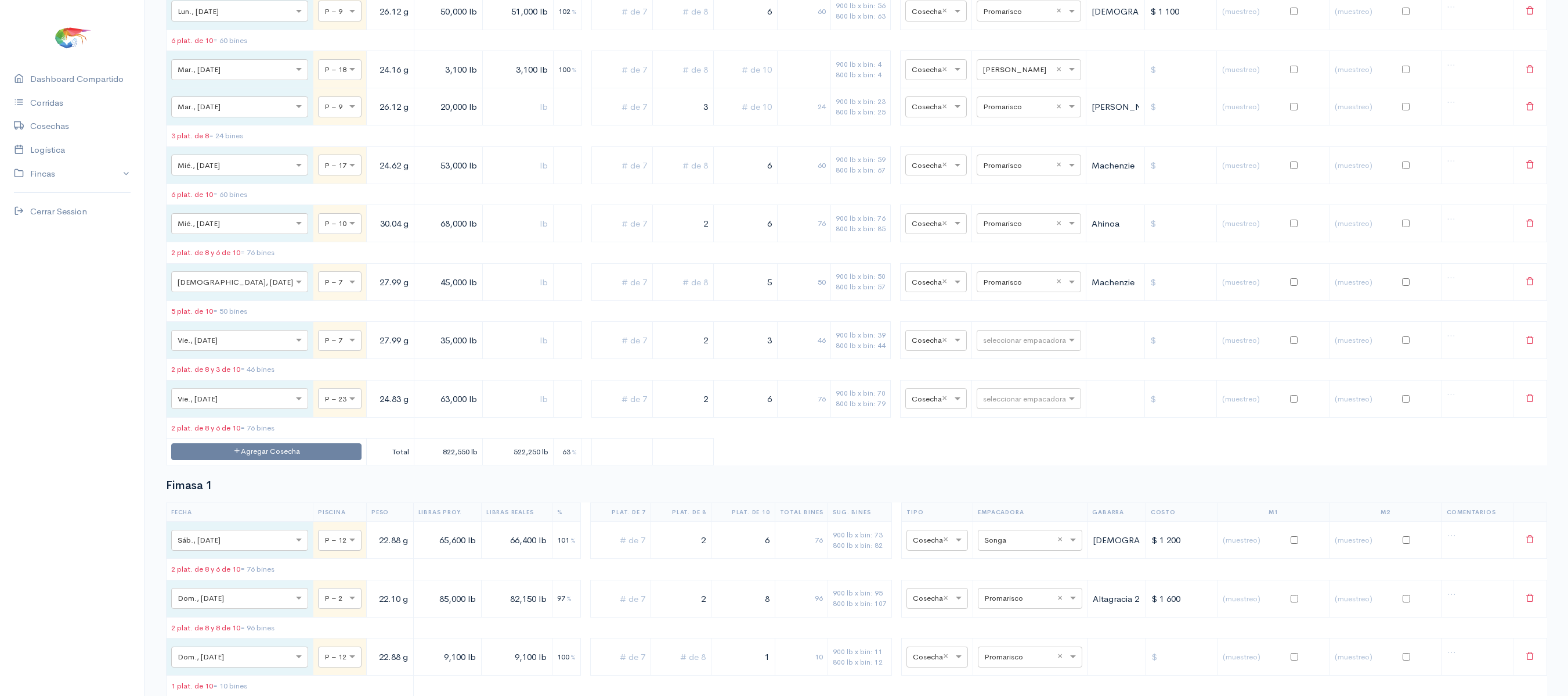
scroll to position [1692, 0]
click at [1010, 350] on div "seleccionar empacadora" at bounding box center [1029, 339] width 104 height 21
type input "pro"
click at [1007, 439] on span "Promarisco" at bounding box center [993, 438] width 44 height 11
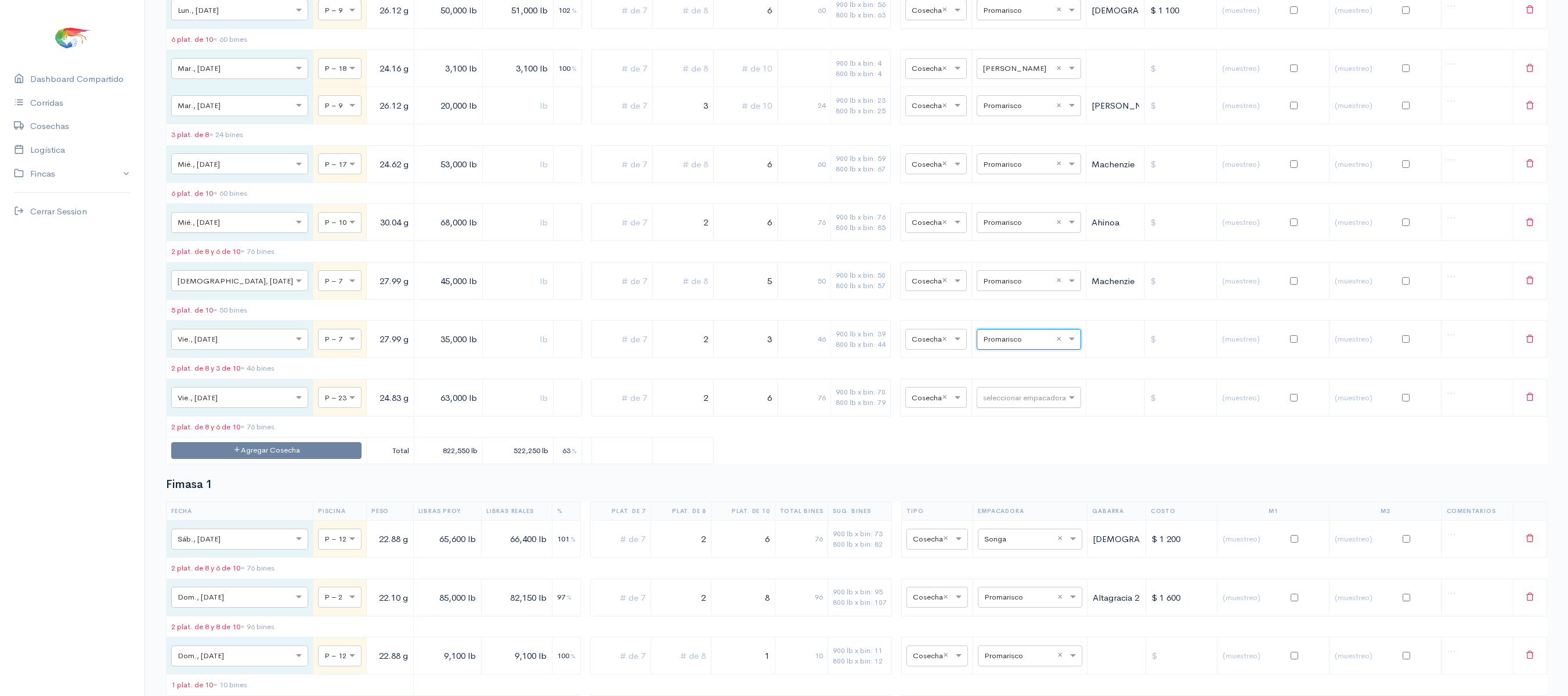
click at [998, 403] on input "text" at bounding box center [1019, 396] width 71 height 13
type input "pro"
click at [997, 493] on div "Promarisco" at bounding box center [1017, 499] width 104 height 22
click at [990, 416] on td "seleccionar empacadora × Promarisco ×" at bounding box center [1031, 397] width 104 height 37
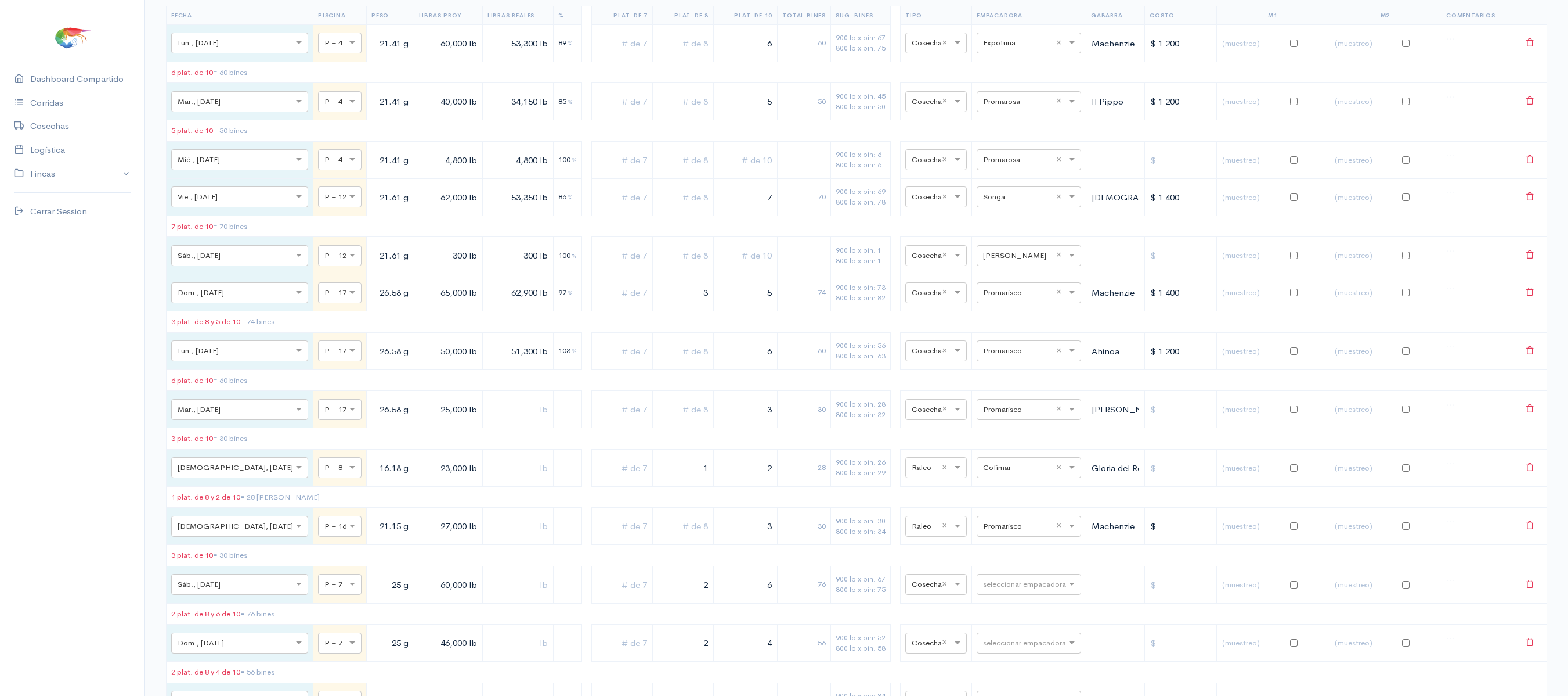
scroll to position [0, 0]
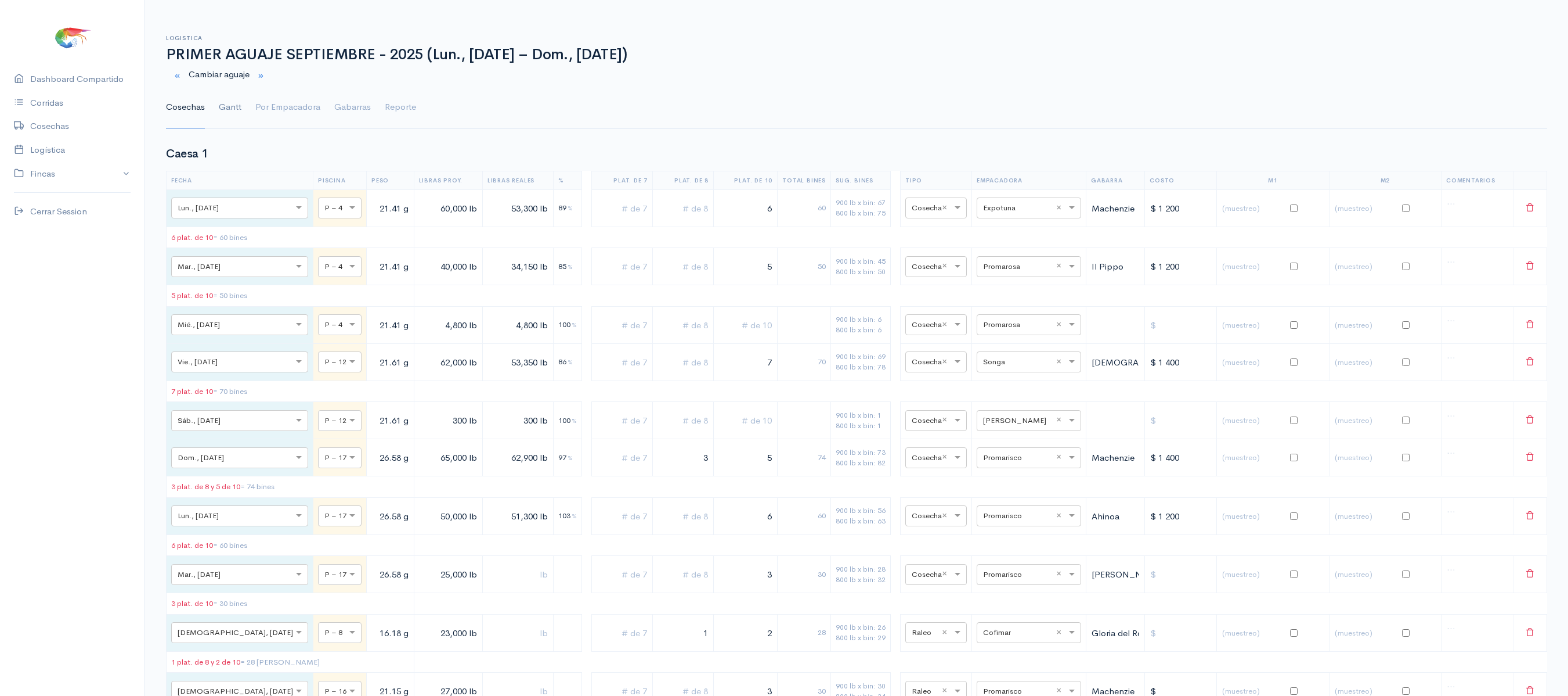
click at [226, 109] on link "Gantt" at bounding box center [230, 107] width 22 height 42
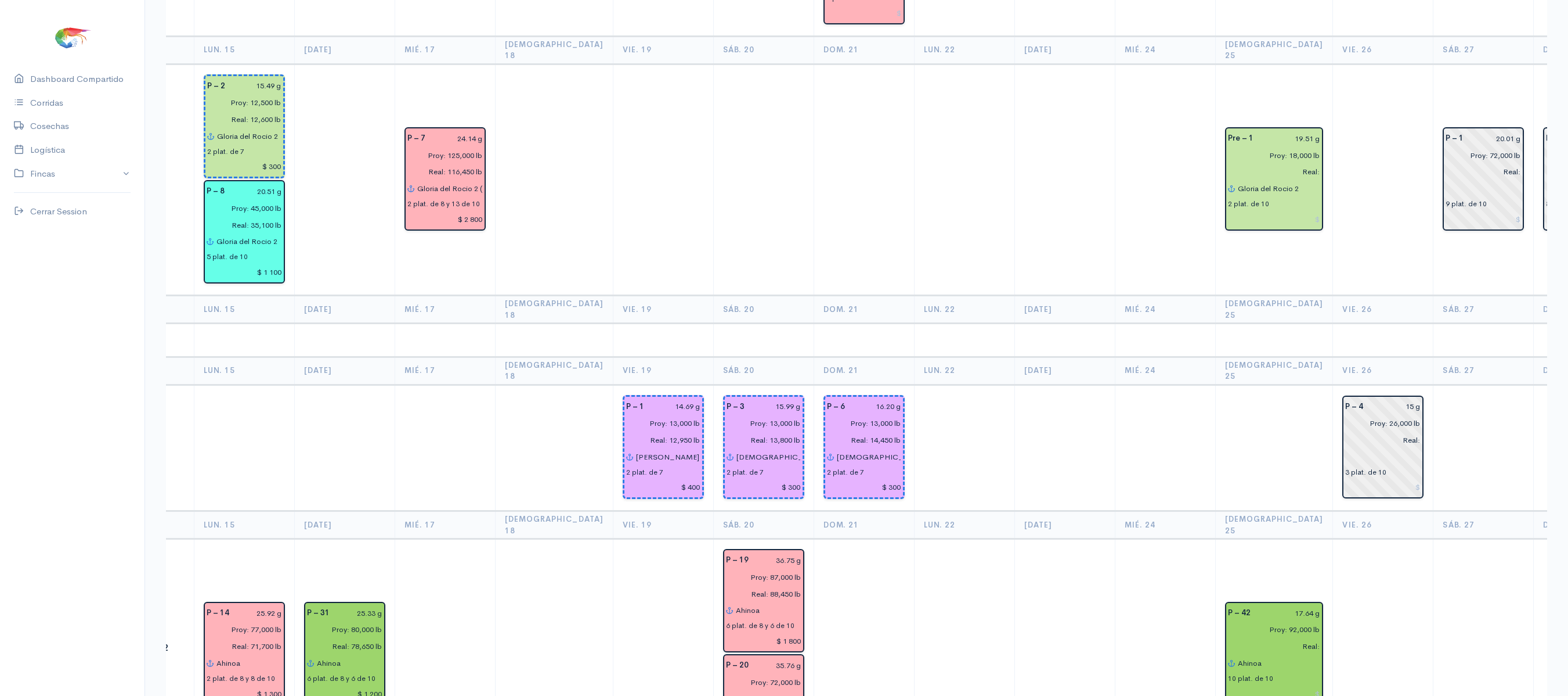
scroll to position [1076, 0]
click at [1434, 386] on td at bounding box center [1484, 449] width 101 height 127
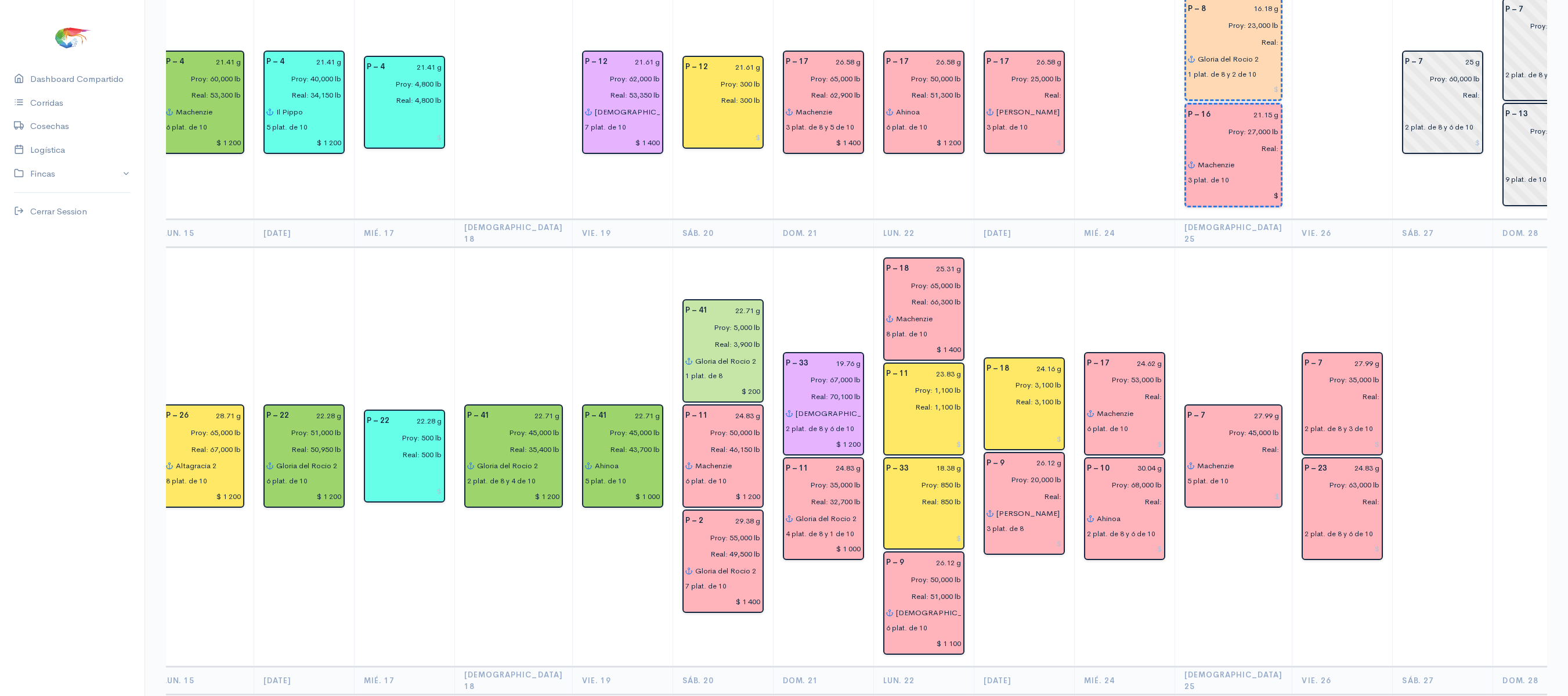
scroll to position [0, 0]
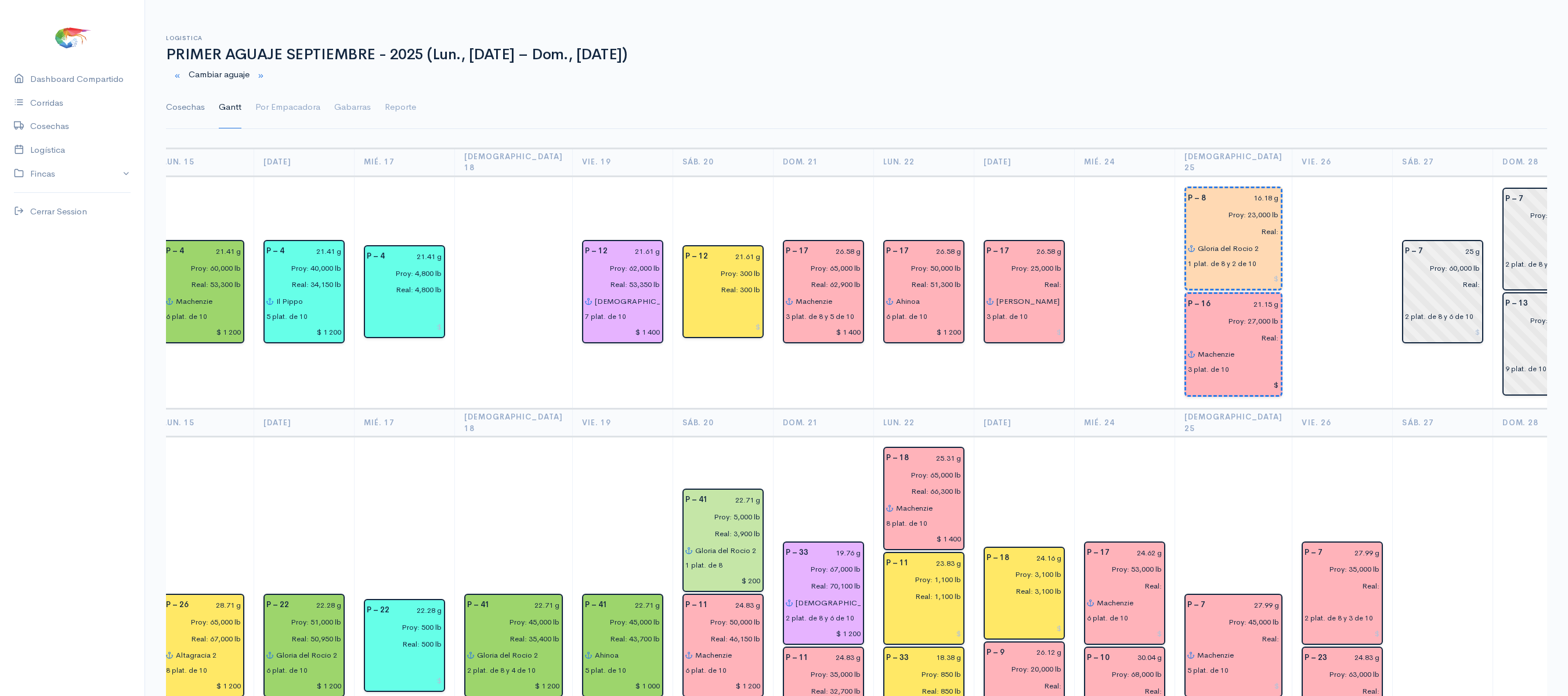
click at [185, 103] on link "Cosechas" at bounding box center [185, 107] width 39 height 42
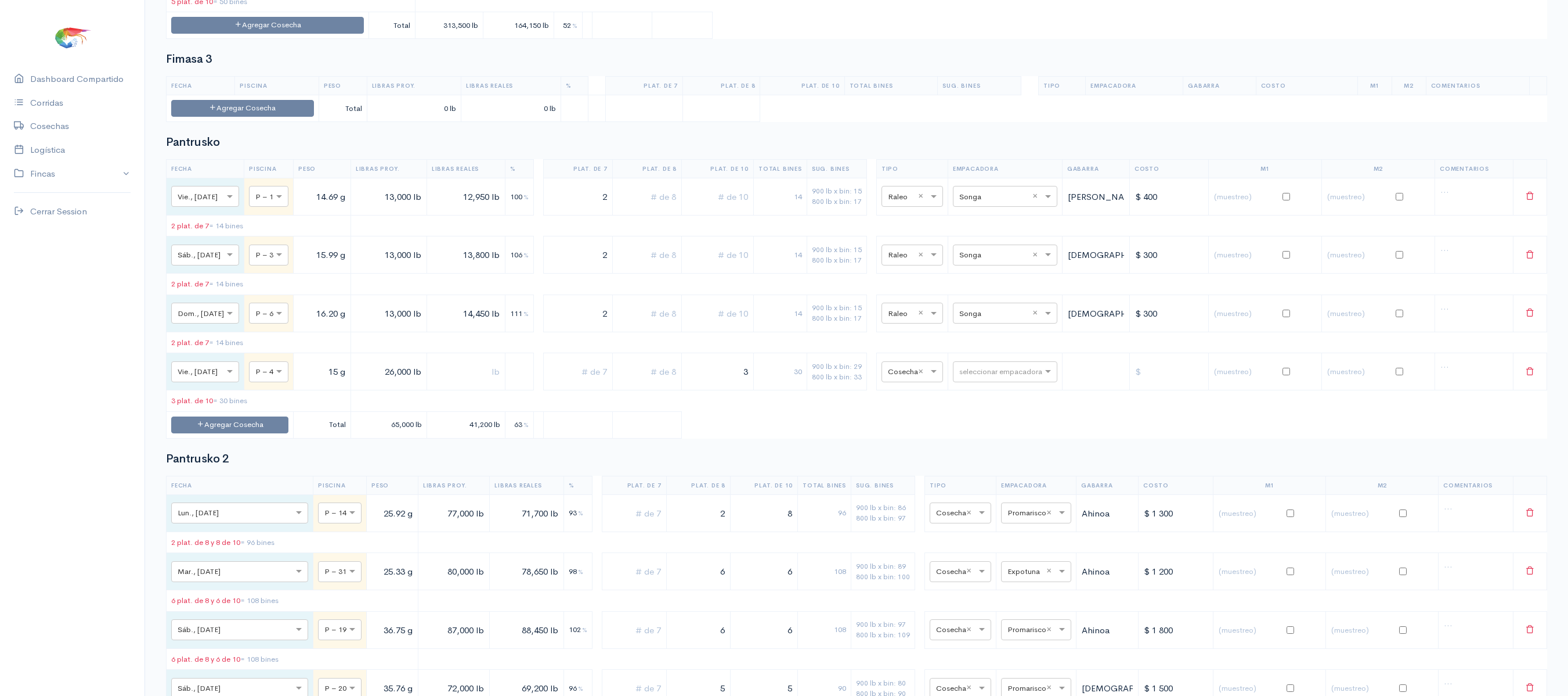
scroll to position [3081, 0]
click at [916, 376] on input "text" at bounding box center [901, 369] width 28 height 13
type input "t"
type input "ra"
click at [915, 517] on div "Raleo" at bounding box center [921, 525] width 62 height 22
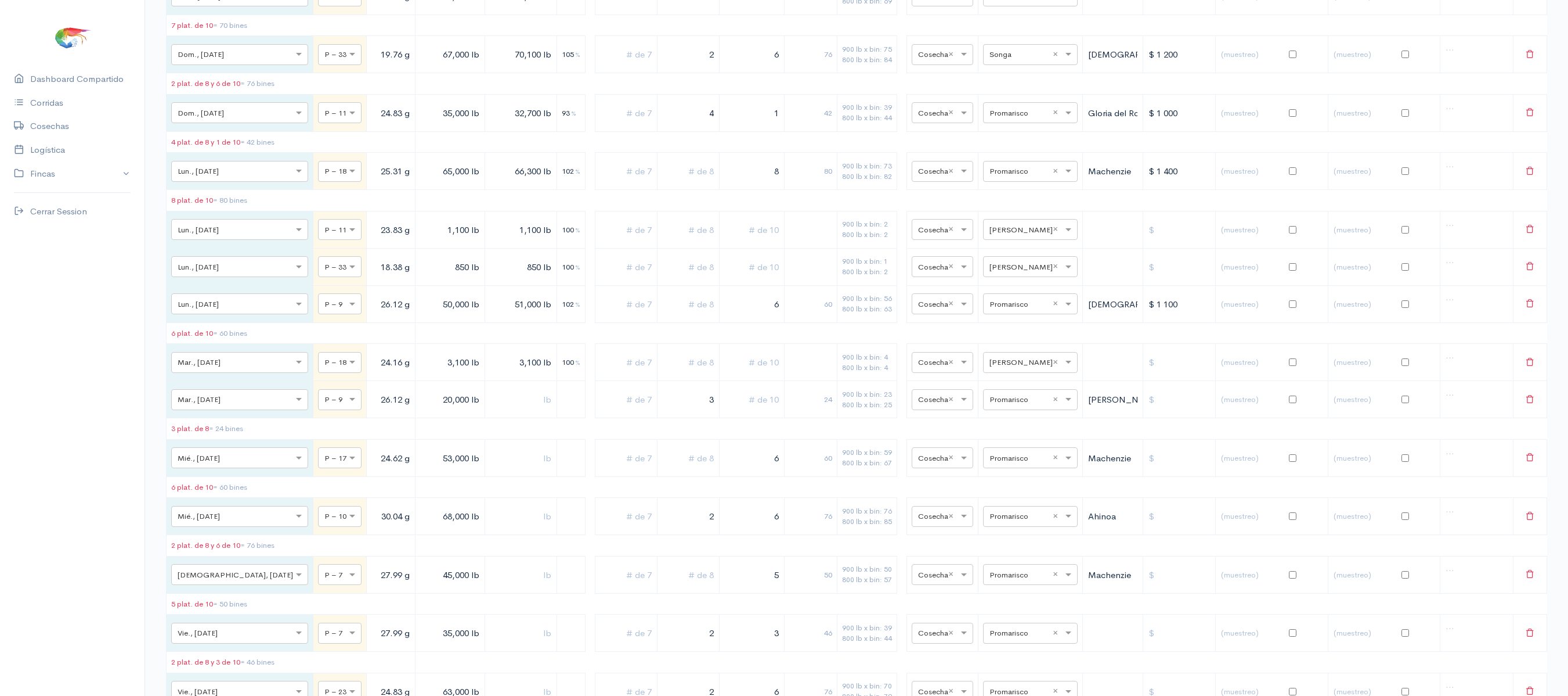
scroll to position [0, 0]
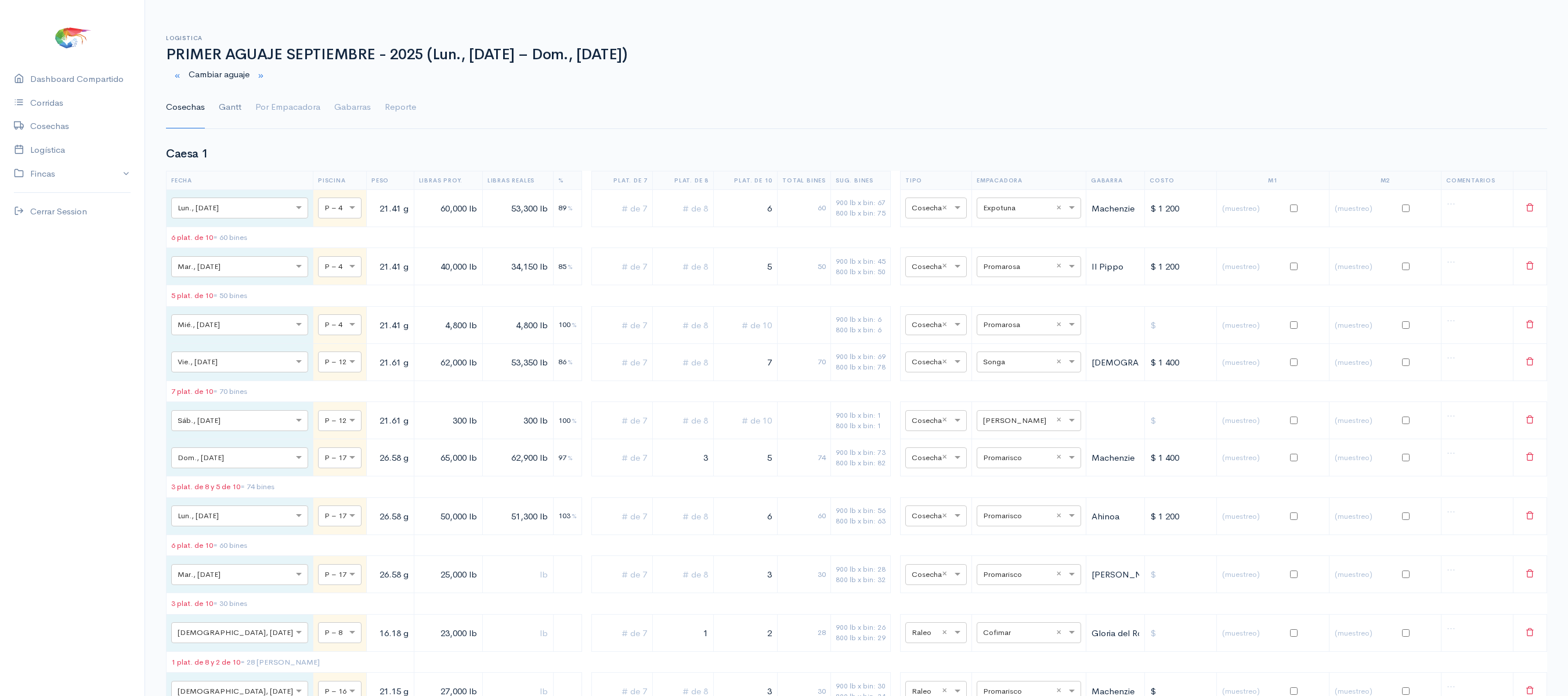
click at [230, 100] on link "Gantt" at bounding box center [230, 107] width 22 height 42
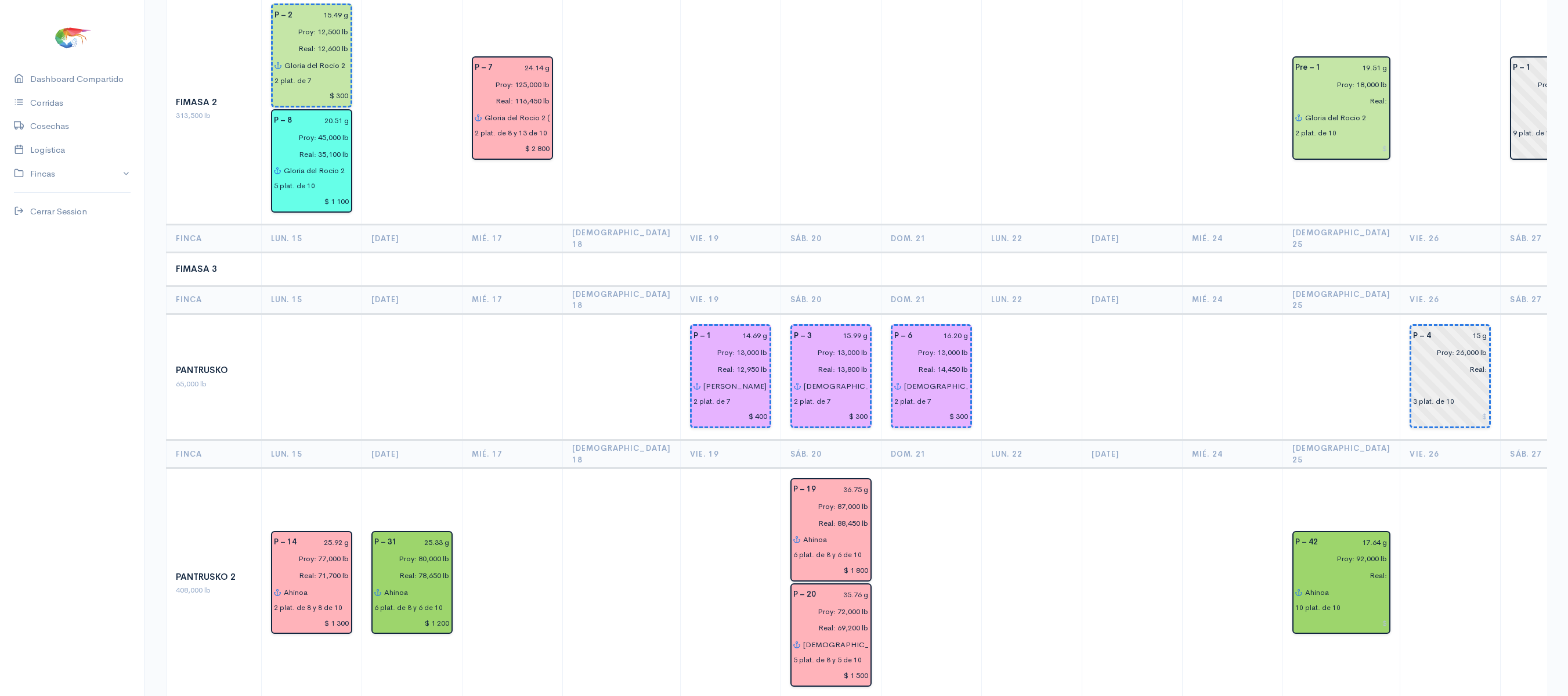
scroll to position [1147, 0]
click at [1443, 328] on input "15 g" at bounding box center [1463, 337] width 50 height 17
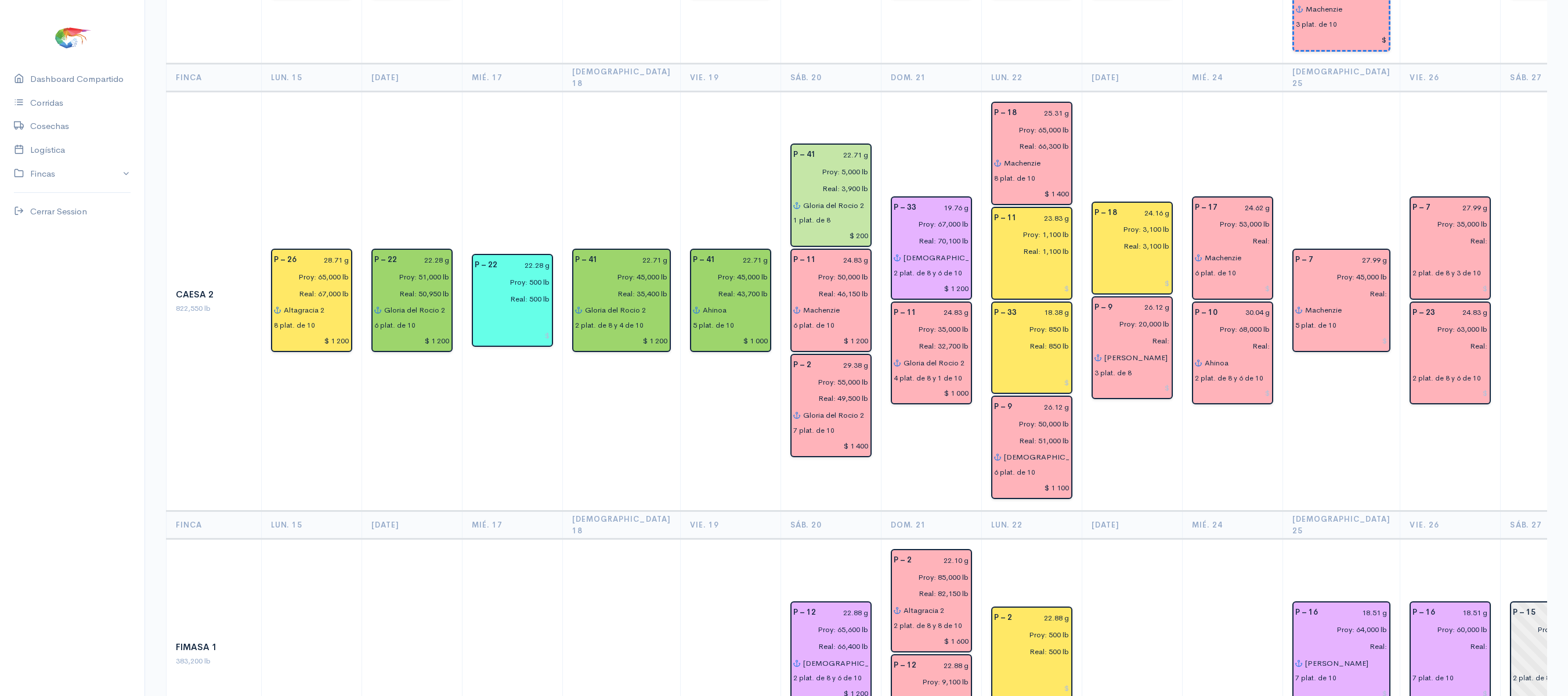
scroll to position [0, 0]
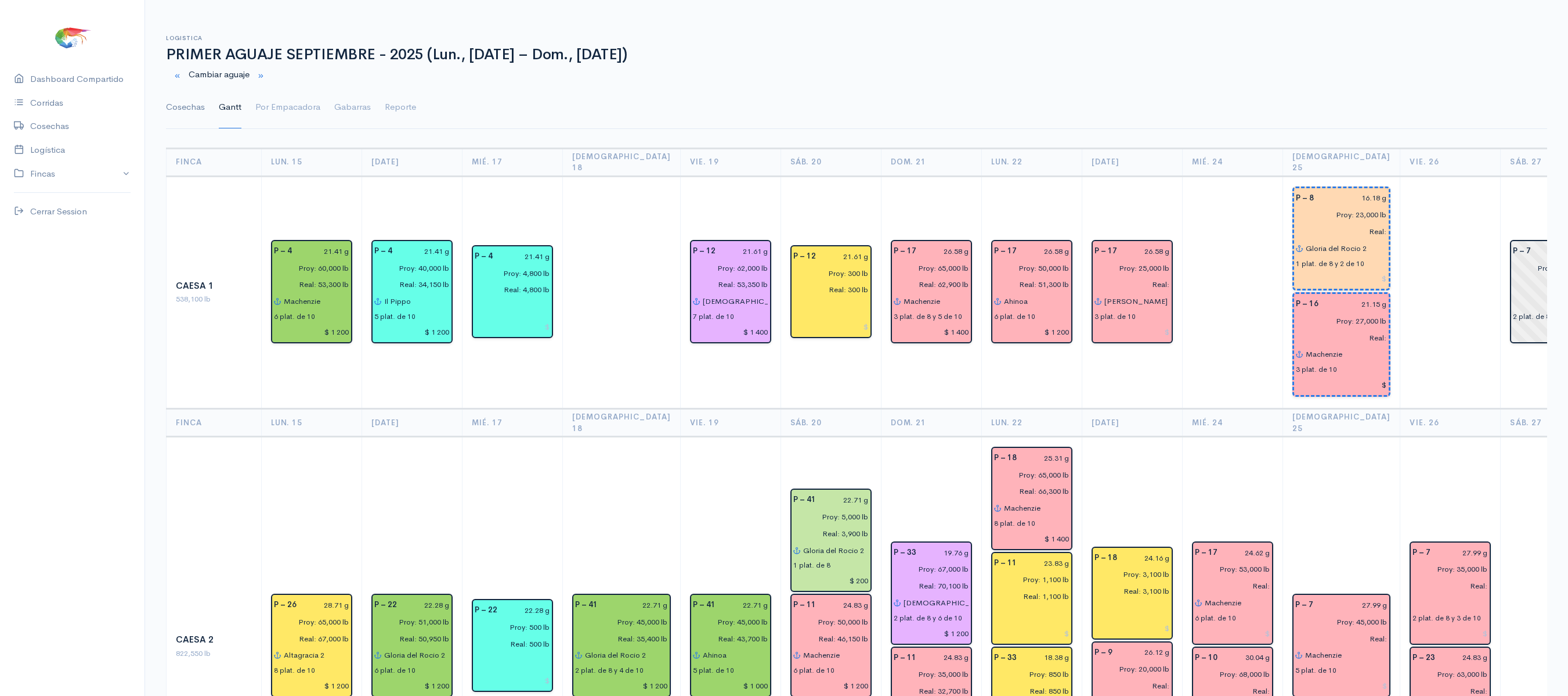
type input "15.25 g"
click at [189, 110] on link "Cosechas" at bounding box center [185, 107] width 39 height 42
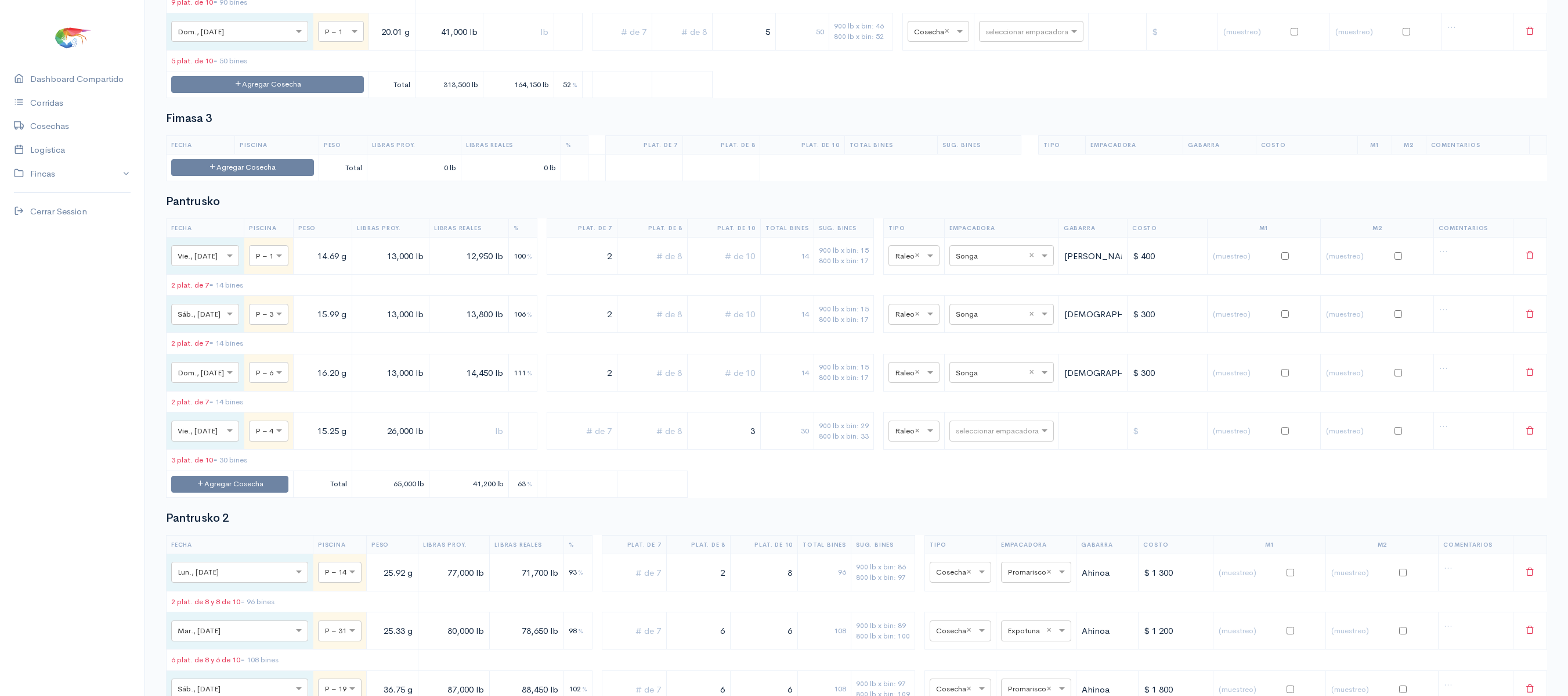
scroll to position [3021, 0]
click at [995, 435] on input "text" at bounding box center [991, 428] width 71 height 13
type input "co"
click at [1013, 258] on div "Cofimar" at bounding box center [1012, 247] width 104 height 22
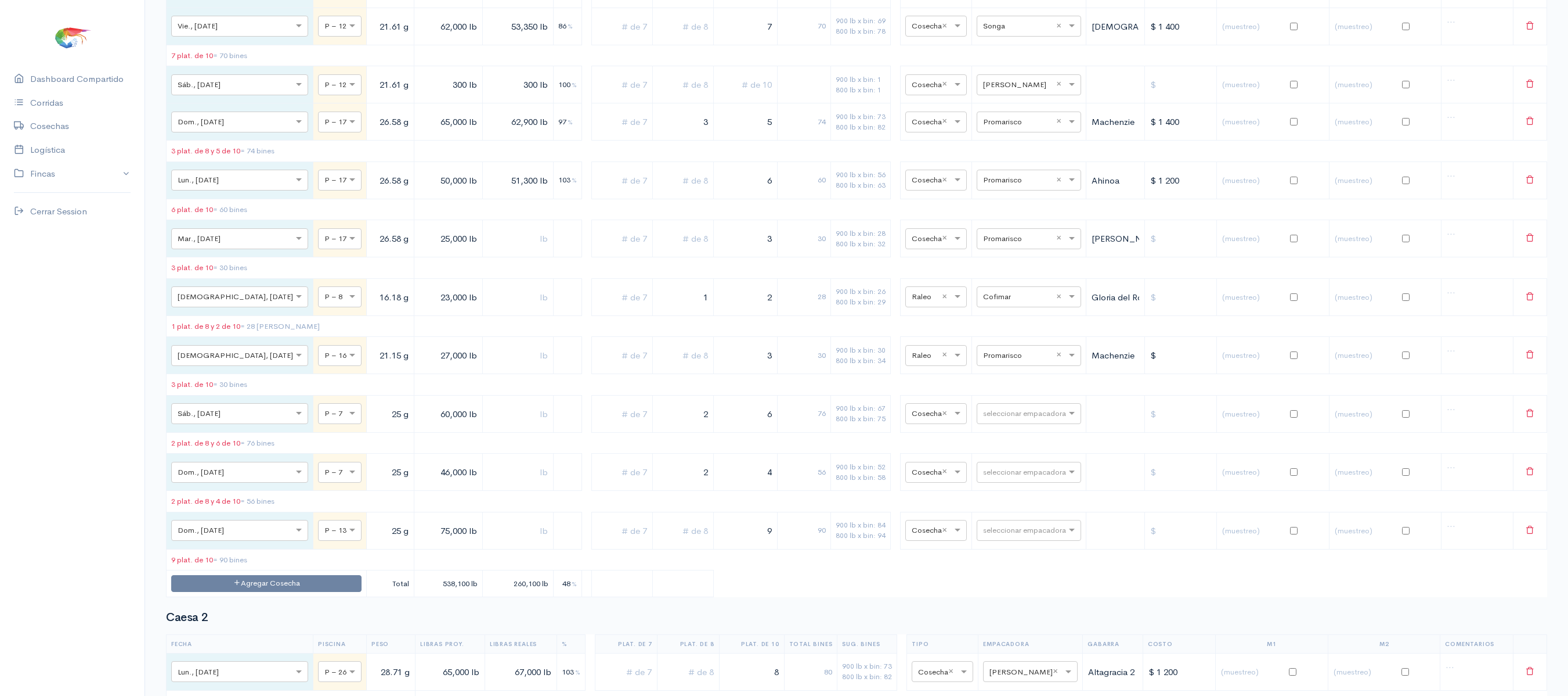
scroll to position [0, 0]
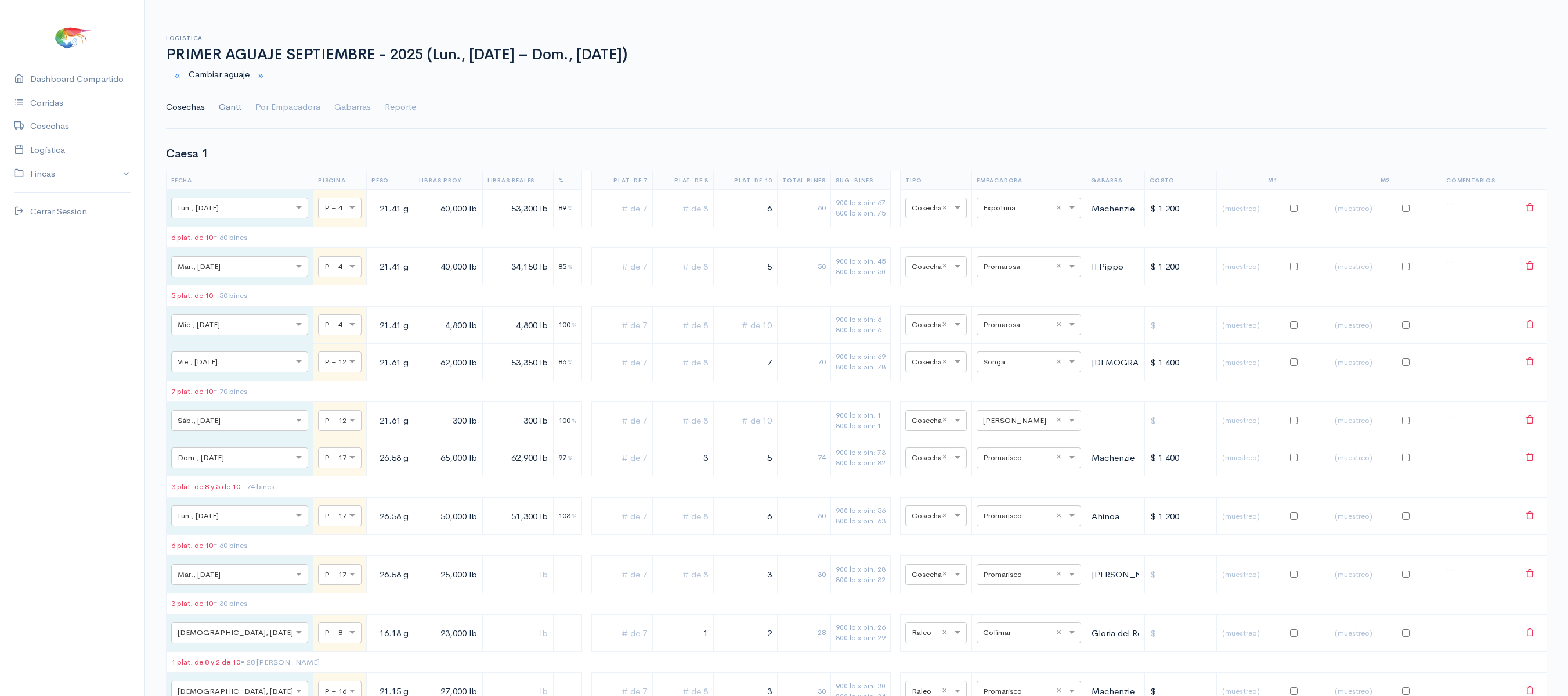
click at [223, 106] on link "Gantt" at bounding box center [230, 107] width 22 height 42
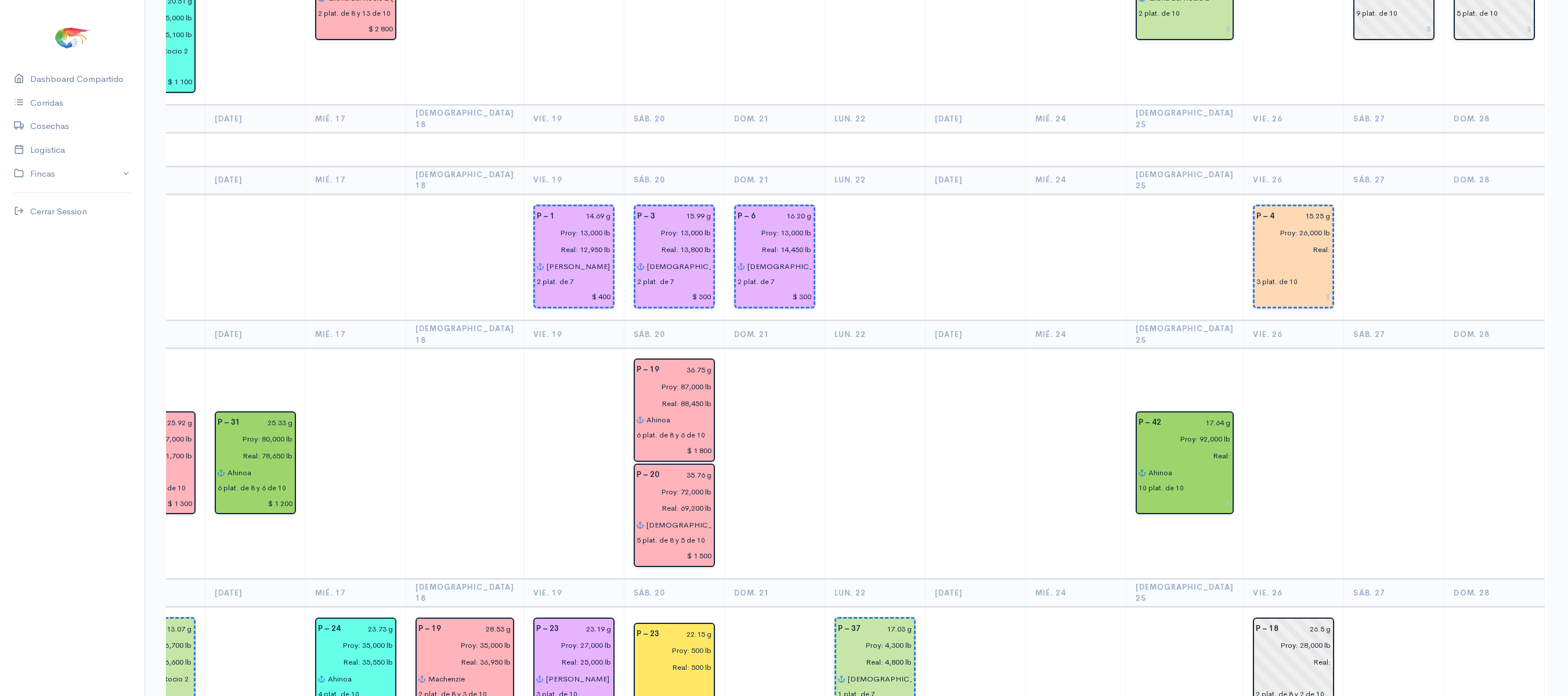
scroll to position [1267, 0]
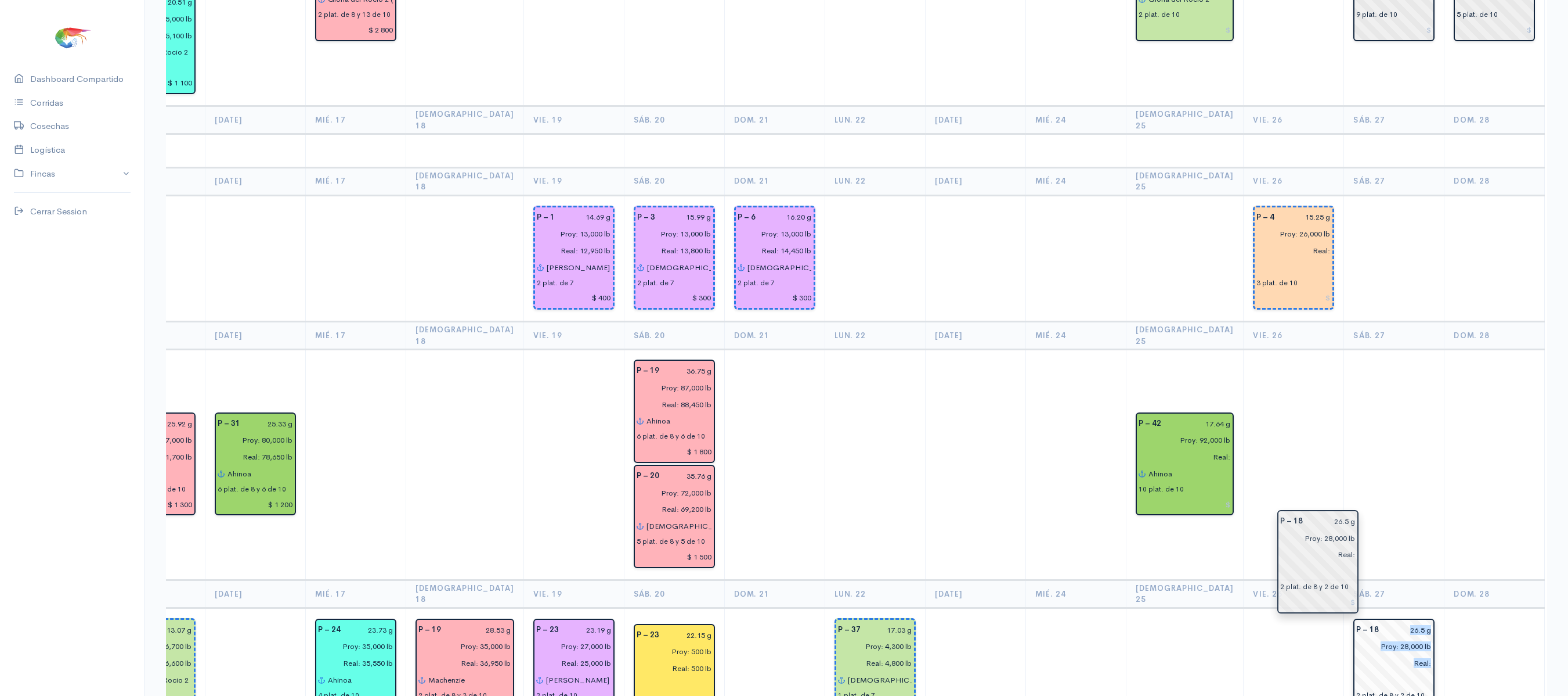
drag, startPoint x: 1255, startPoint y: 564, endPoint x: 1318, endPoint y: 558, distance: 63.3
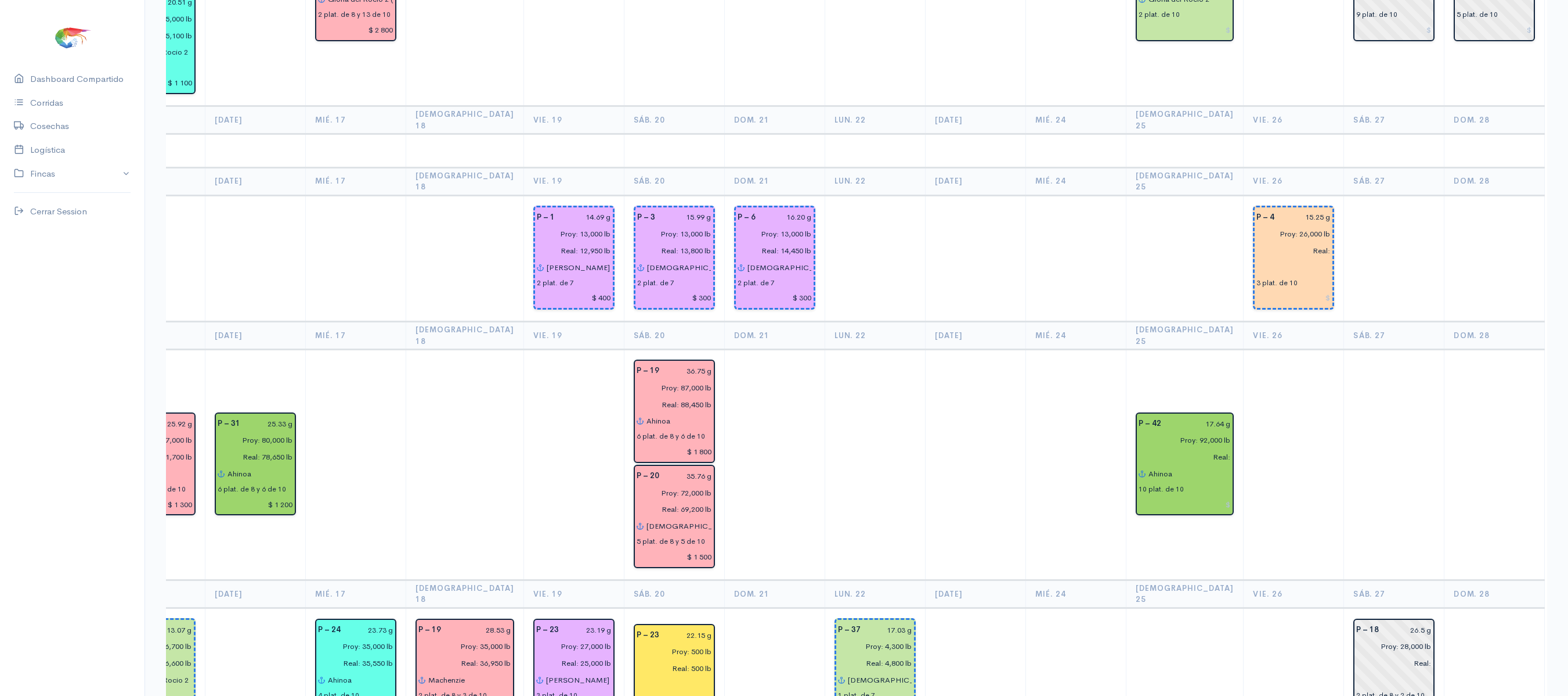
click at [1344, 482] on td at bounding box center [1395, 465] width 101 height 231
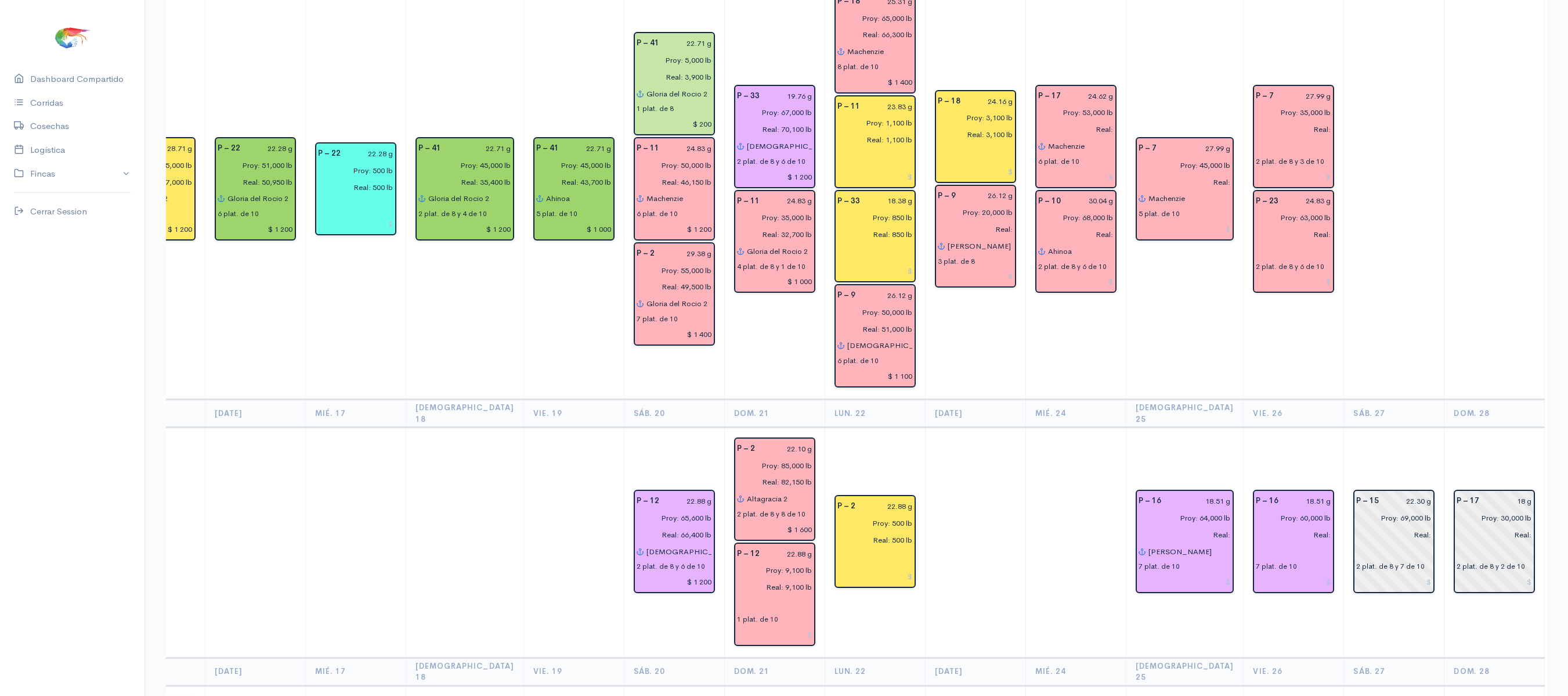
scroll to position [0, 0]
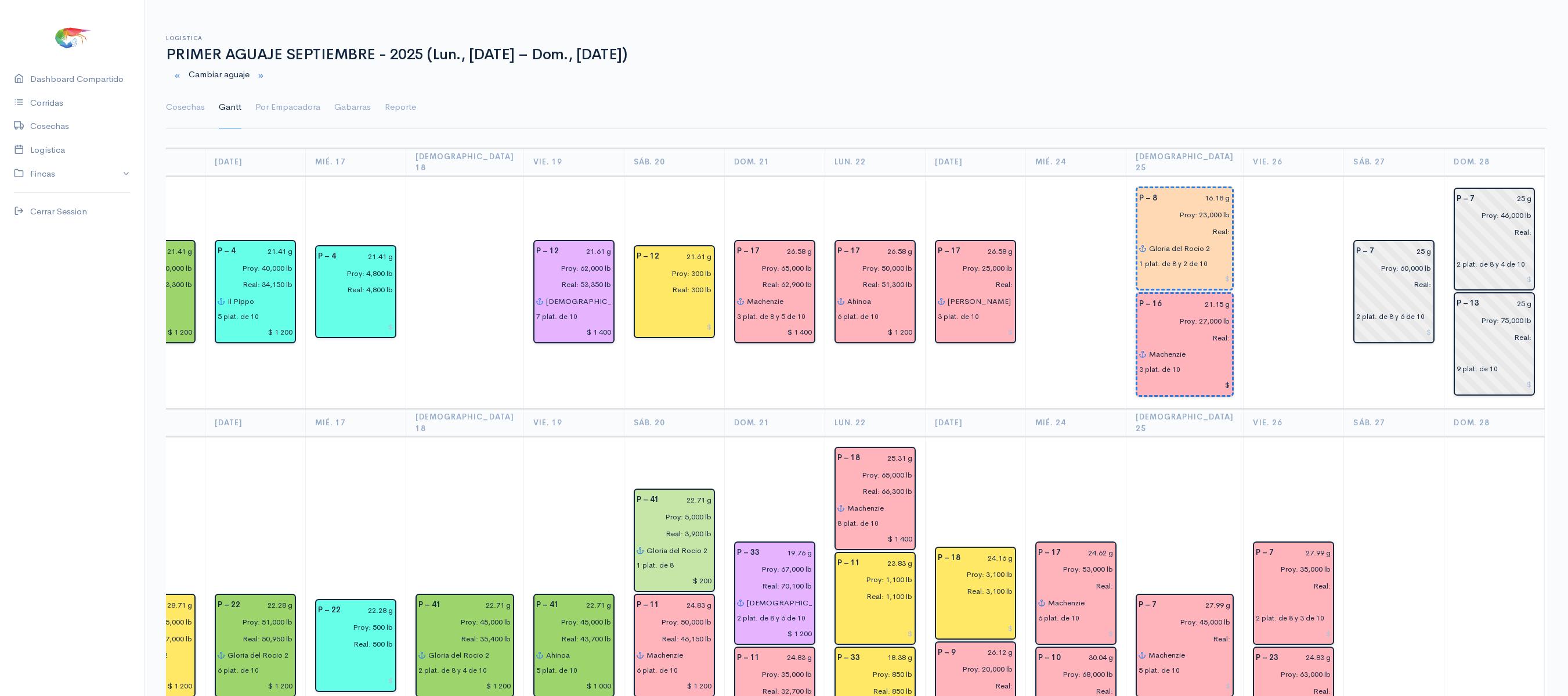
drag, startPoint x: 184, startPoint y: 115, endPoint x: 492, endPoint y: 110, distance: 308.0
click at [184, 115] on link "Cosechas" at bounding box center [185, 107] width 39 height 42
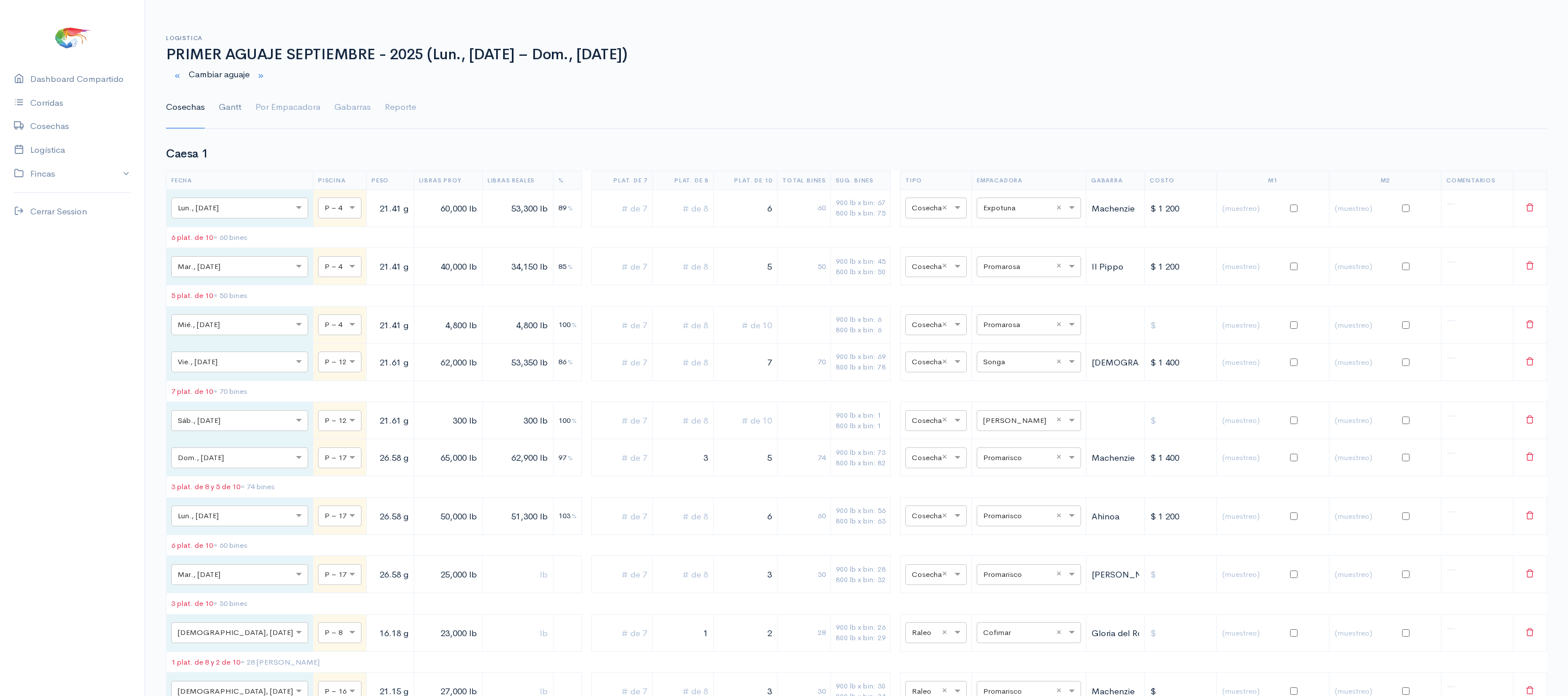
click at [226, 110] on link "Gantt" at bounding box center [230, 107] width 22 height 42
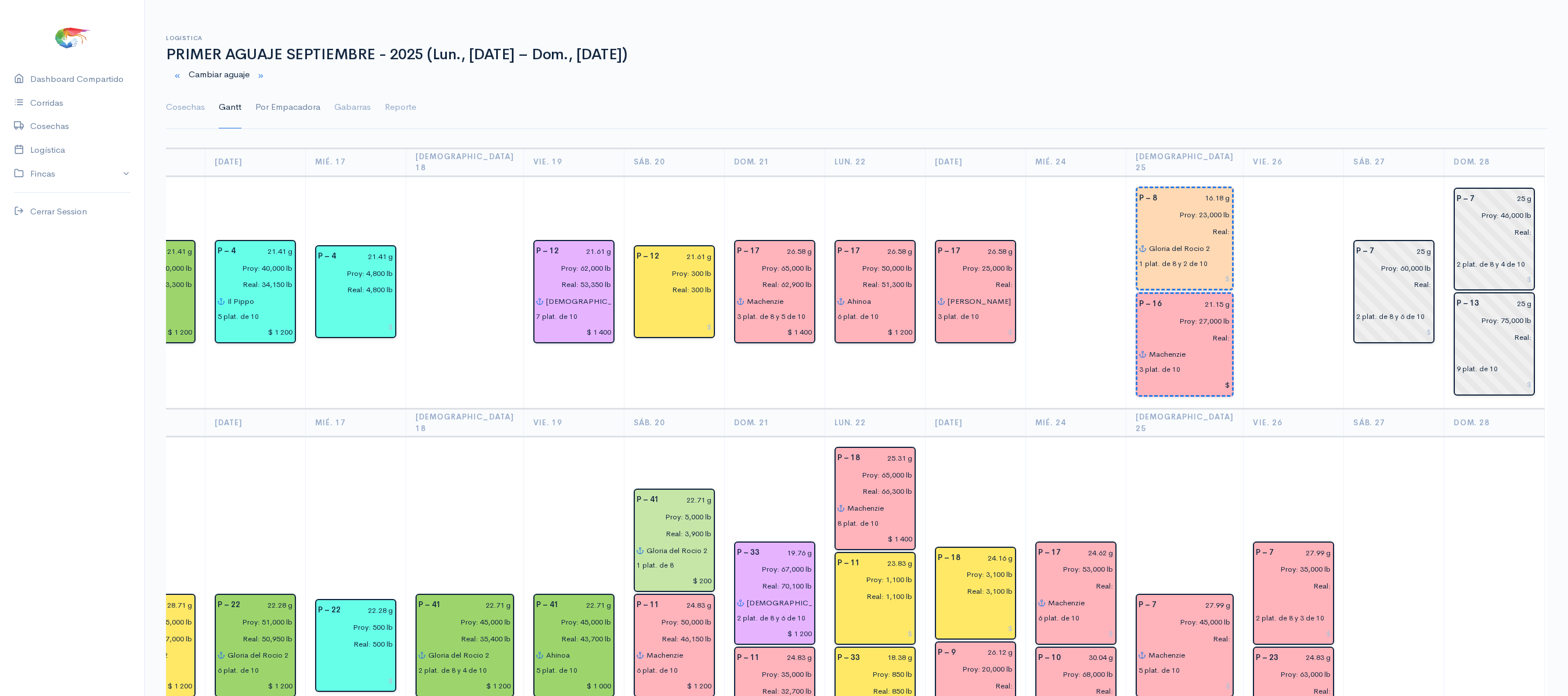
click at [271, 116] on link "Por Empacadora" at bounding box center [288, 107] width 65 height 42
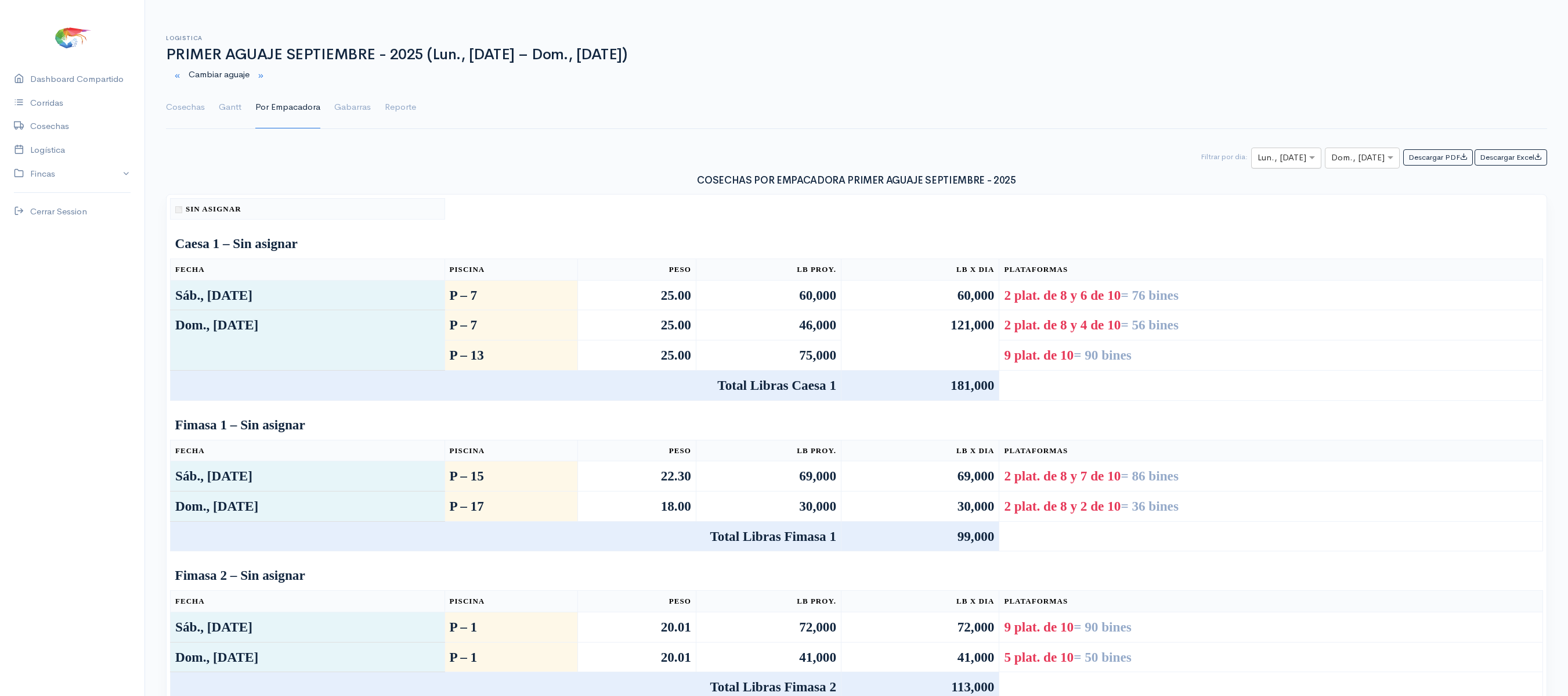
click at [1298, 150] on div "× Lun., [DATE]" at bounding box center [1286, 158] width 70 height 21
type input "25"
type input "26"
click at [1335, 159] on input "text" at bounding box center [1352, 158] width 41 height 15
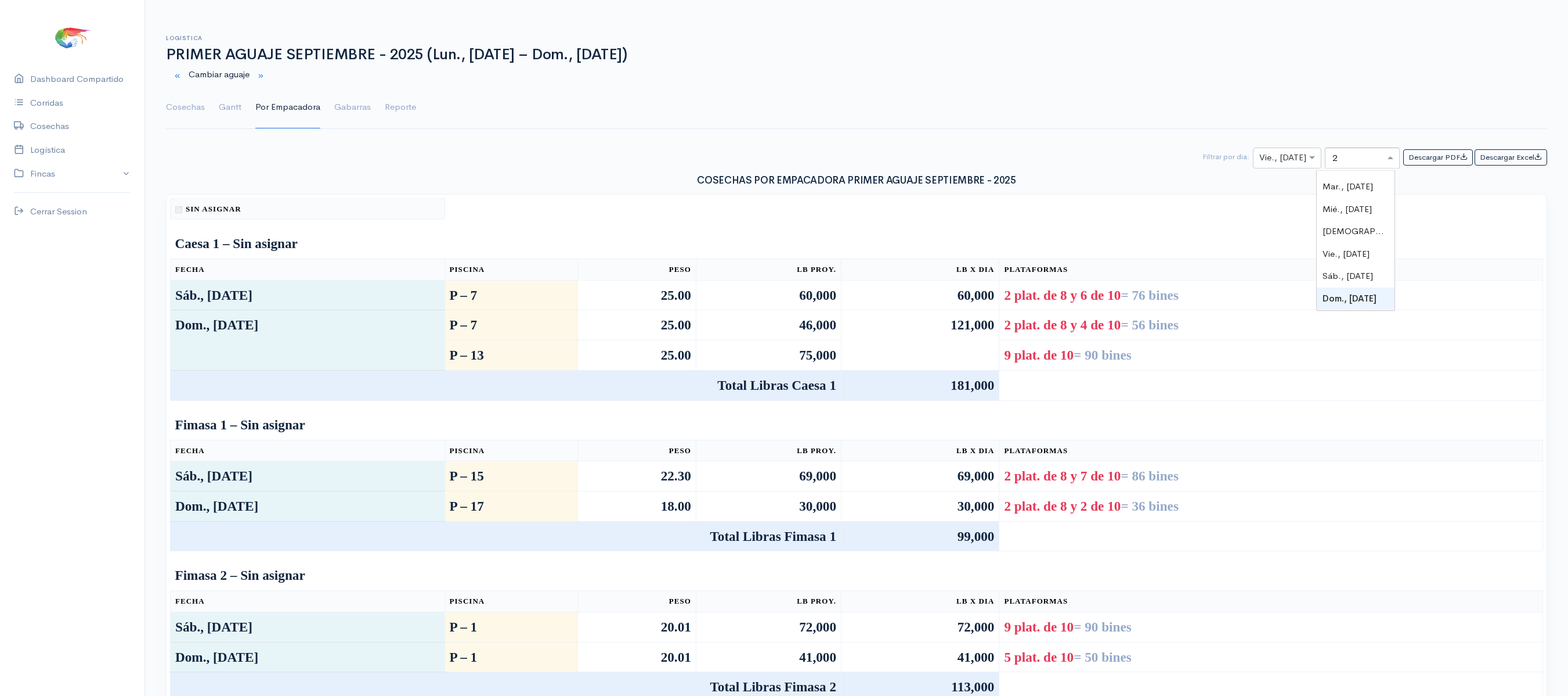
type input "26"
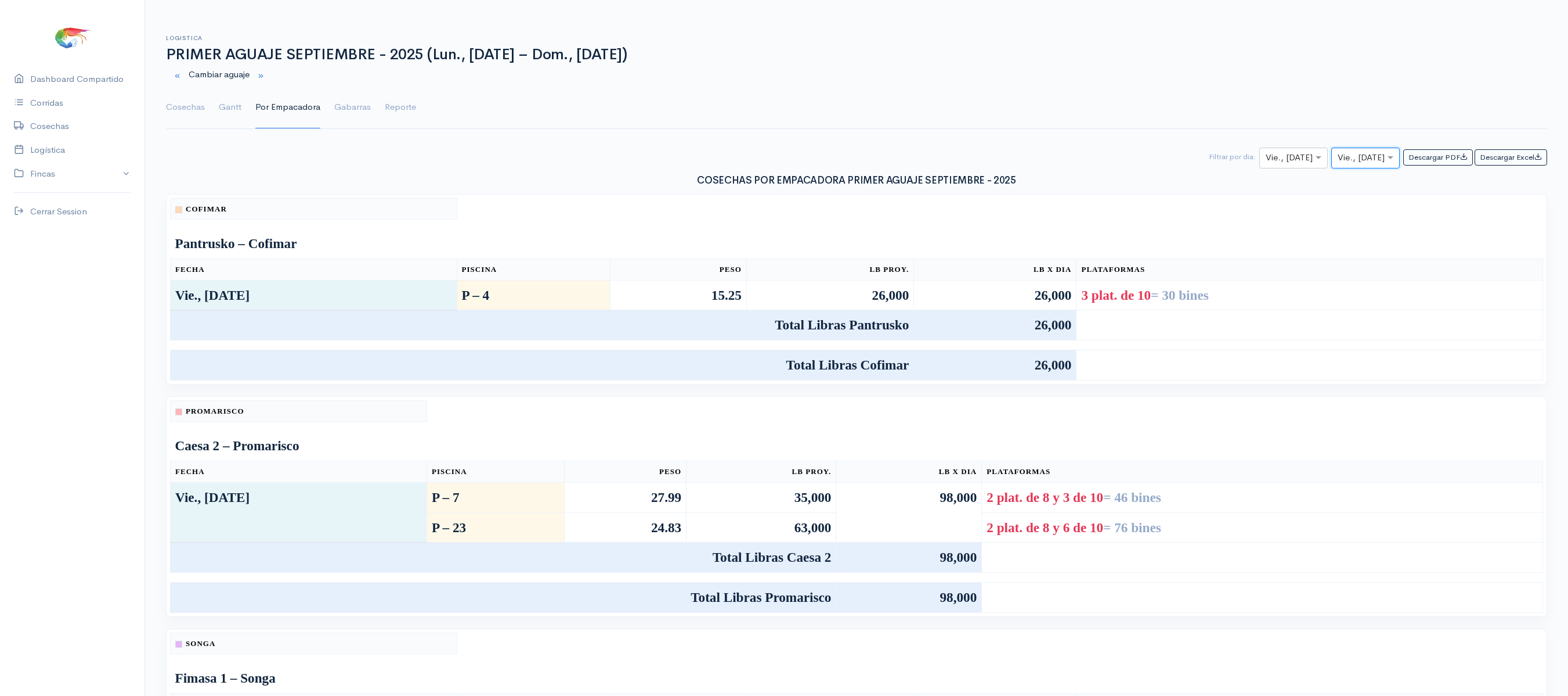
scroll to position [17, 0]
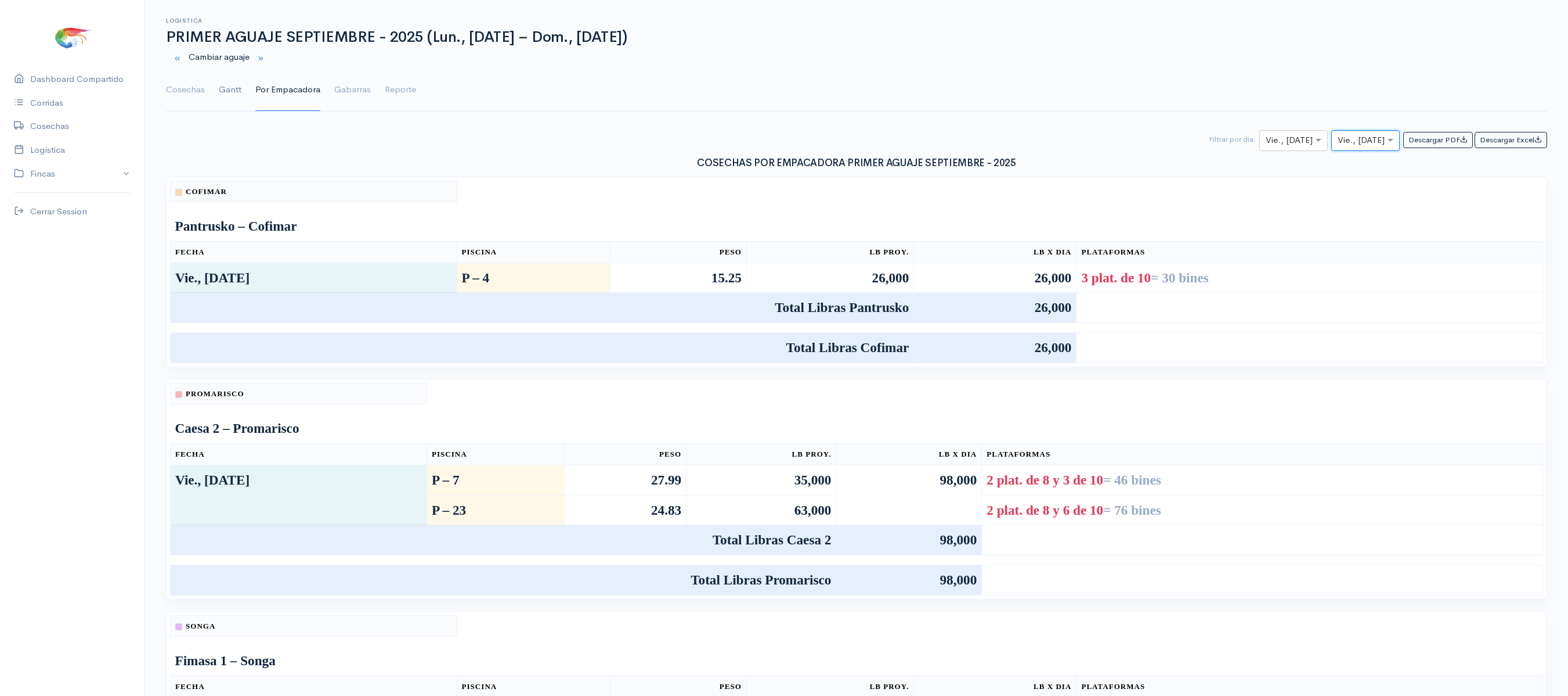
click at [240, 93] on link "Gantt" at bounding box center [230, 90] width 22 height 42
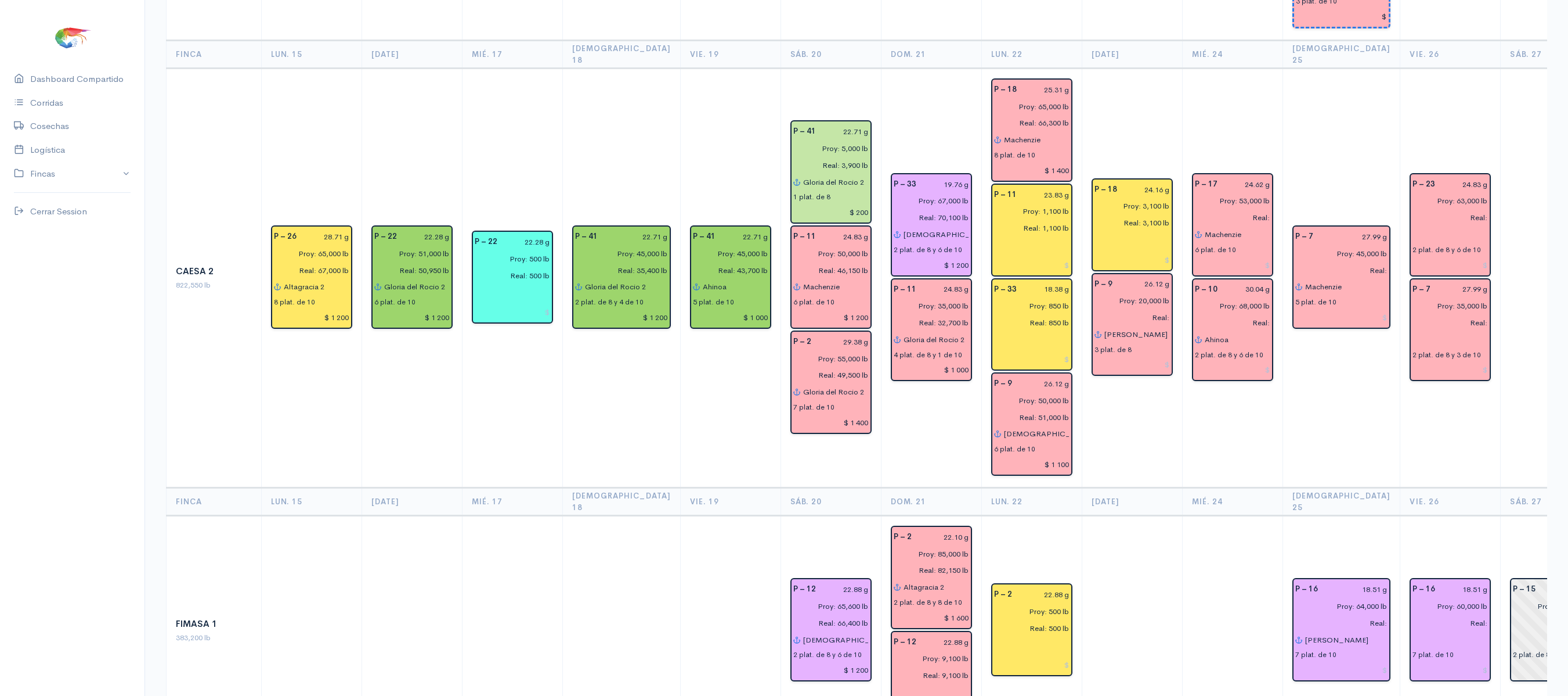
scroll to position [0, 0]
